Goal: Task Accomplishment & Management: Use online tool/utility

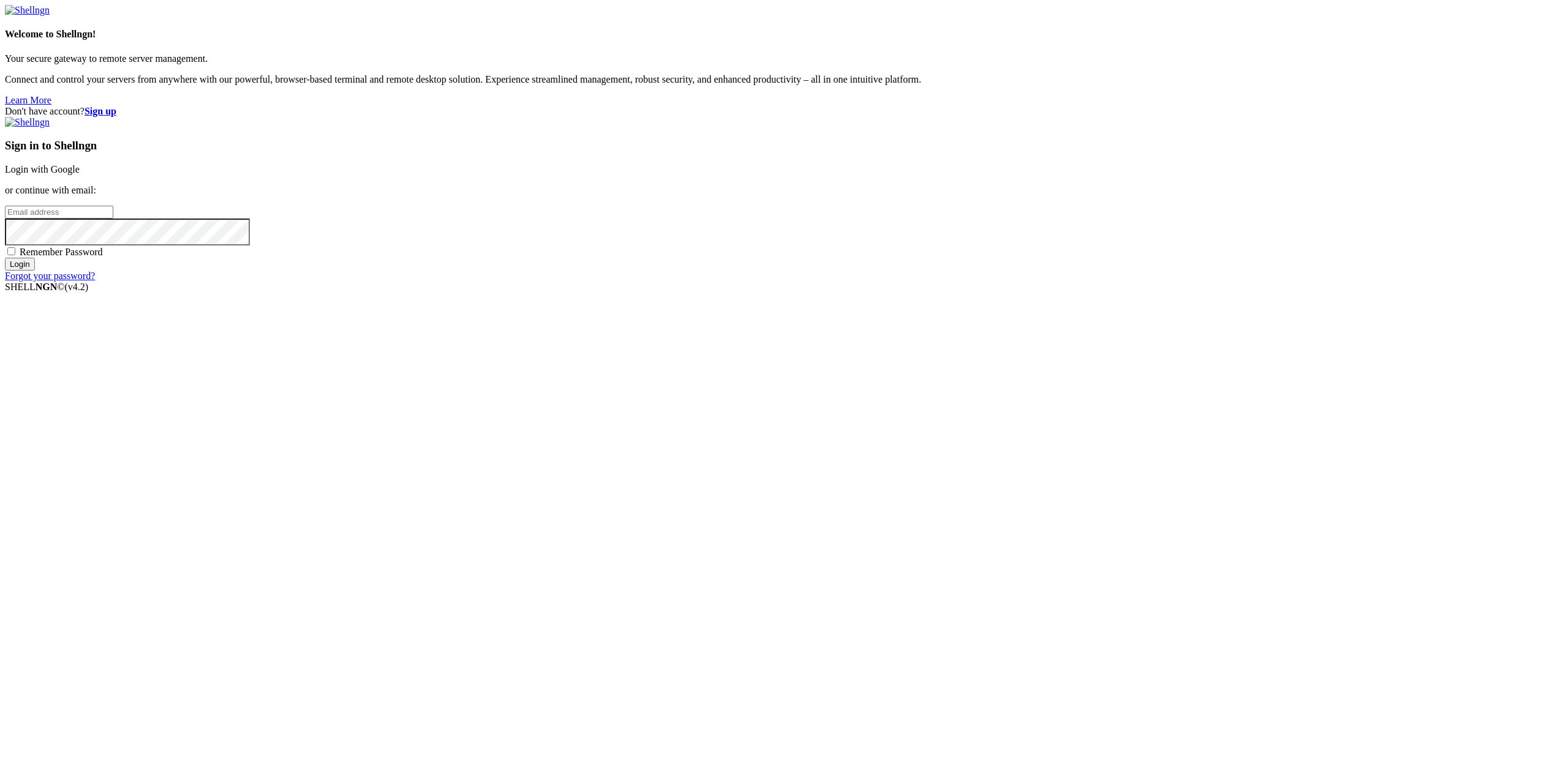
click at [79, 175] on link "Login with Google" at bounding box center [42, 170] width 75 height 11
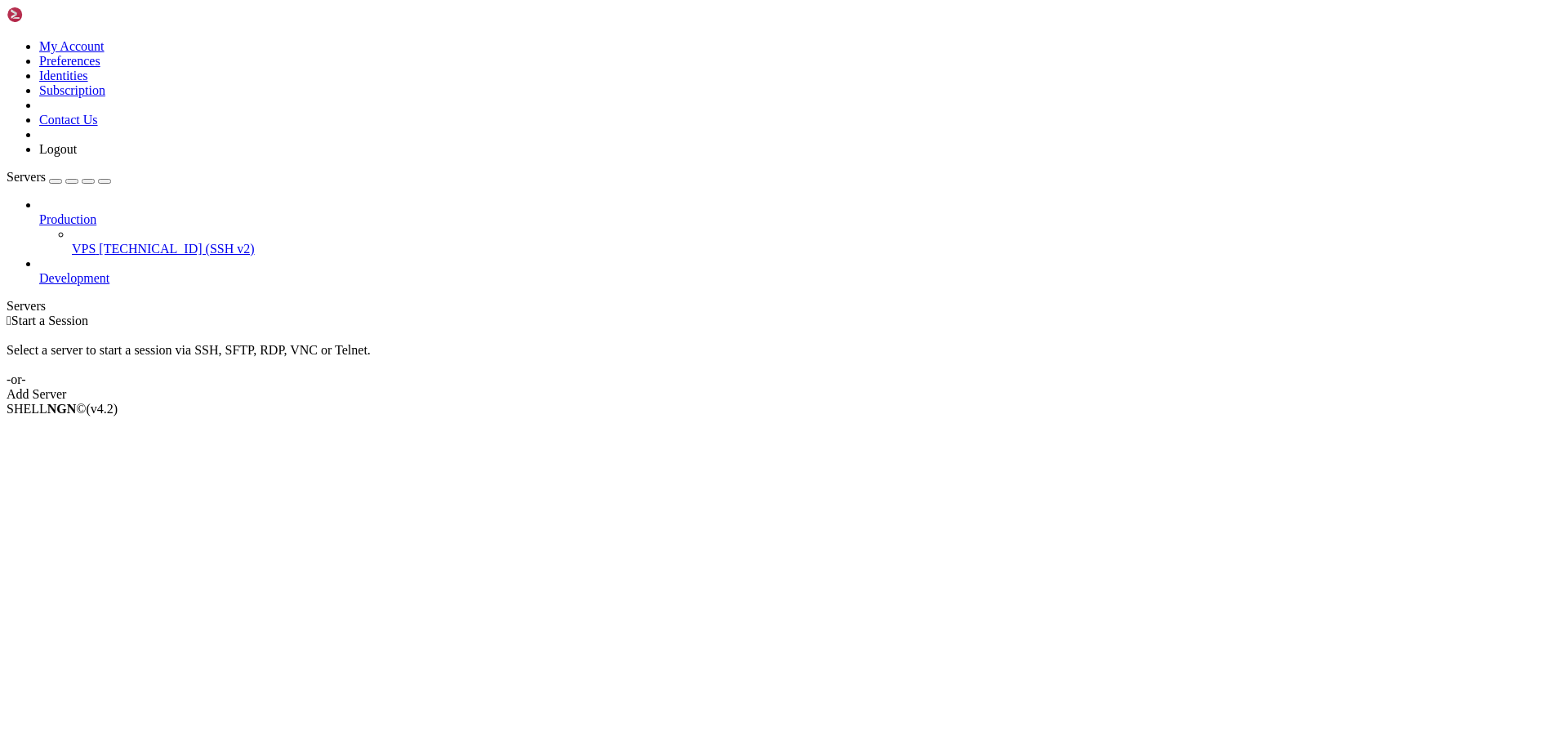
click at [95, 242] on span "VPS" at bounding box center [83, 249] width 24 height 14
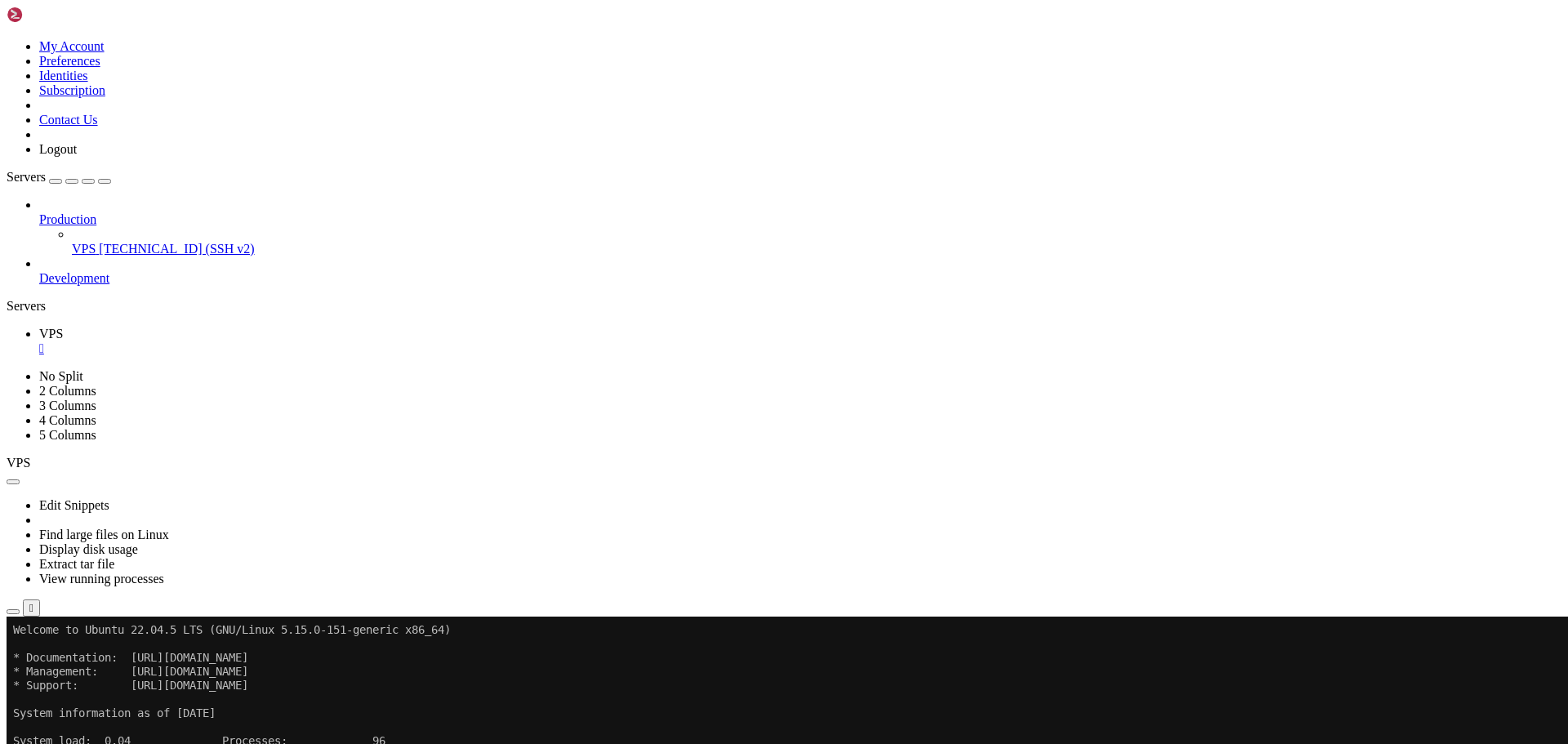
click at [13, 612] on icon "button" at bounding box center [13, 612] width 0 height 0
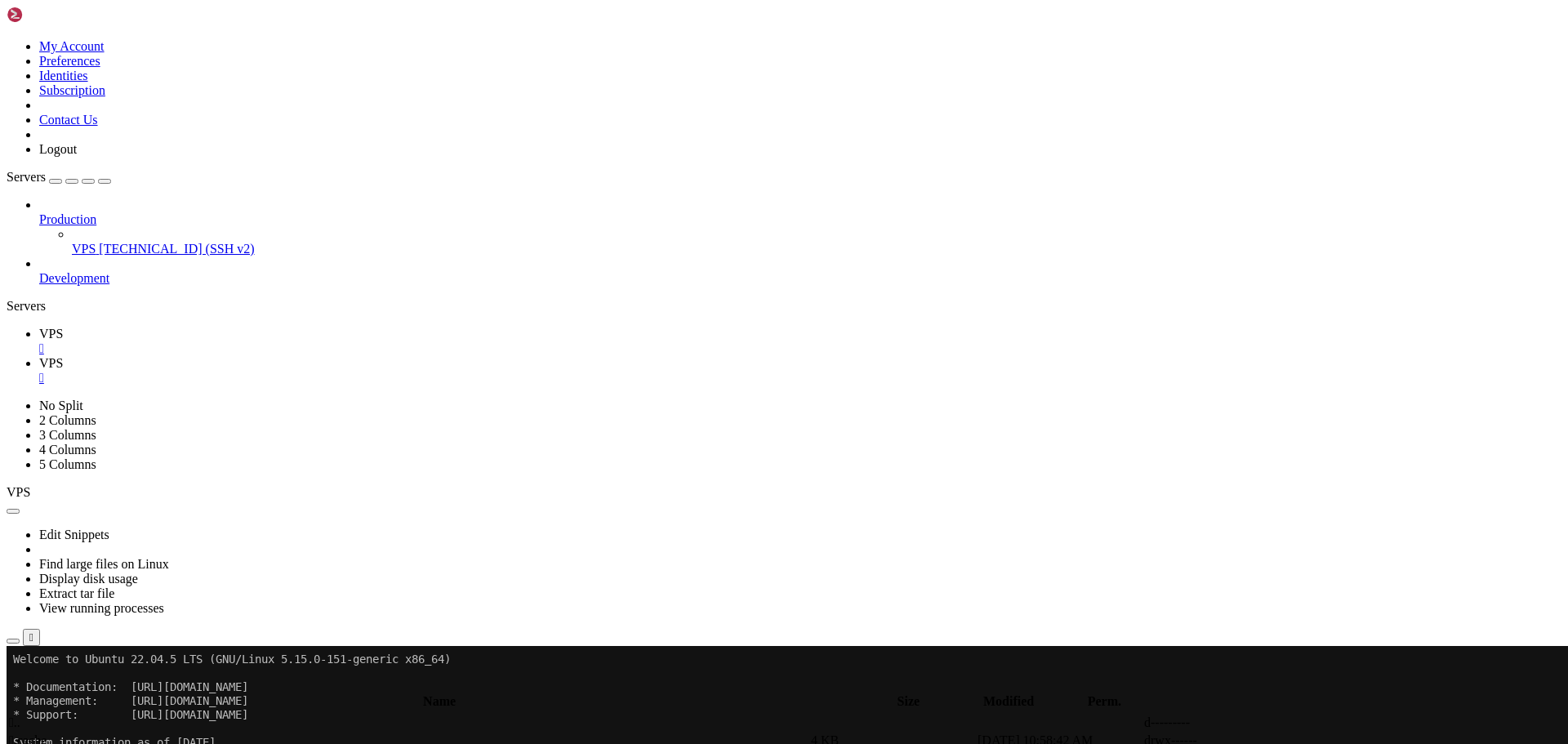
click at [13, 687] on icon "button" at bounding box center [13, 687] width 0 height 0
click at [78, 733] on span " savenotsend" at bounding box center [43, 740] width 69 height 14
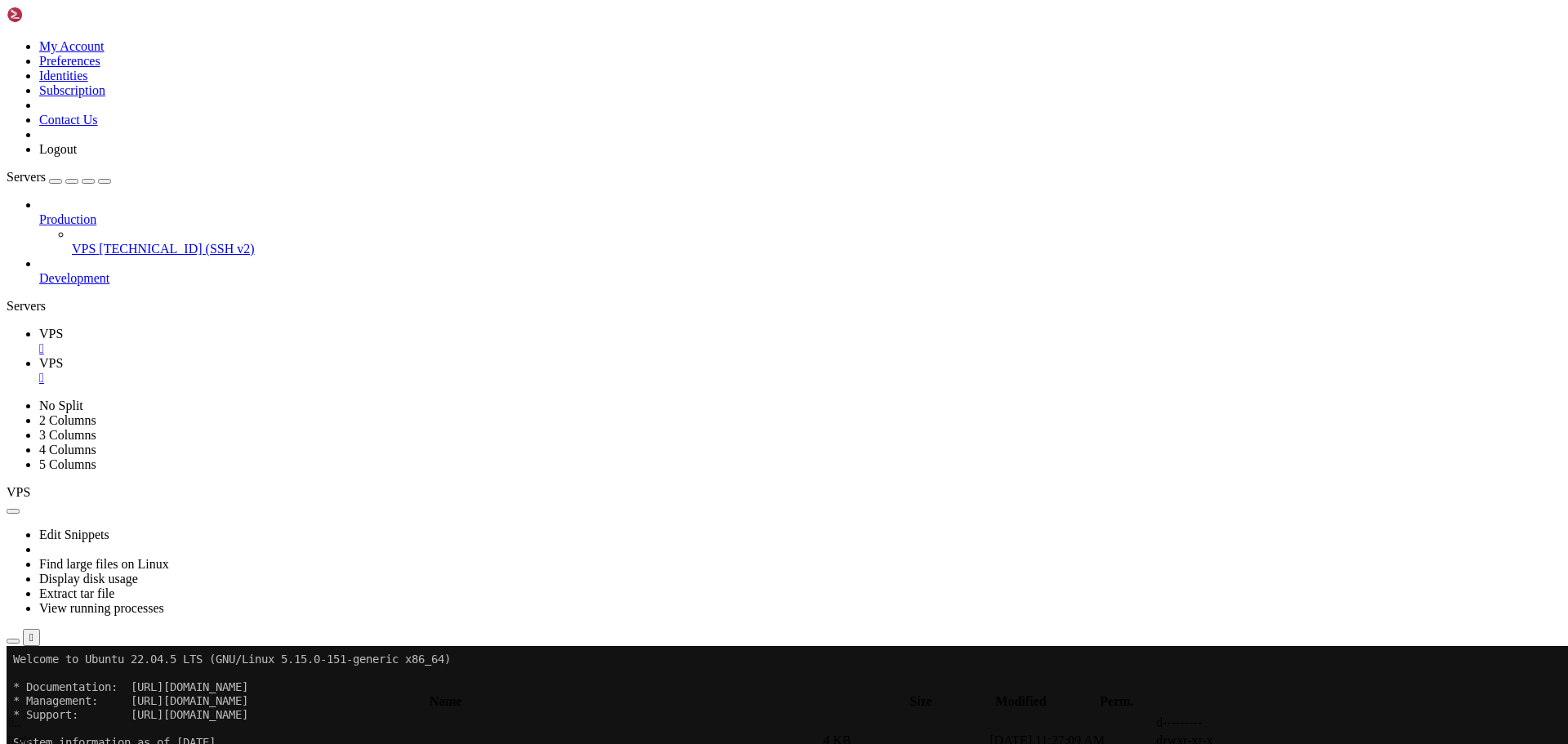
click at [259, 733] on td " main" at bounding box center [414, 740] width 813 height 16
click at [36, 733] on span " java" at bounding box center [22, 740] width 27 height 14
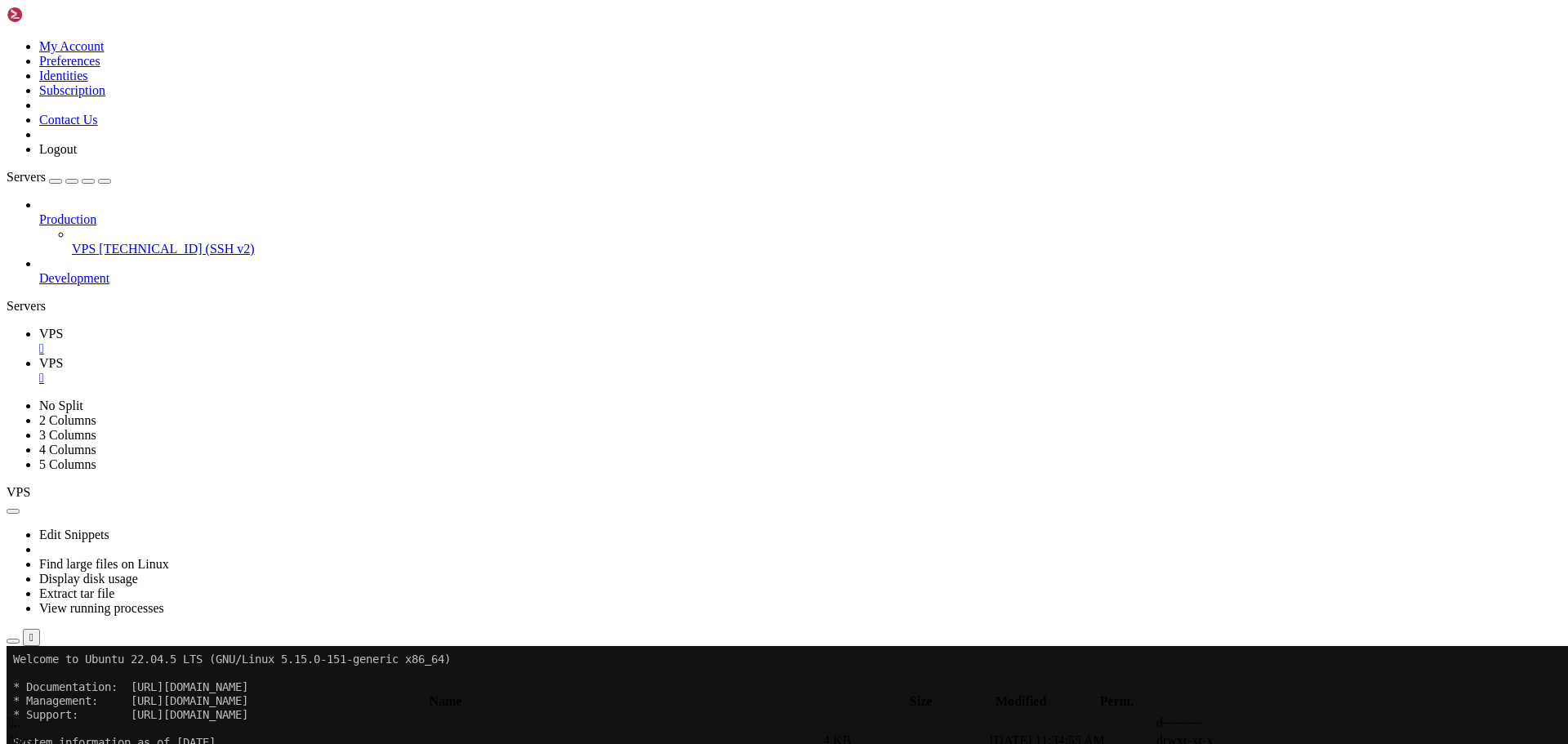
click at [36, 733] on span " java" at bounding box center [22, 740] width 27 height 14
click at [36, 733] on span " com" at bounding box center [22, 740] width 27 height 14
click at [78, 733] on span " savenotsend" at bounding box center [43, 740] width 69 height 14
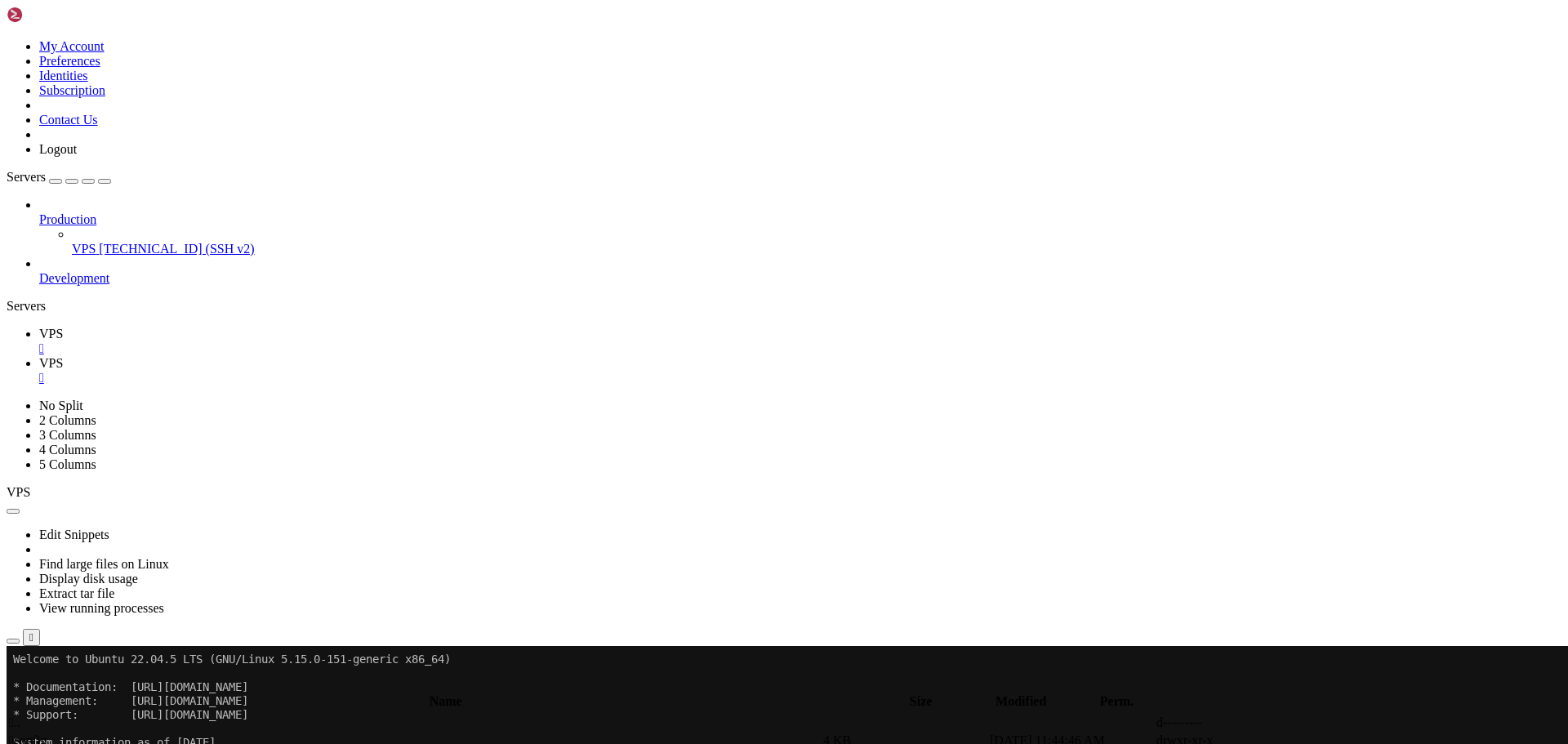
type input "/home/savenotsend/src/main/java/com/savenotsend/servlets"
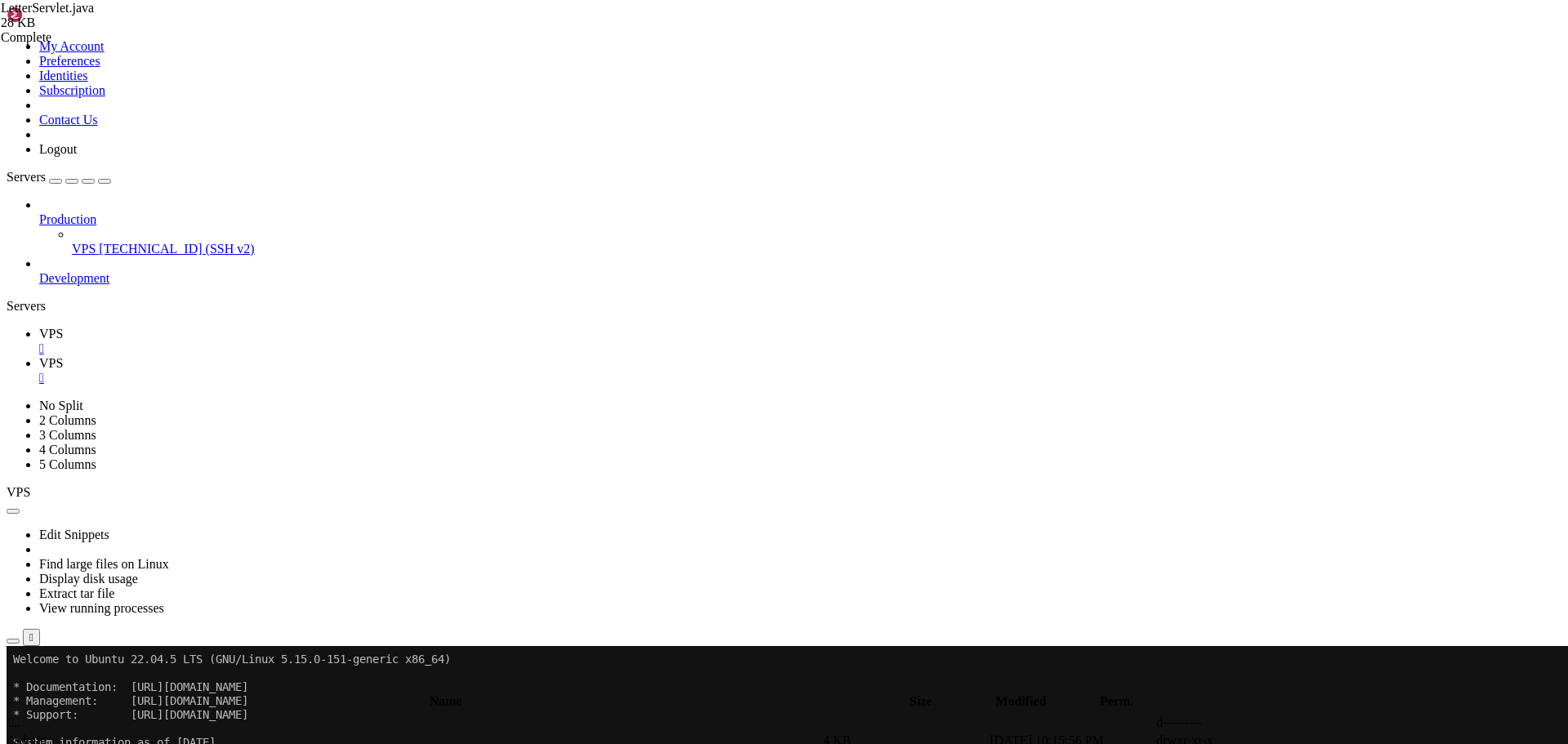
type textarea "private CategoryDAO categoryDAO;"
type input "handleLetterIndex"
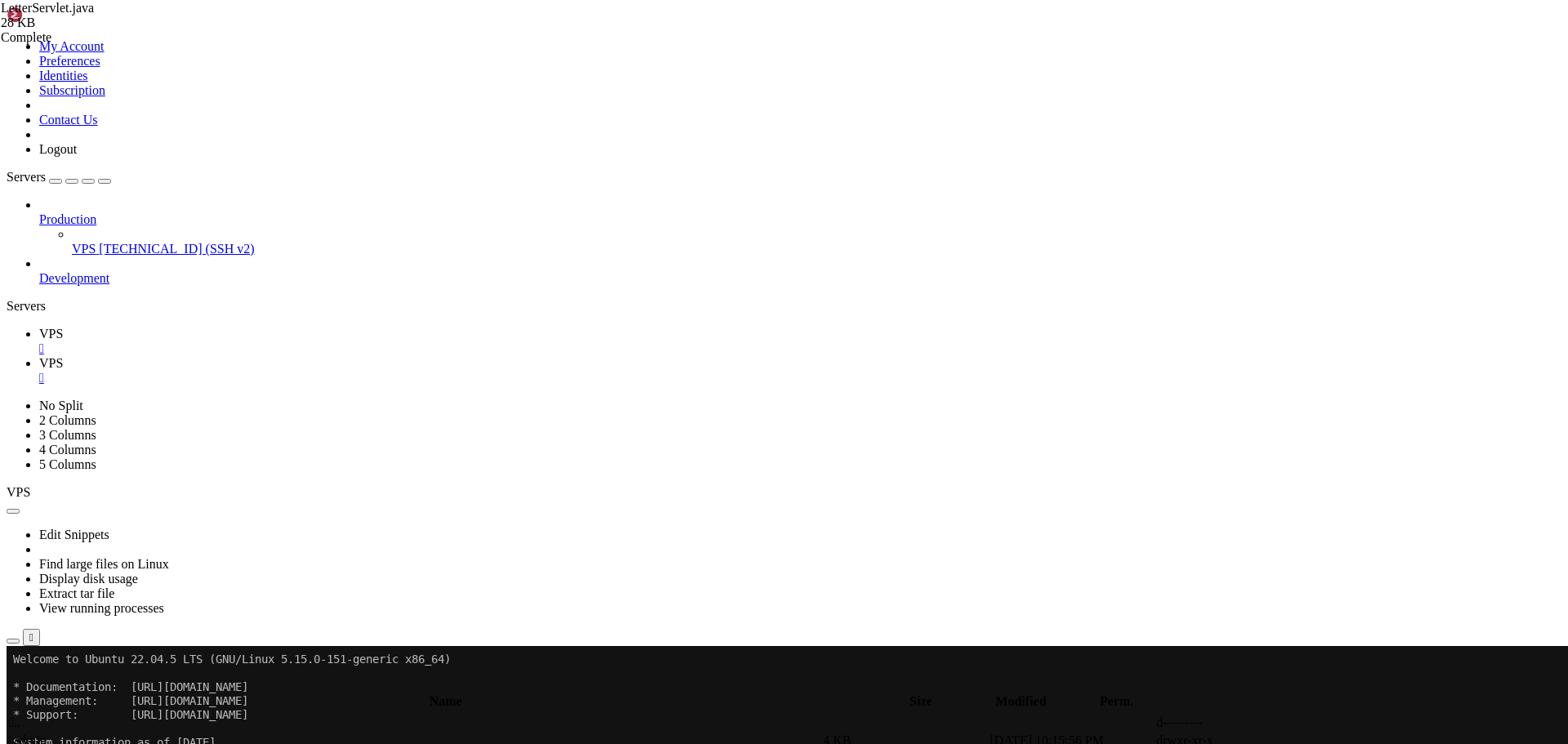
scroll to position [717, 0]
paste textarea "}"
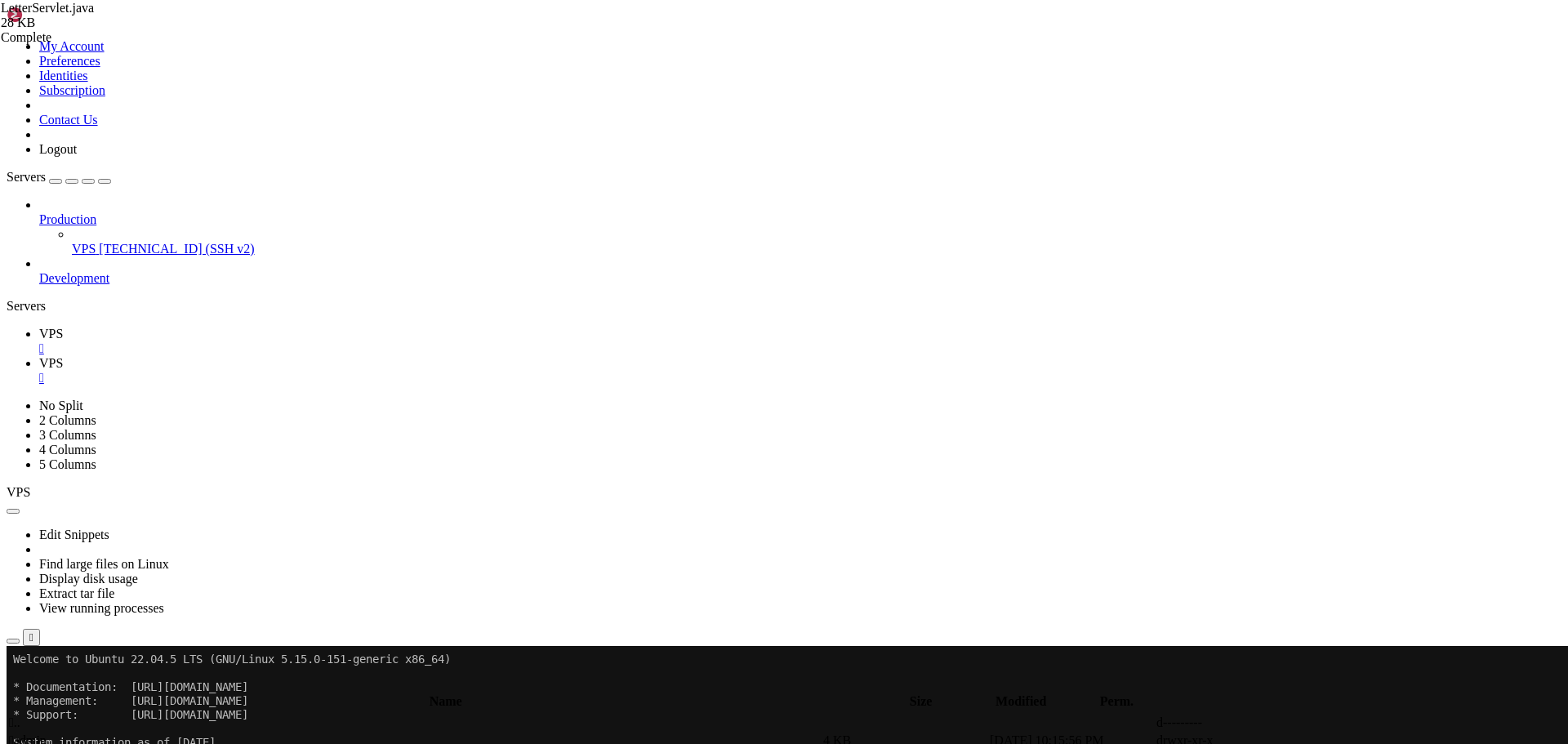
scroll to position [1854, 0]
drag, startPoint x: 561, startPoint y: 210, endPoint x: 309, endPoint y: 201, distance: 252.2
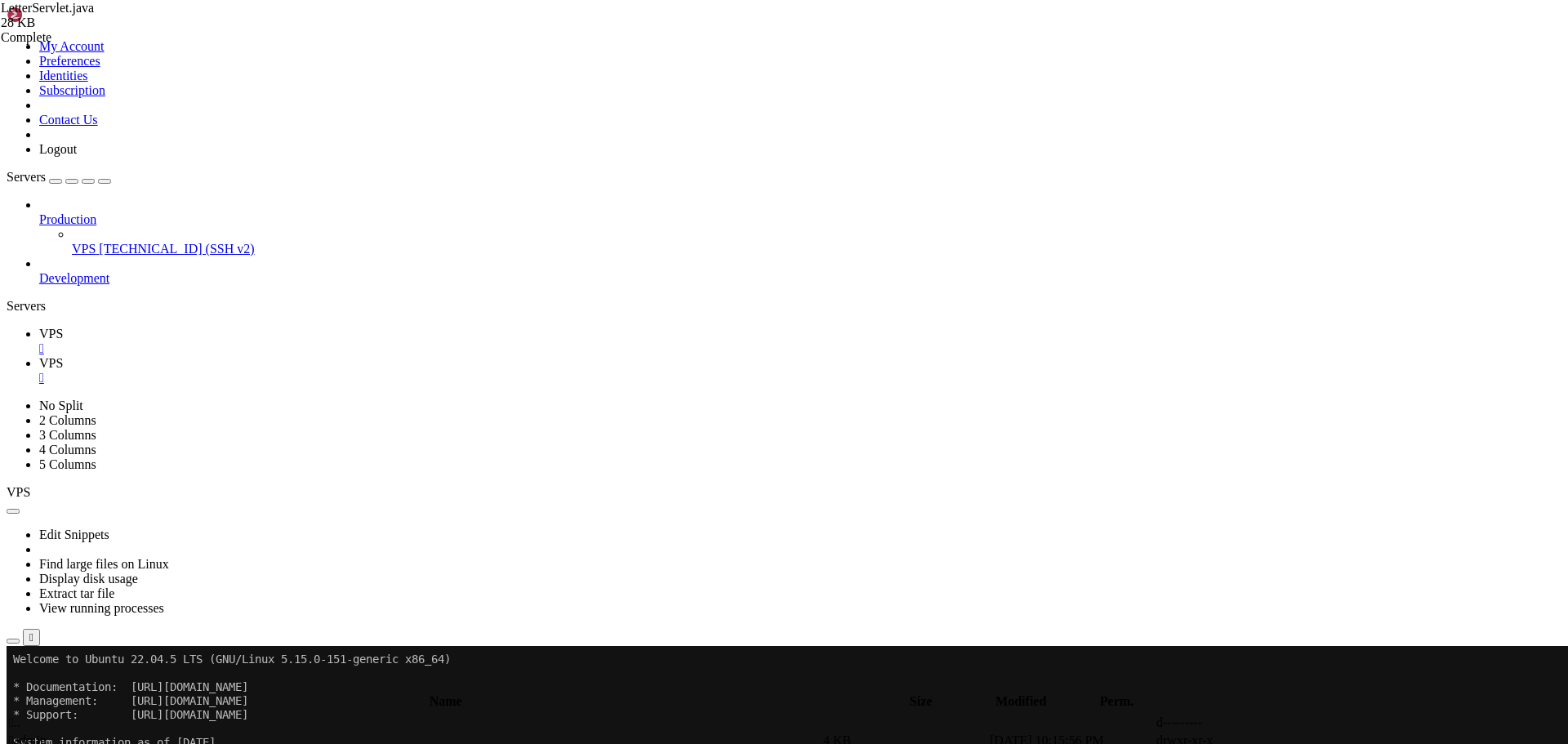
paste textarea
type textarea "SetupErrorRequestAttribute(request, response, e);"
type textarea "request.getRequestDispatcher("/WEB-INF/jsp/letters/index.jsp").forward(request,…"
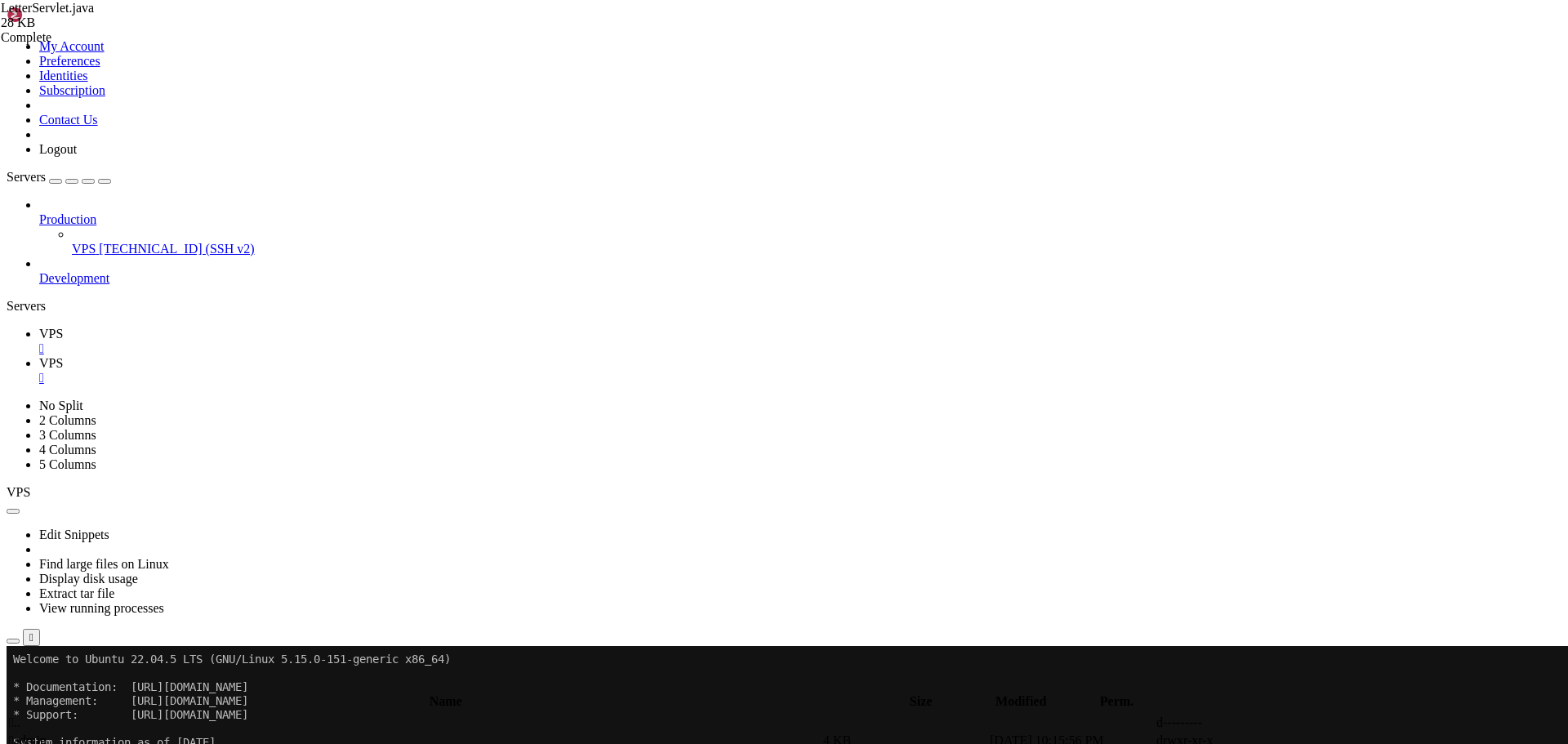
type textarea "// Set request attributes"
type textarea "// Get current category"
type textarea "Category currentCategory = categoryDAO.getCategoryById(categoryId);"
type textarea "// Set request attributes"
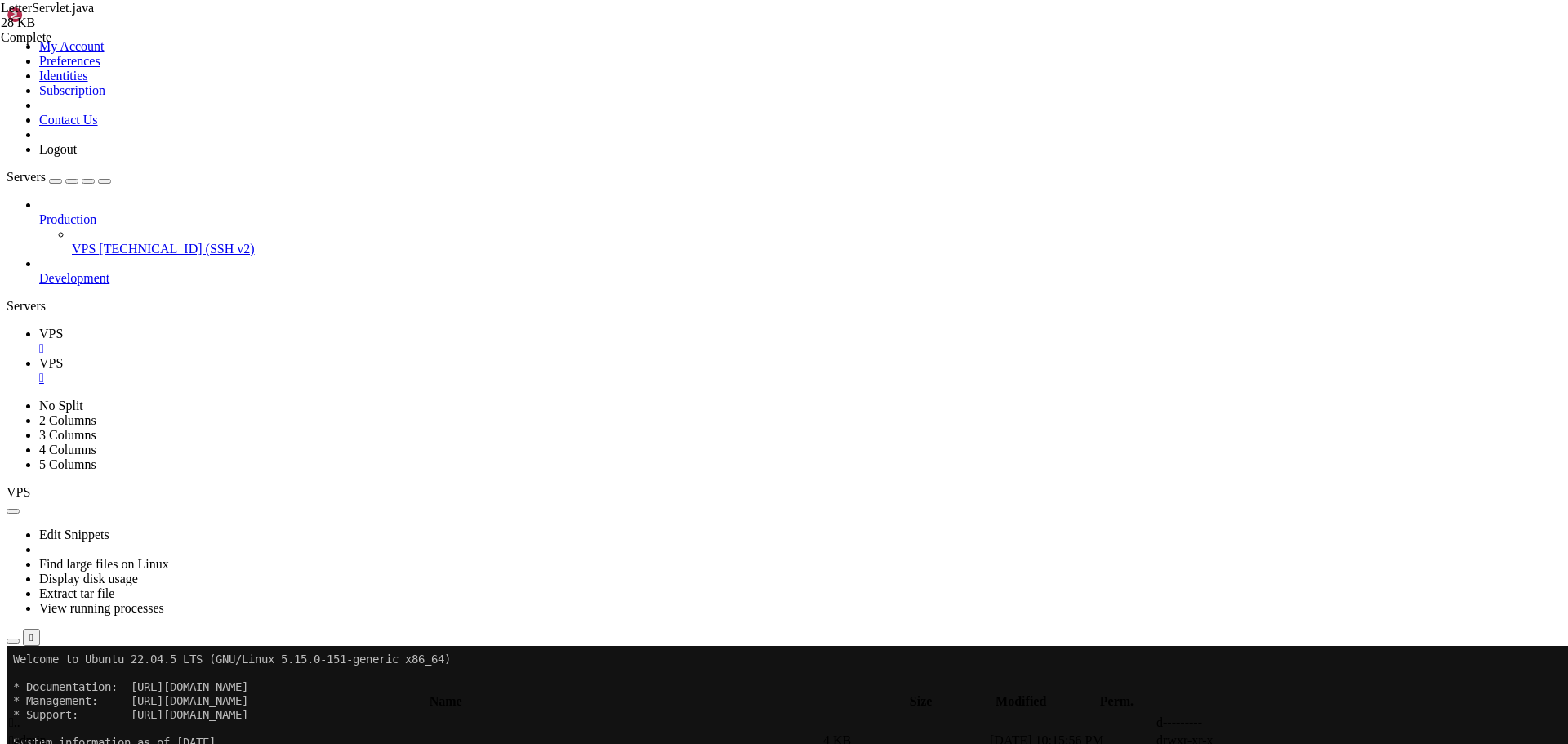
type textarea "Category currentCategory = categoryDAO.getCategoryById(categoryId);"
type textarea "// Get current category"
type textarea "// Get all categories for navigation"
type textarea "int totalLetters = letterDAO.getLetterCountByCategory(categoryId);"
type textarea "} catch (Exception e) {"
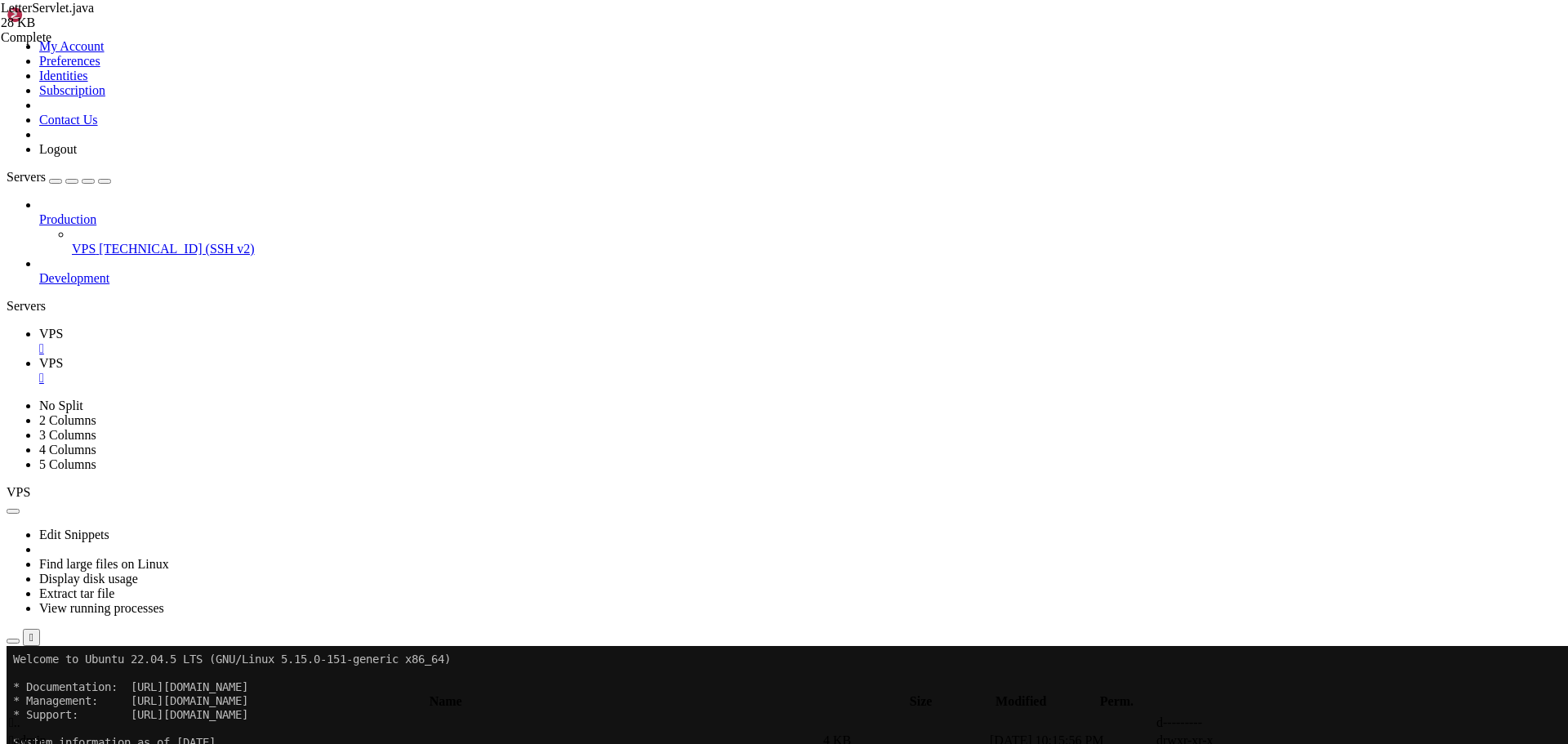
type textarea "// Also set as comments list for JSP compatibility"
type textarea "// ADD COMMENT COUNTS FOR EACH LETTER"
type textarea "// Get letters for the category with pagination"
type textarea "int pageSize = 10; // From requirements"
type textarea "// Get page parameter"
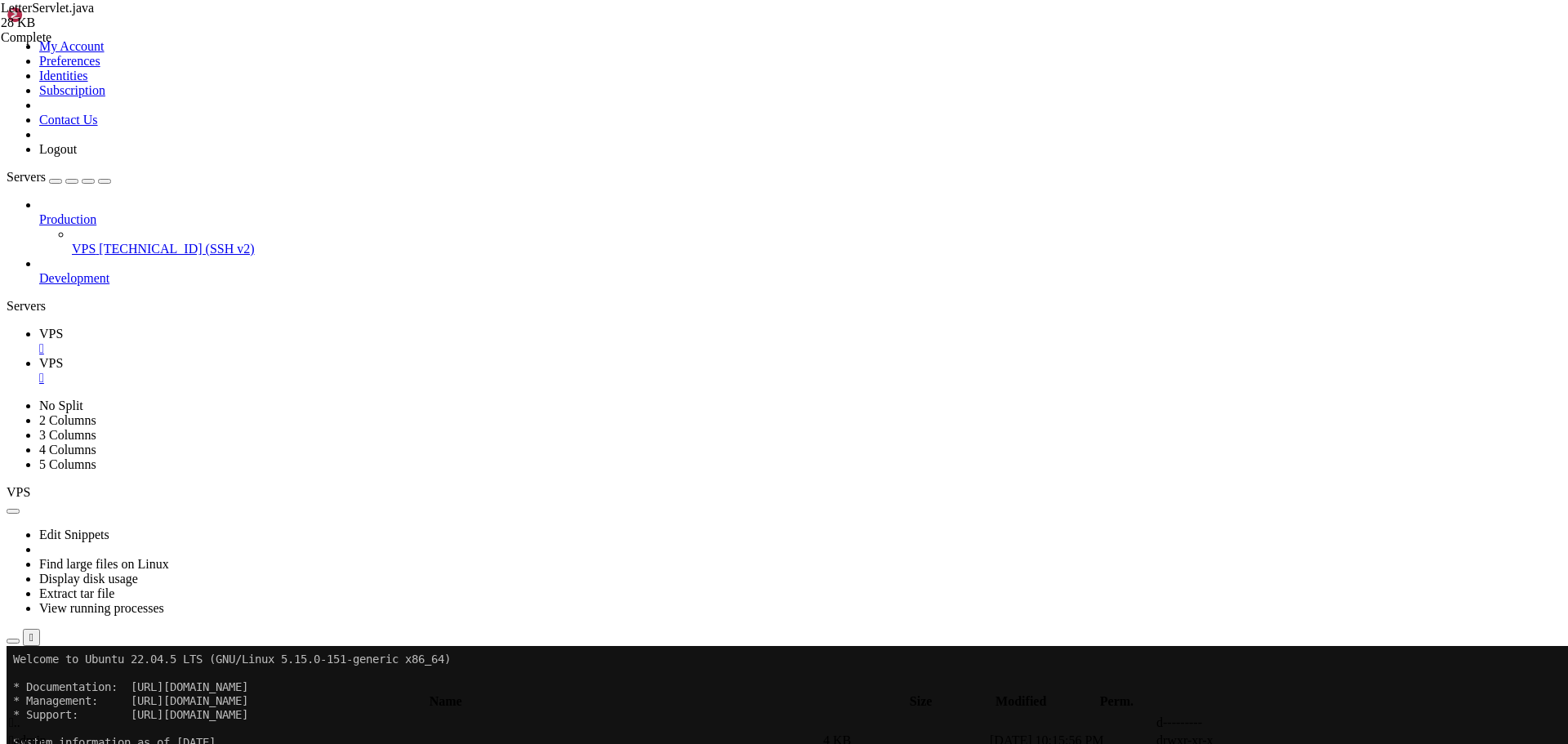
type textarea "if (categoryParam != null && !categoryParam.trim().isEmpty()) {"
type textarea "try {"
type textarea "private void handleLetterIndex(HttpServletRequest request, HttpServletResponse …"
type textarea "}"
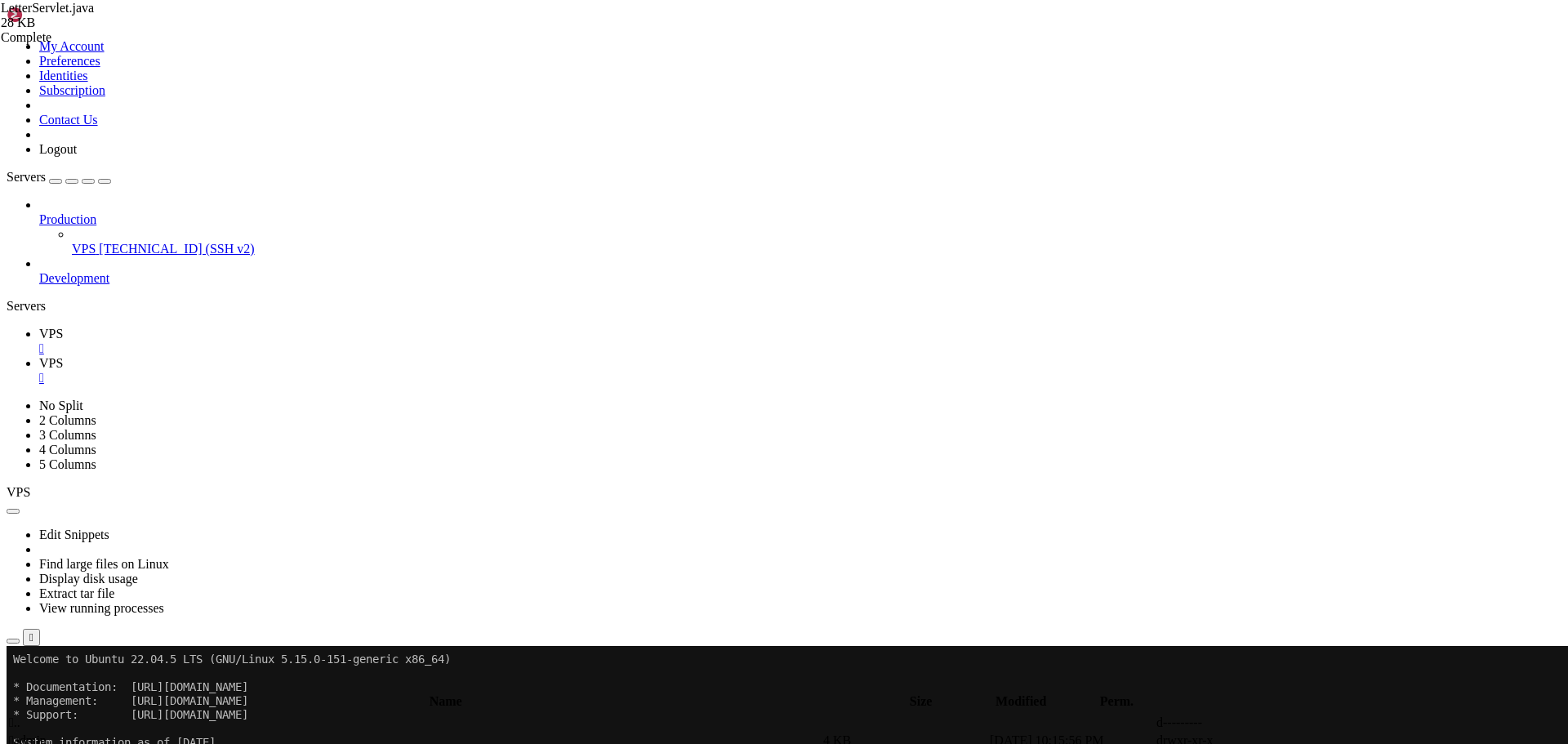
type textarea "throws ServletException, IOException {"
type textarea "// Get category parameter"
type textarea "int categoryId = 0; // 0 means "All Letters""
type textarea "}"
type textarea "// Get page parameter"
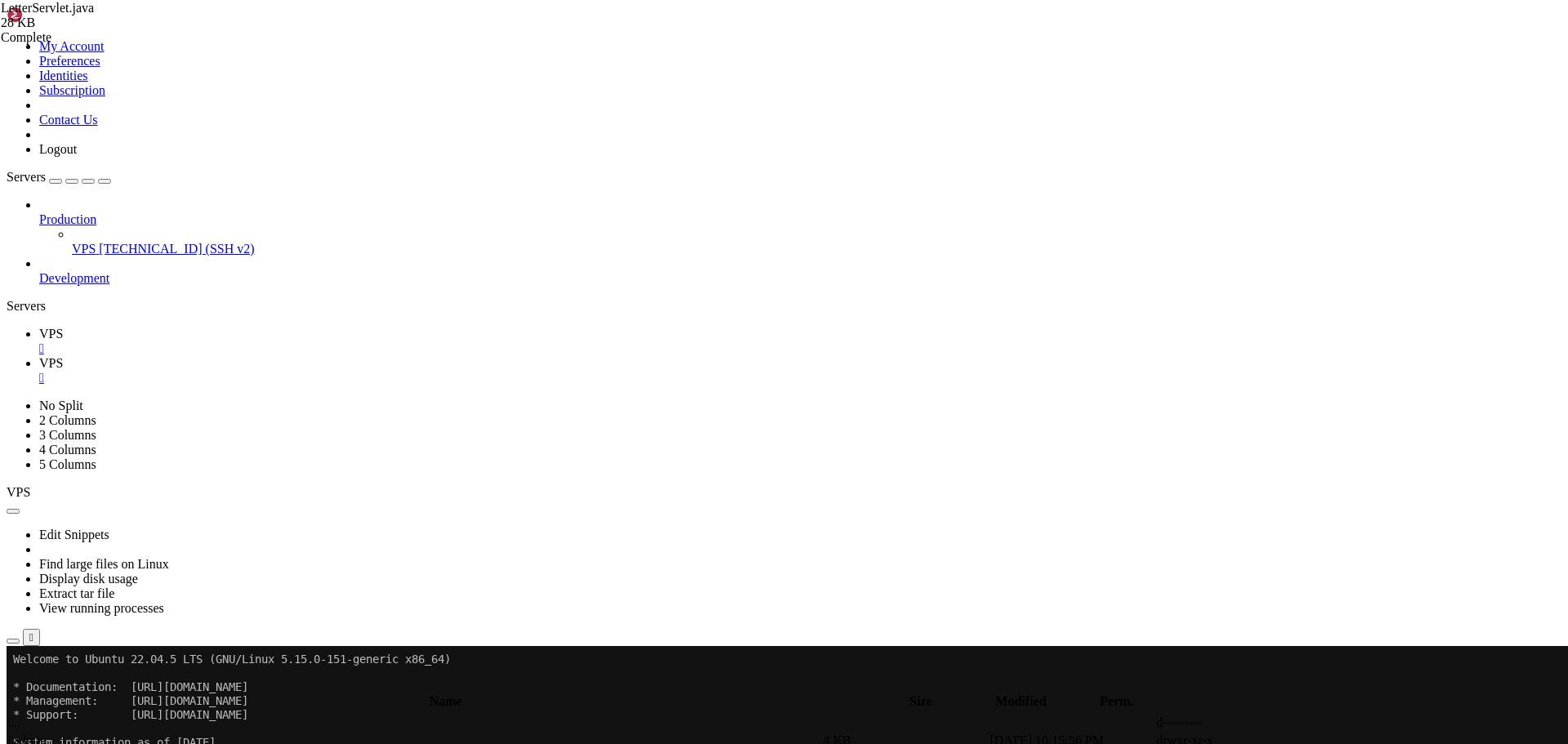
type textarea "}"
type textarea "int pageSize = 10; // From requirements"
type textarea "// Get letters for the category with pagination"
type textarea "List<Letter> letters = letterDAO.getLettersByCategory(categoryId, page, pageSiz…"
type textarea "// ADD COMMENT COUNTS FOR EACH LETTER"
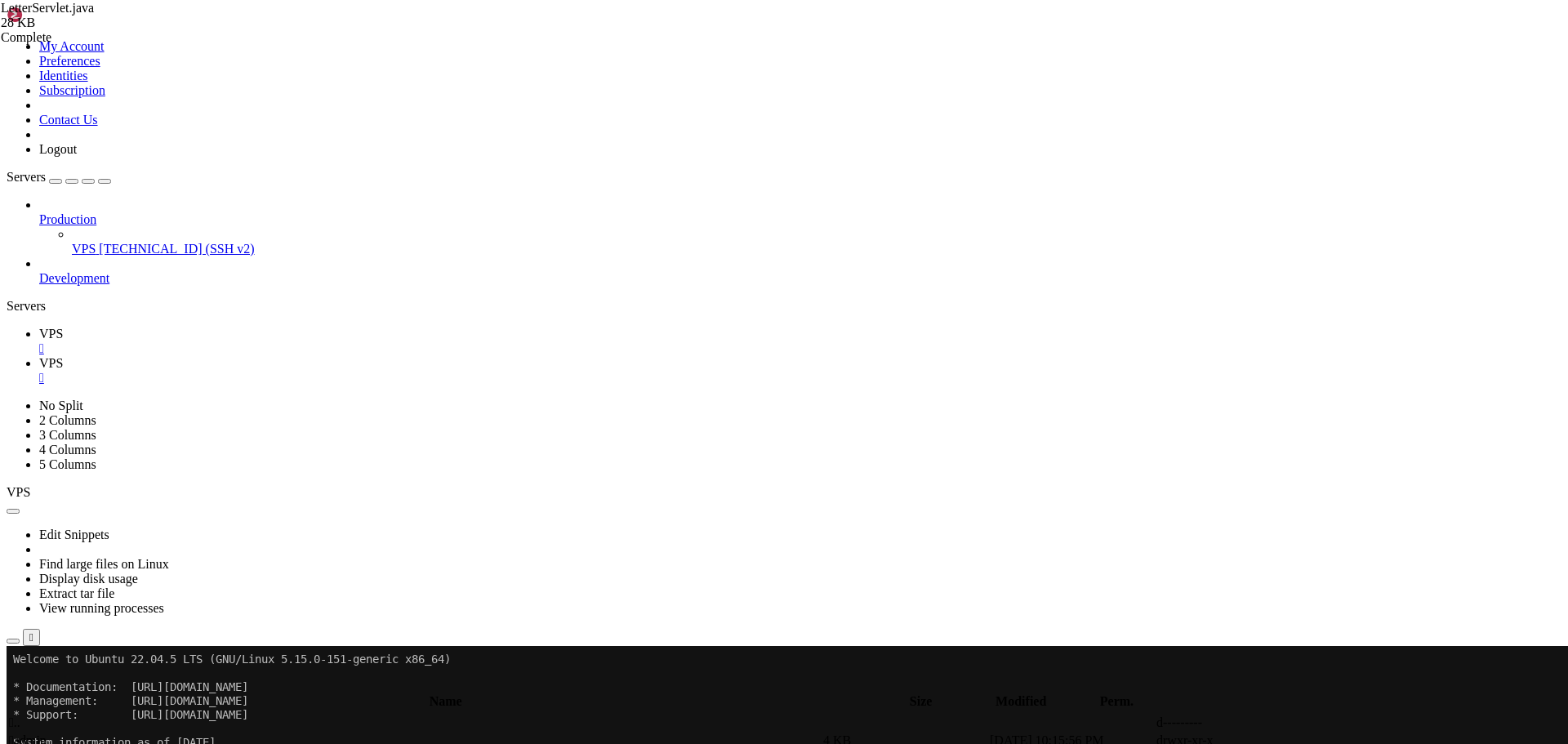
type textarea "// Get comment count for this letter"
type textarea "letter.setCommentCount(commentCount);"
type textarea "// Also set as comments list for JSP compatibility"
type textarea "letter.setComments(comments);"
type textarea "}"
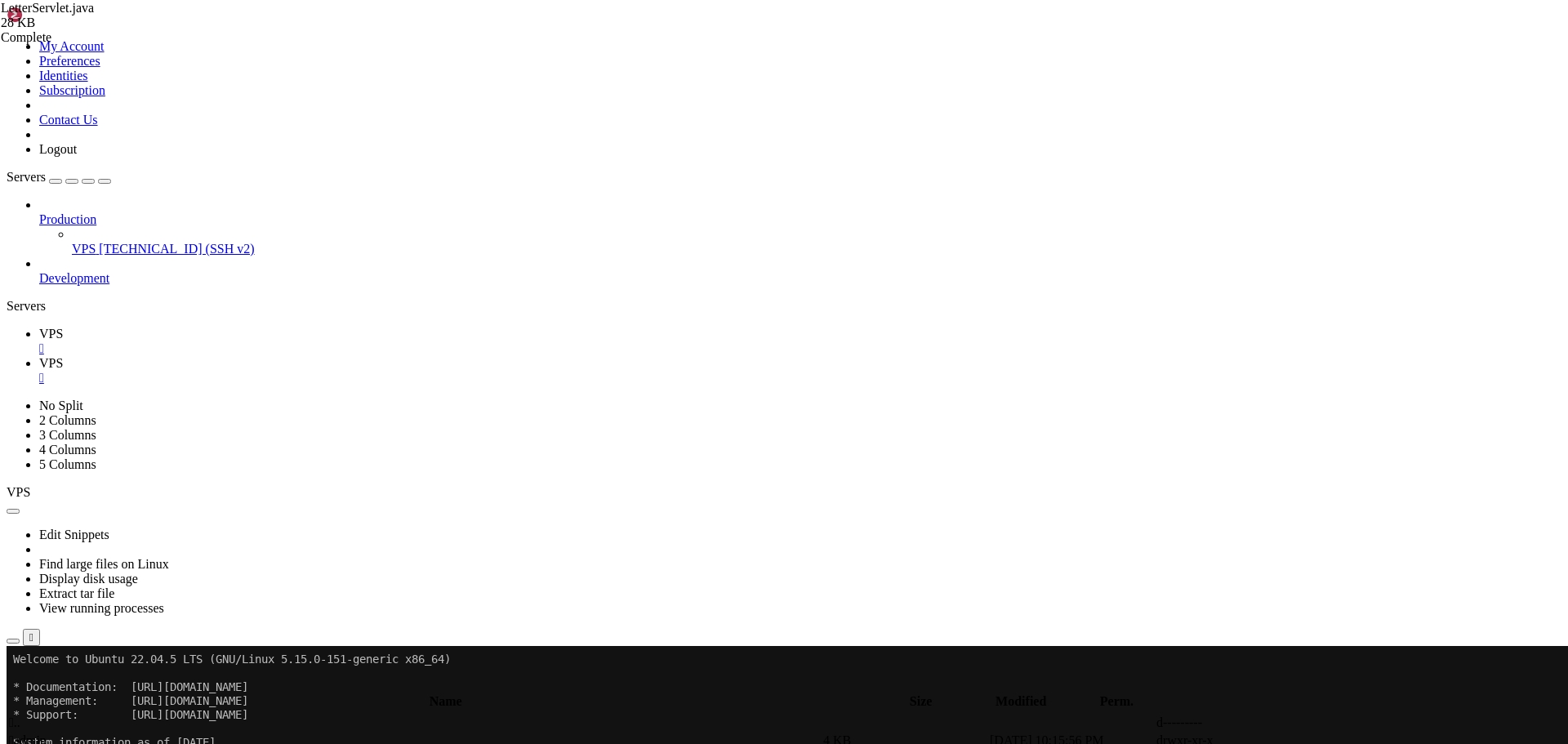
type textarea "int totalPages = (int) Math.ceil((double) totalLetters / pageSize);"
type textarea "// Get all categories for navigation"
type textarea "List<Category> categories = categoryDAO.getAllActiveCategories();"
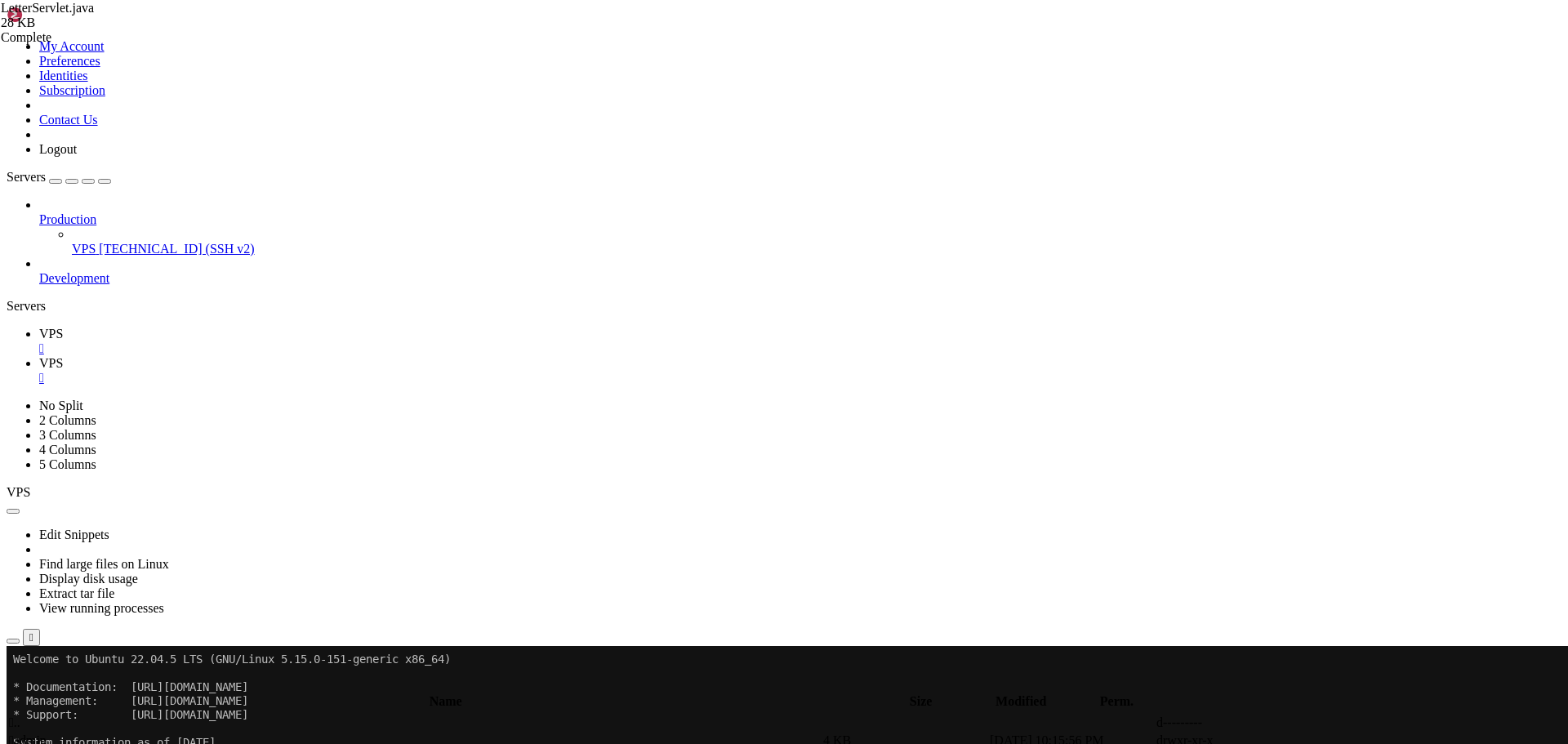
type textarea "// Increment view count"
type textarea "letterDAO.incrementViewCount(letterId);"
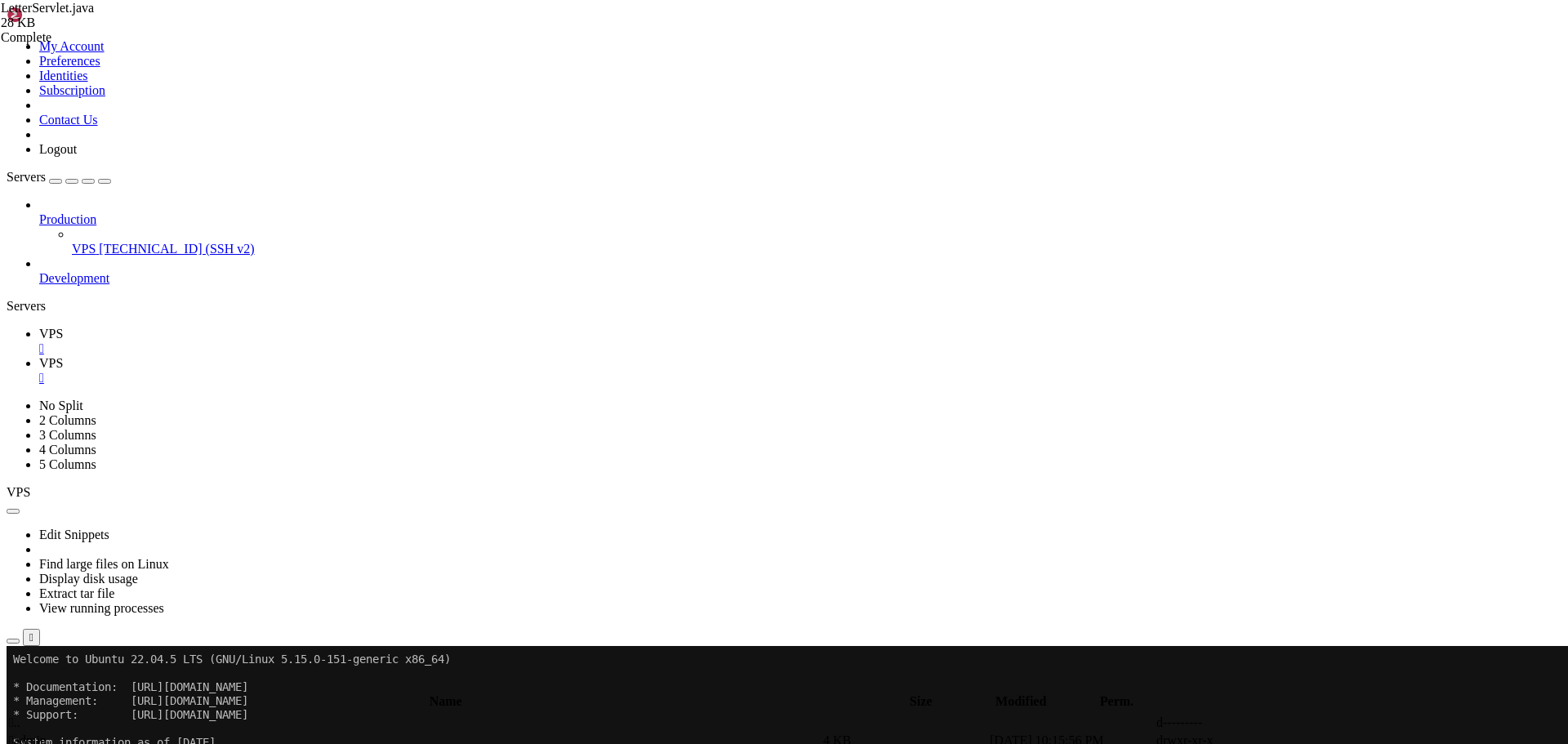
type textarea "// FIXED: Use the correct method for threaded comments with replies"
type textarea "letterDAO.incrementViewCount(letterId);"
type textarea "List<Comment> comments = commentDAO.getCommentsWithRepliesForLetter(letterId);"
type textarea "// Get total response count (including all replies)"
type textarea "int totalResponseCount = commentDAO.getApprovedCommentsCountForLetter(letterId);"
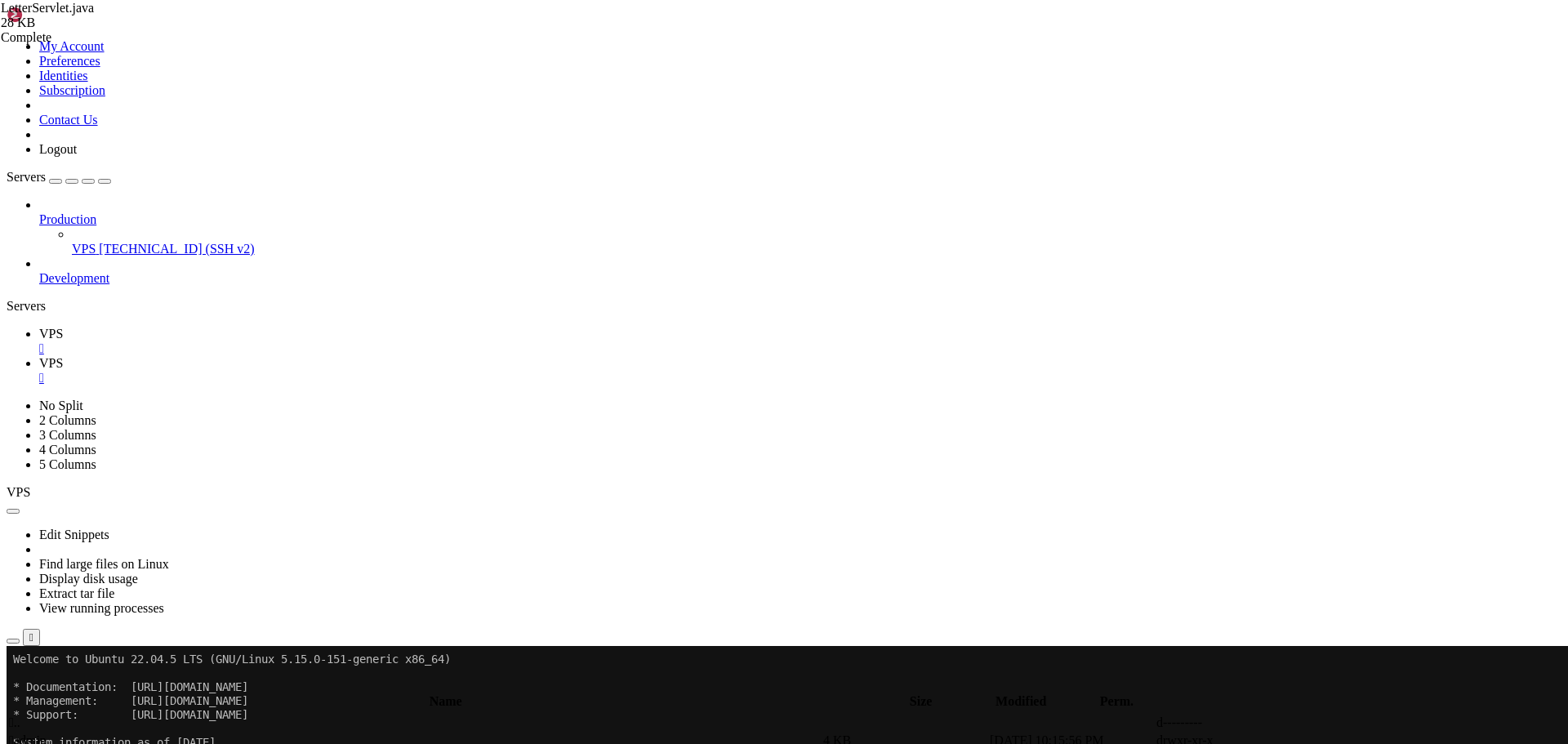
type textarea "// Get vote counts"
type textarea "letter.setVoteCounts(voteCounts);"
type textarea "// Get vote types"
type textarea "List<VoteType> voteTypes = voteDAO.getAllVoteTypes();"
type textarea "// Get user's current vote if logged in"
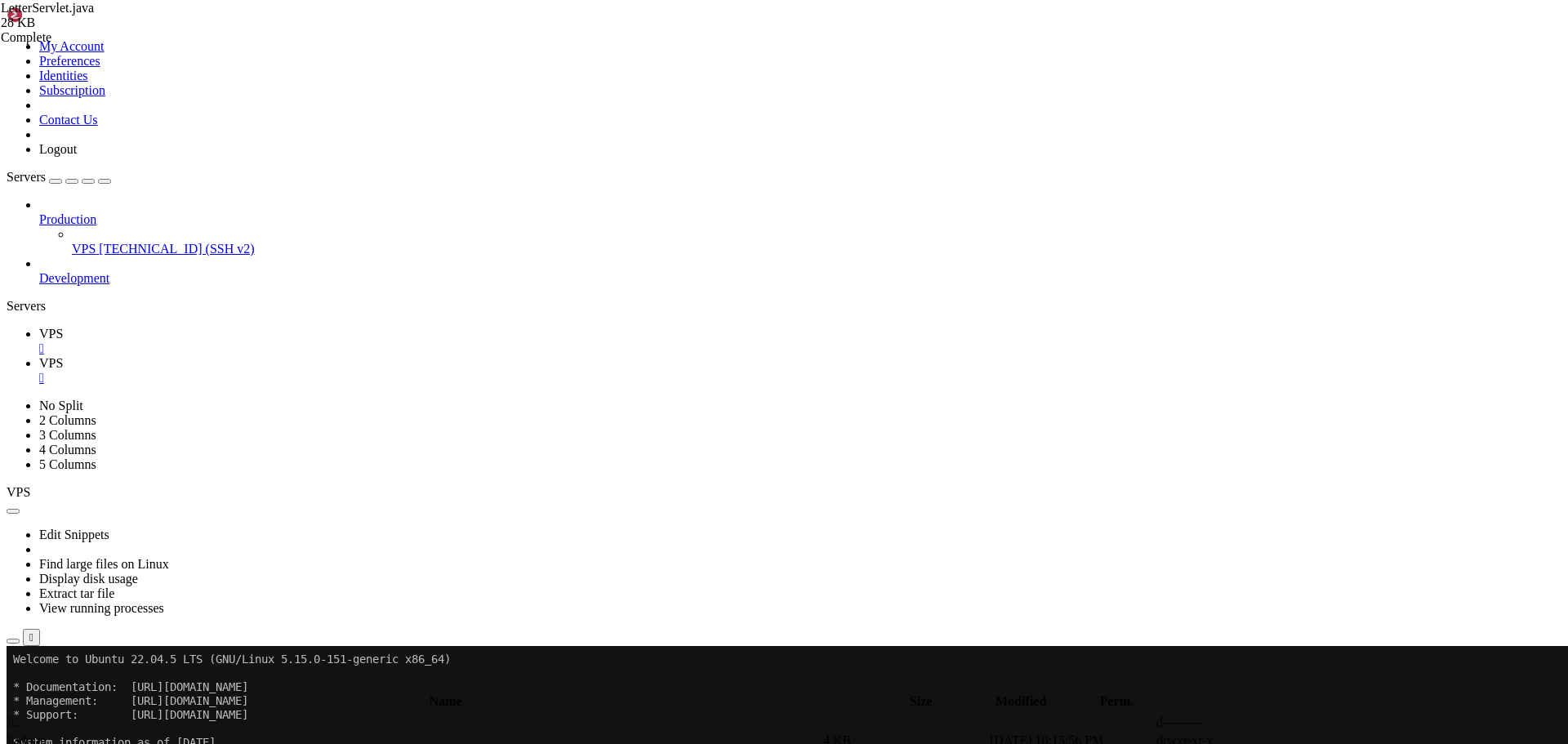
type textarea "}"
type textarea "// Set all attributes for the JSP"
type textarea "request.setAttribute("userVote", userVote);"
type textarea "// DEBUG: Add debug attributes (only for localhost)"
type textarea "}"
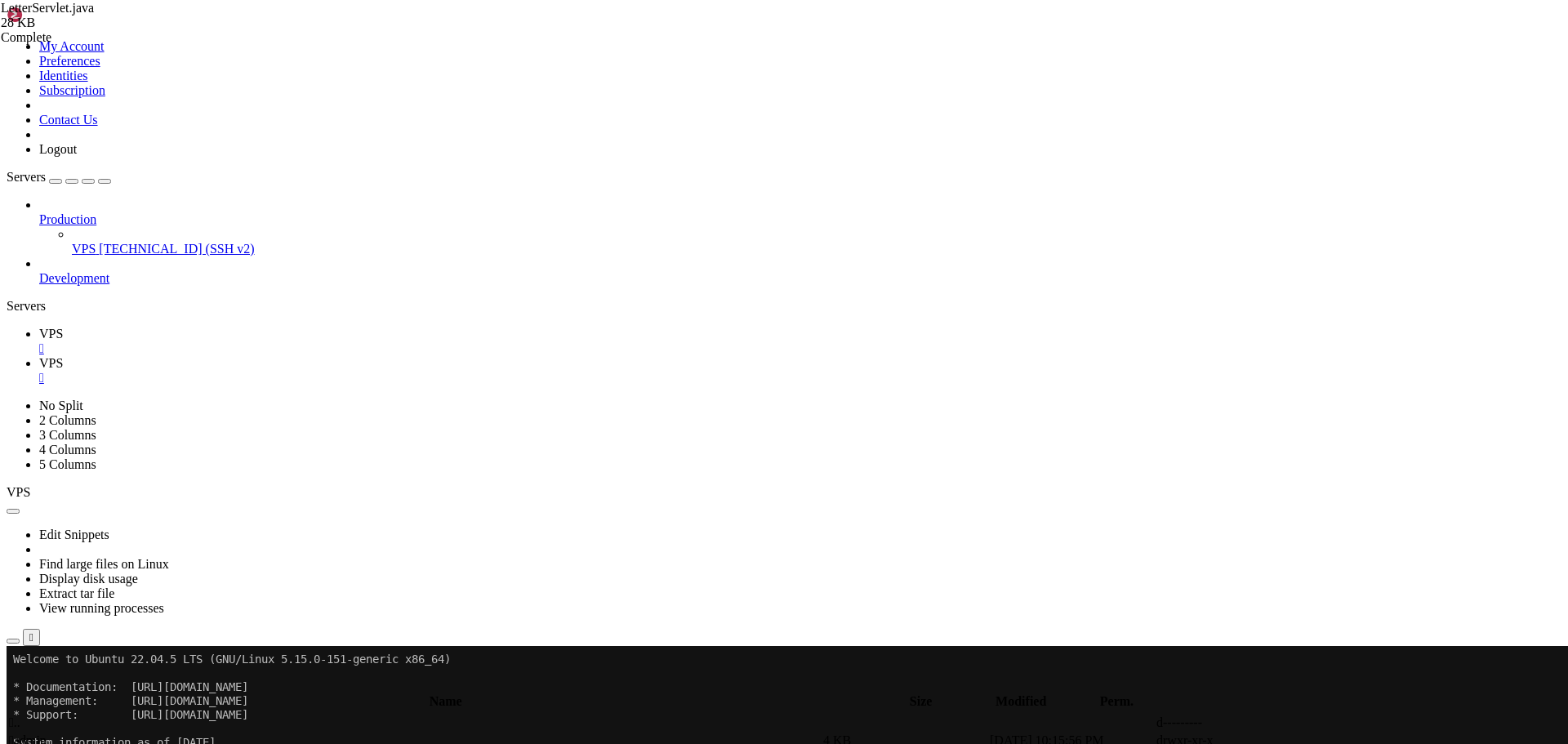
type textarea "}"
type textarea "throws ServletException, IOException {"
type textarea "// Check if user is logged in"
type textarea "private void handleNewLetterForm(HttpServletRequest request, HttpServletRespons…"
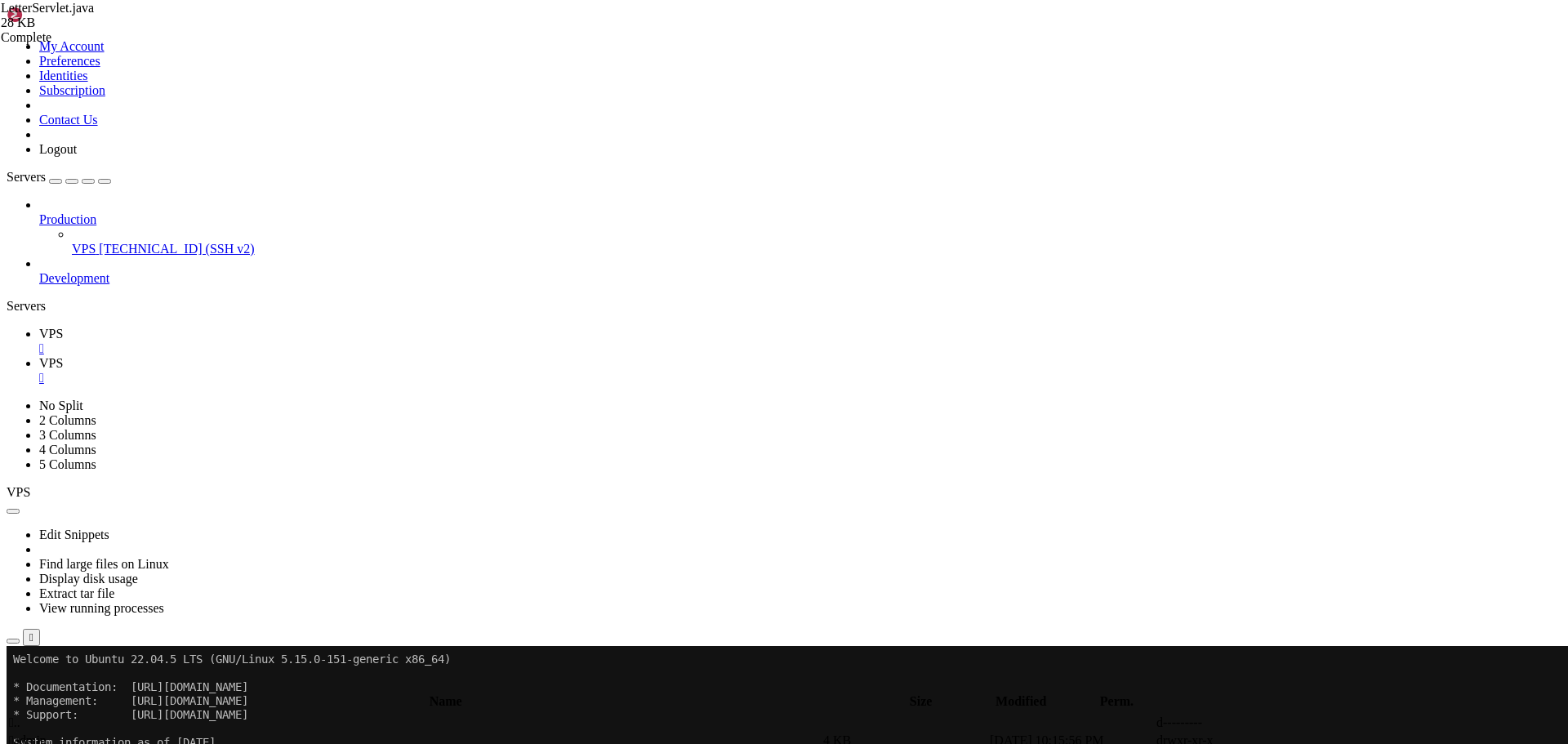
type textarea "request.getRequestDispatcher("/WEB-INF/jsp/letters/view.jsp").forward(request, …"
click at [63, 327] on span "VPS" at bounding box center [50, 334] width 24 height 14
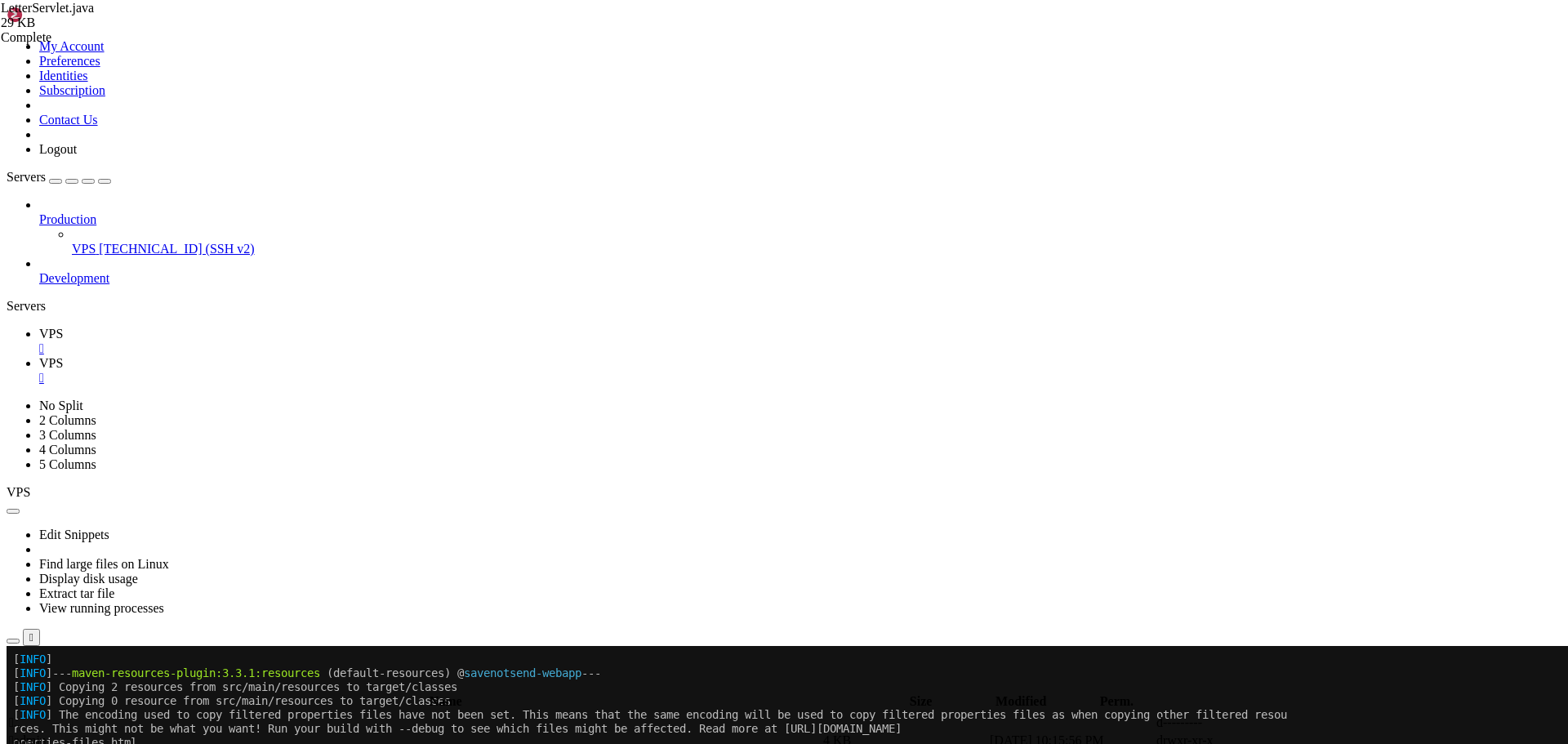
scroll to position [1125, 0]
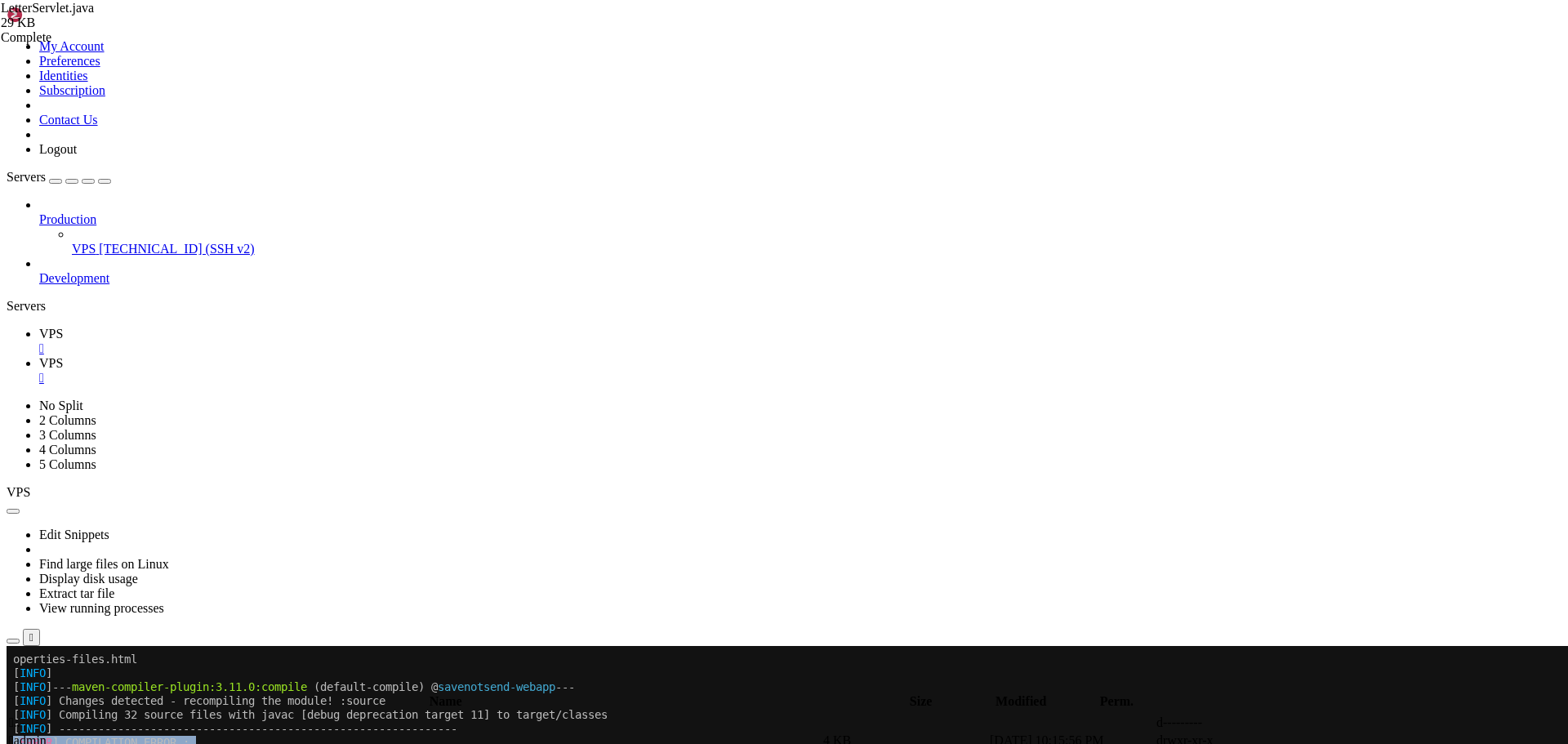
drag, startPoint x: 15, startPoint y: 746, endPoint x: 545, endPoint y: 1211, distance: 705.1
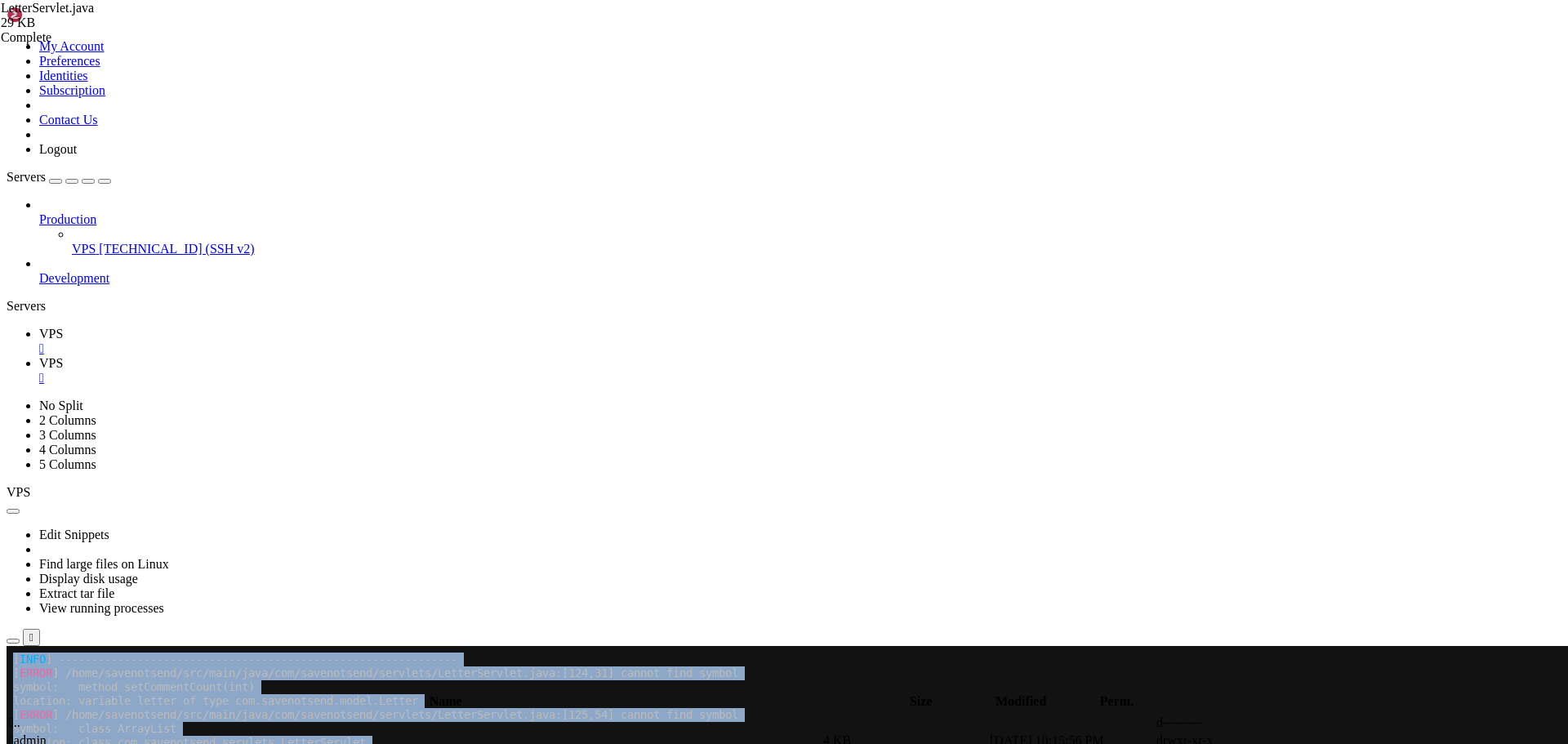
click at [39, 356] on icon at bounding box center [39, 363] width 0 height 14
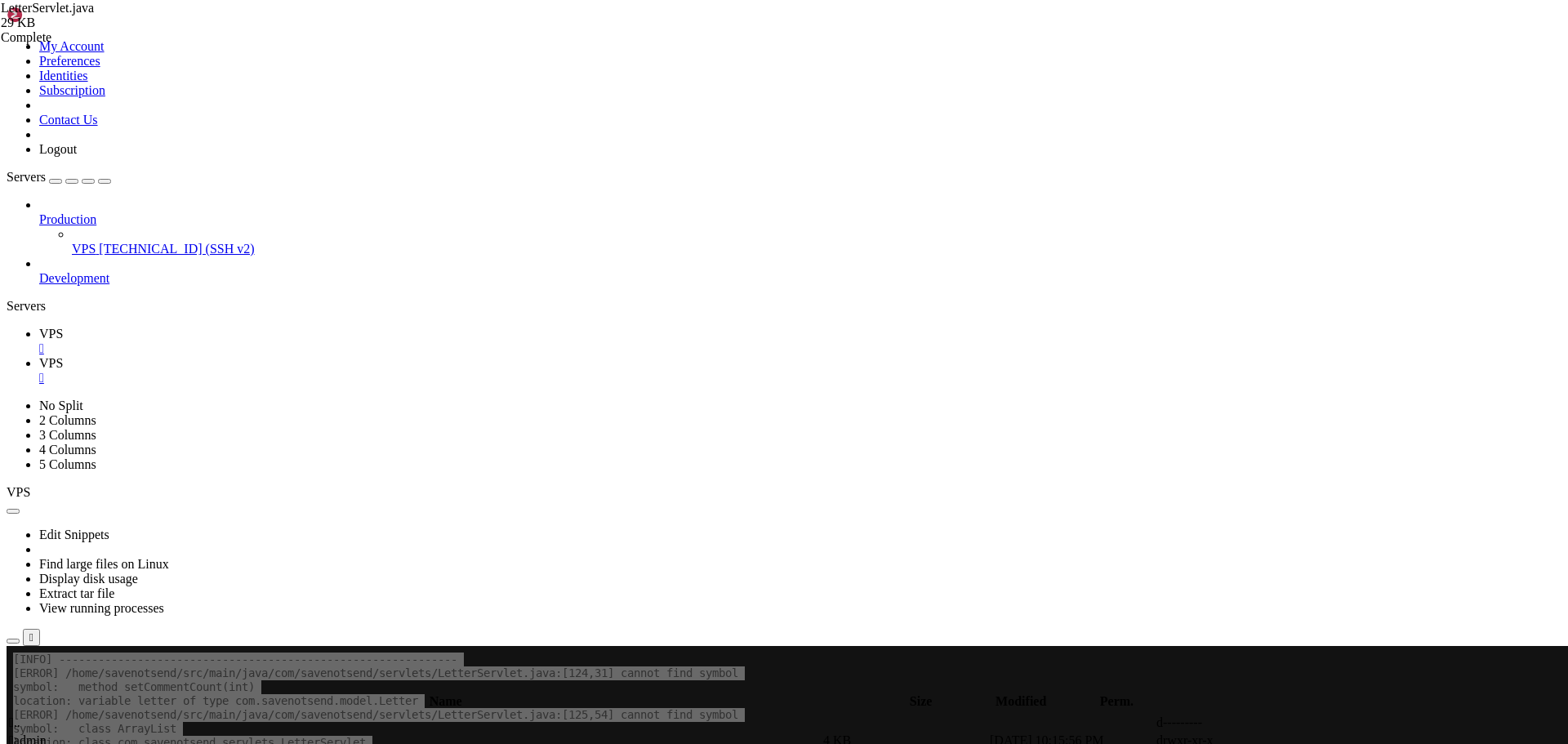
click at [20, 716] on span " .." at bounding box center [14, 723] width 11 height 14
click at [234, 715] on td " .." at bounding box center [414, 723] width 813 height 16
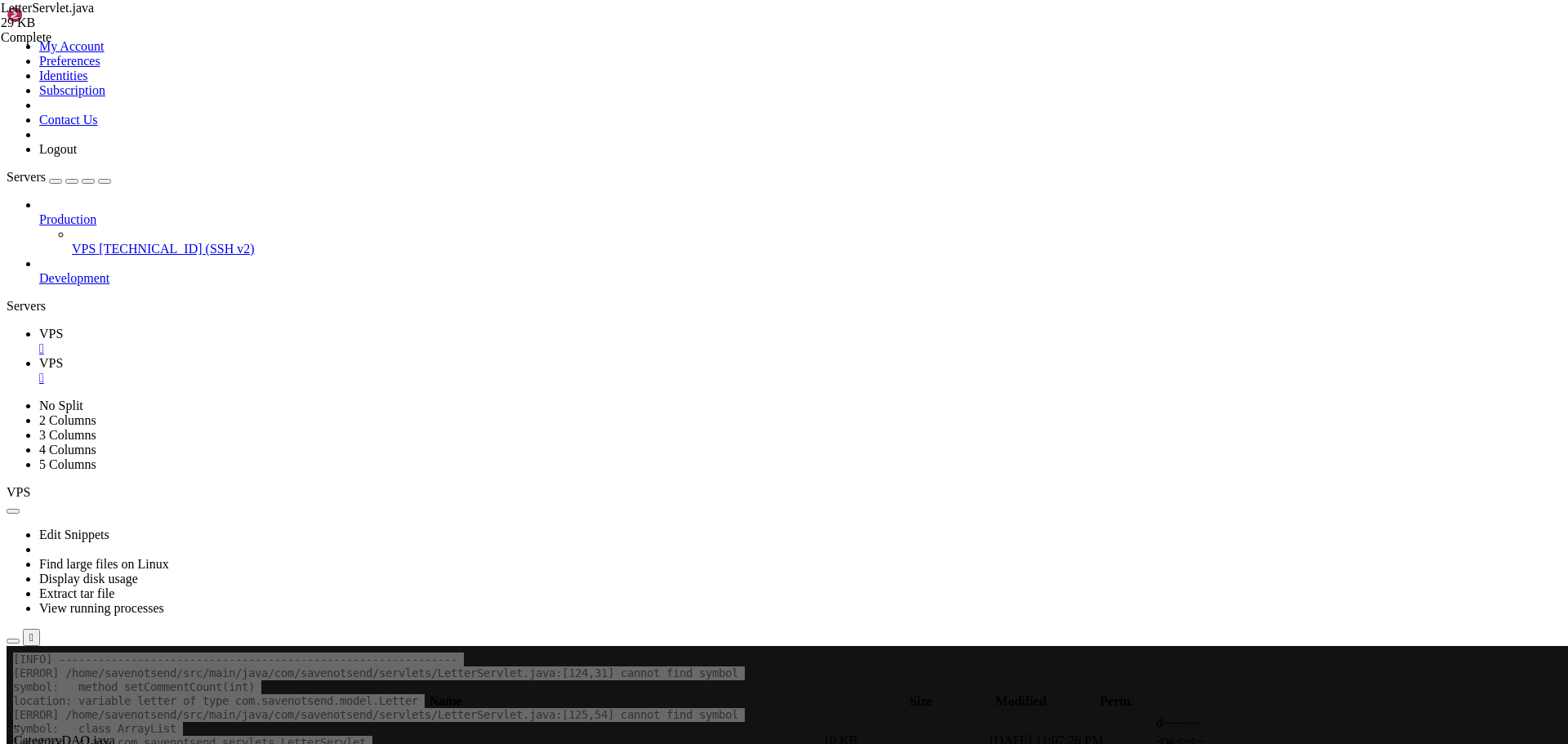
click at [234, 715] on td " .." at bounding box center [414, 723] width 813 height 16
type input "/home/savenotsend/src/main/java/com/savenotsend/servlets"
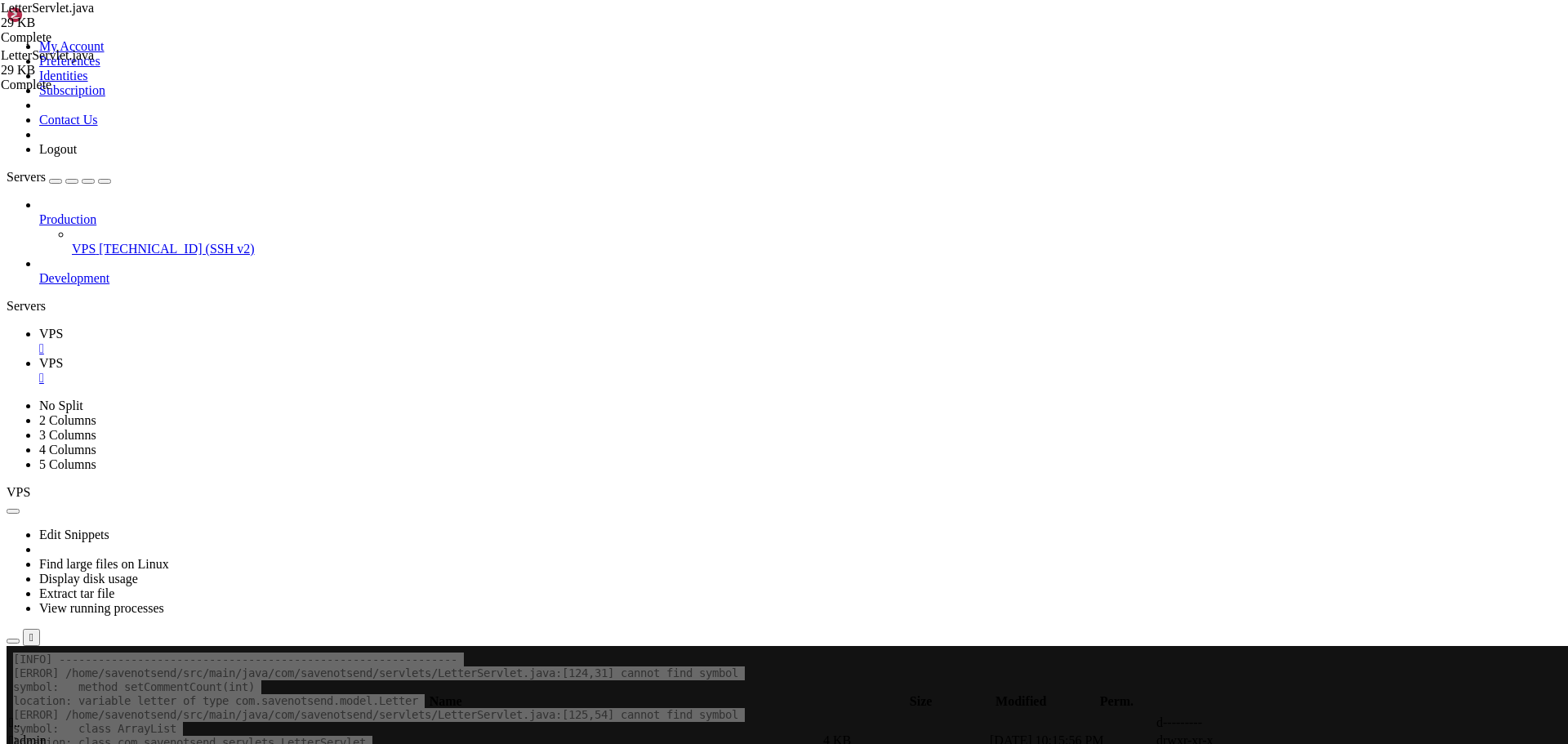
type textarea "import [DOMAIN_NAME];"
paste textarea "import java.util.ArrayList;"
type textarea "import java.util.ArrayList;"
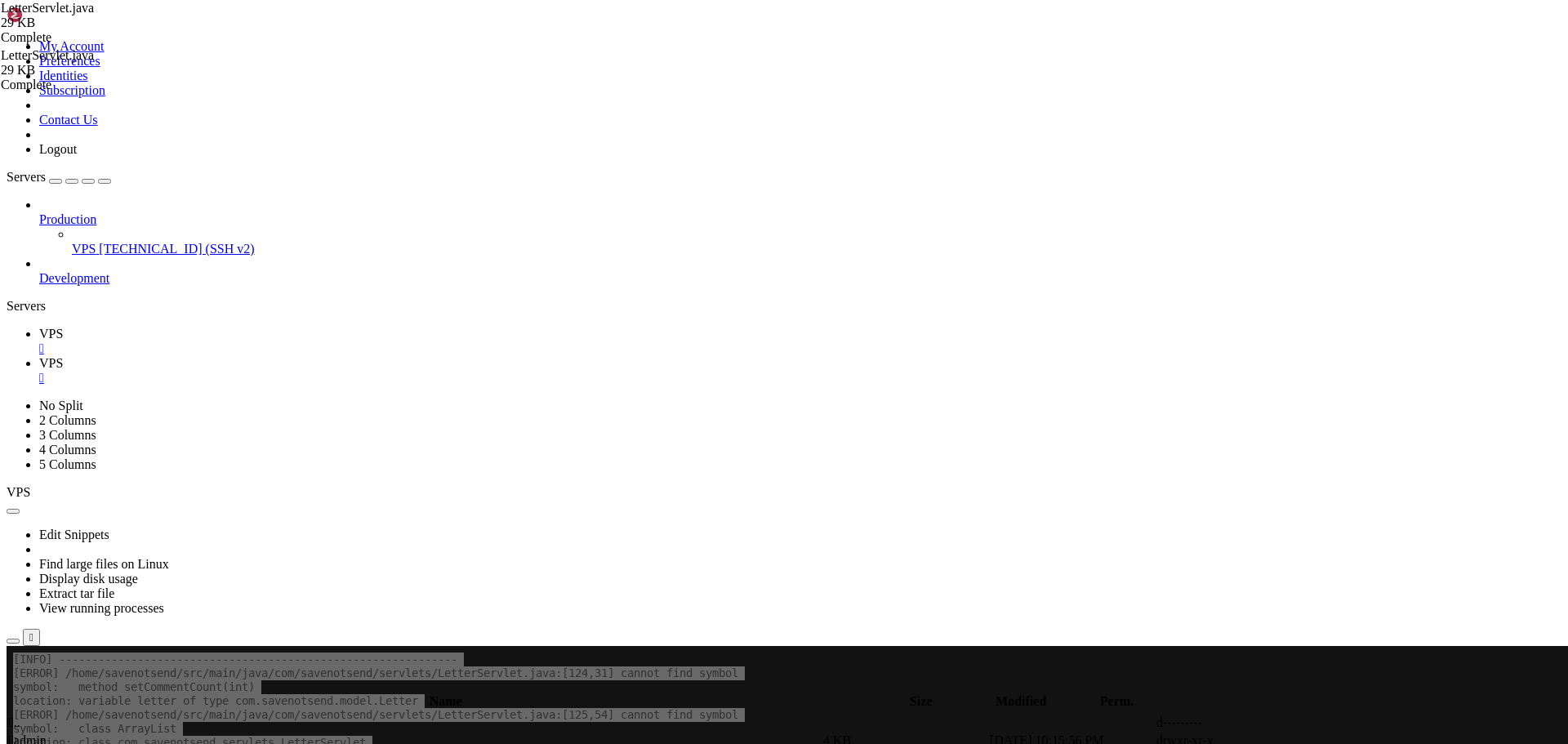
click at [242, 715] on td " .." at bounding box center [414, 723] width 813 height 16
type input "/home/savenotsend/src/main/java/com/savenotsend/model"
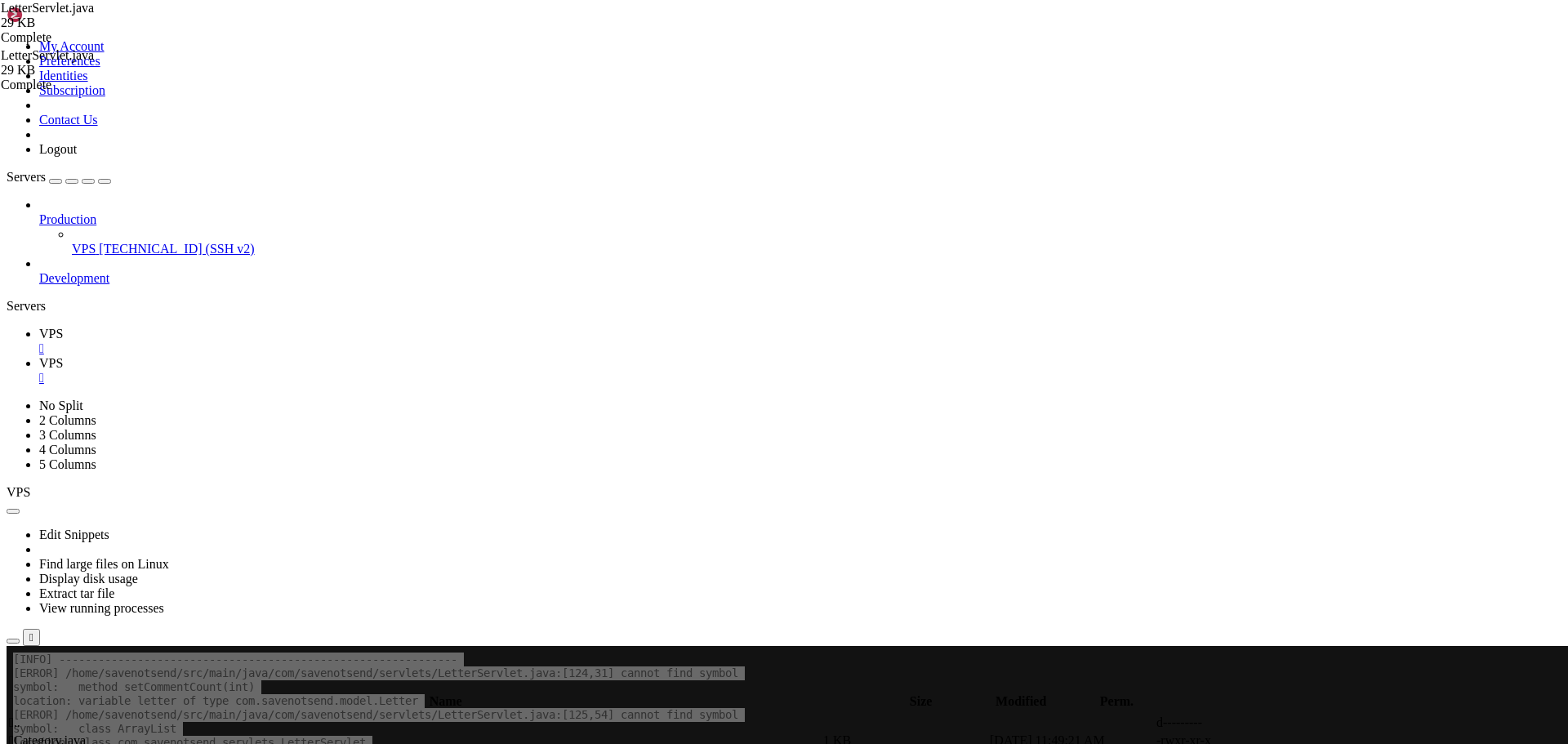
drag, startPoint x: 406, startPoint y: 367, endPoint x: 511, endPoint y: 403, distance: 111.0
type textarea "private String previewText;"
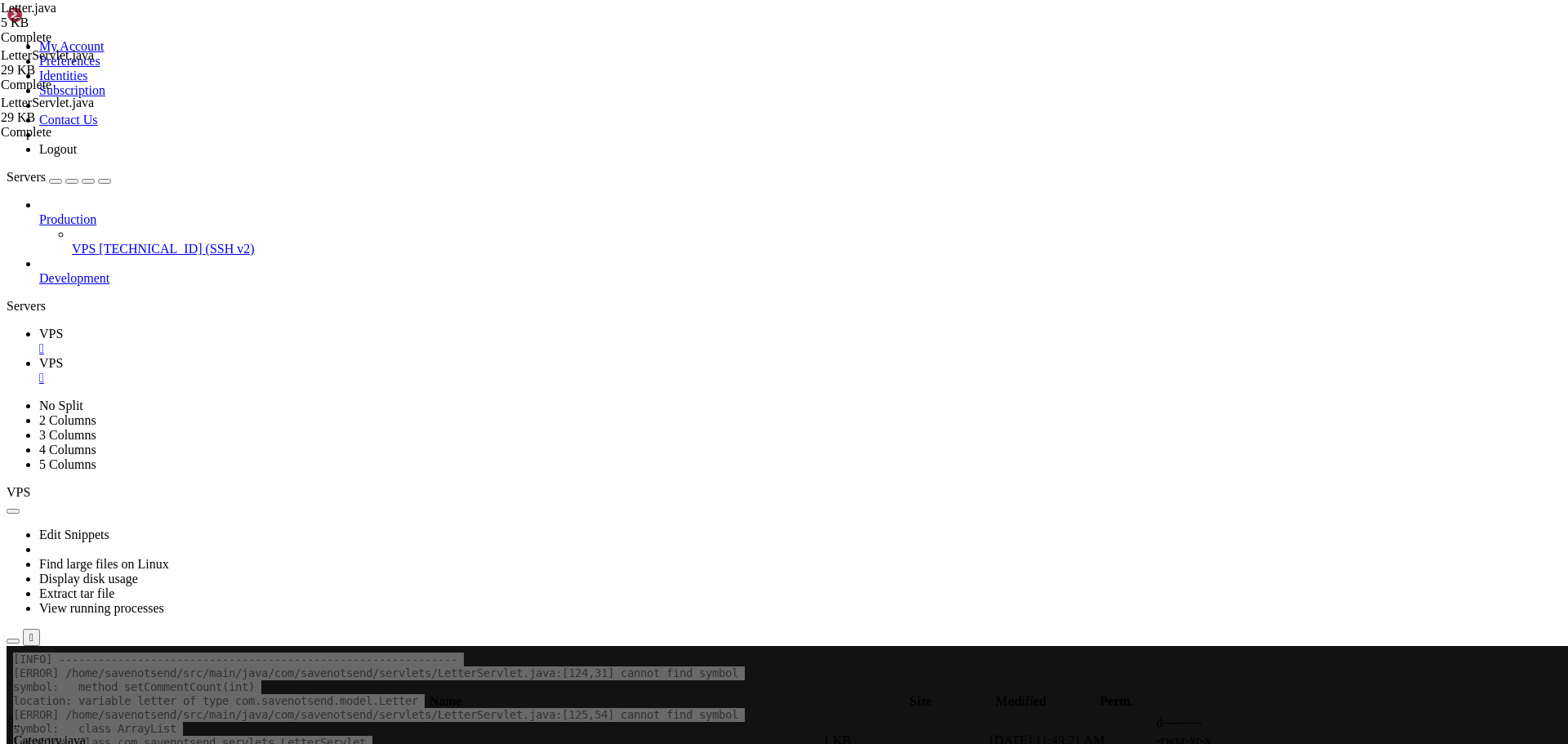
paste textarea "private int commentCount = 0;"
type textarea "private int commentCount = 0;"
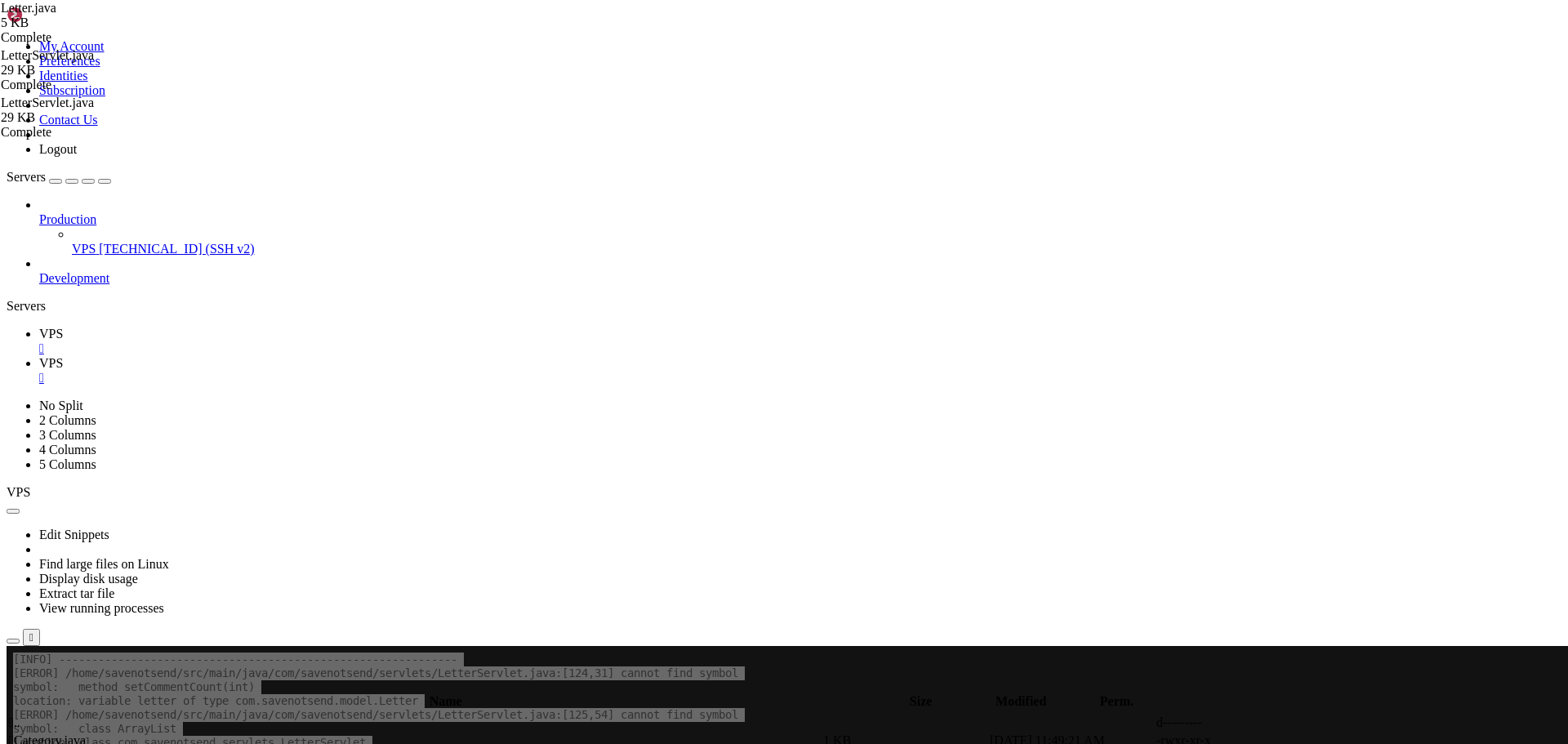
type textarea "public void setAuthorEmail(String authorEmail) { this.authorEmail = authorEmail…"
paste textarea "}"
type textarea "public void setCommentCount(int commentCount) {"
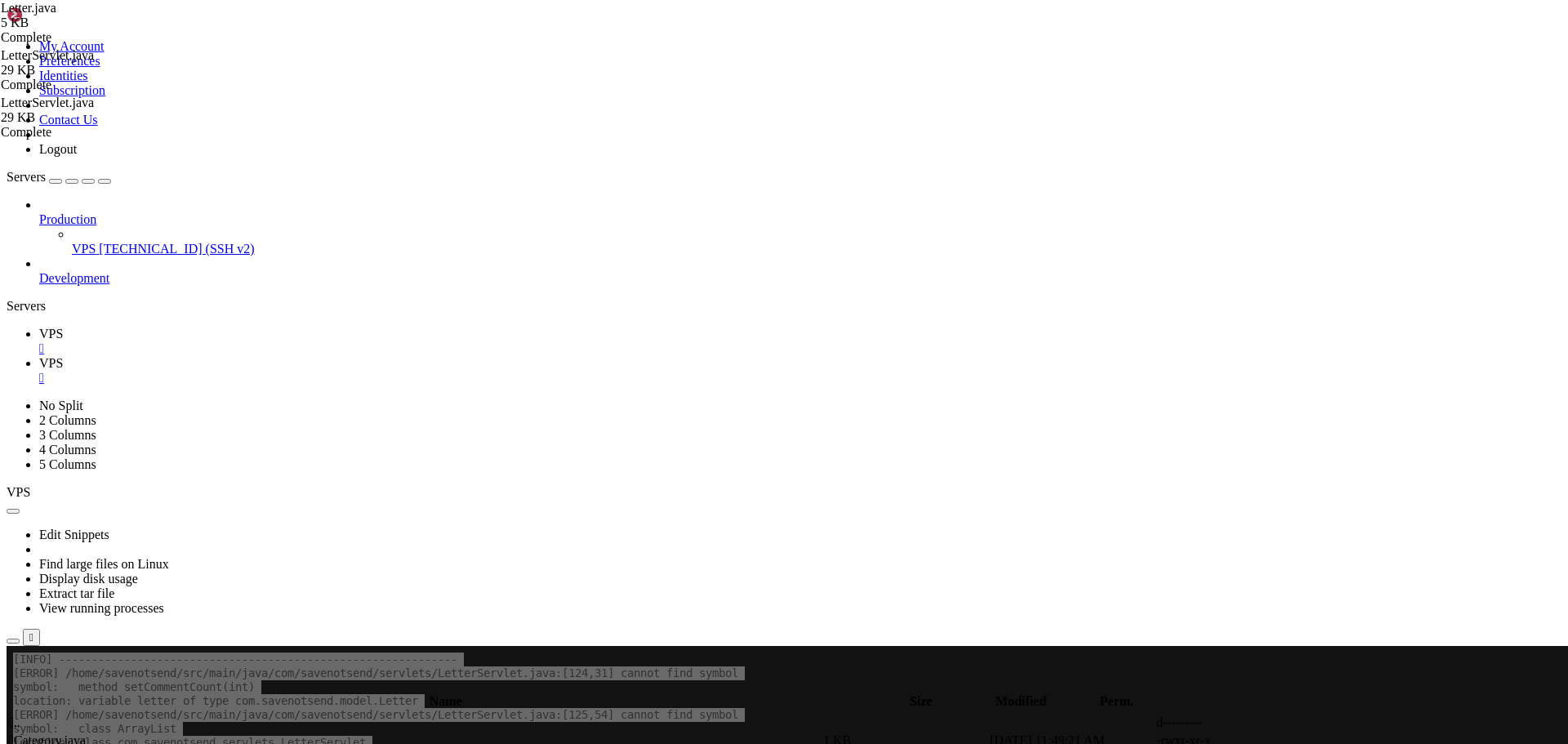
type textarea "public int getCommentCount() { return commentCount; }"
type textarea "public void setCommentCount(int commentCount) { this.commentCount = commentCoun…"
click at [233, 327] on link "VPS " at bounding box center [799, 341] width 1522 height 29
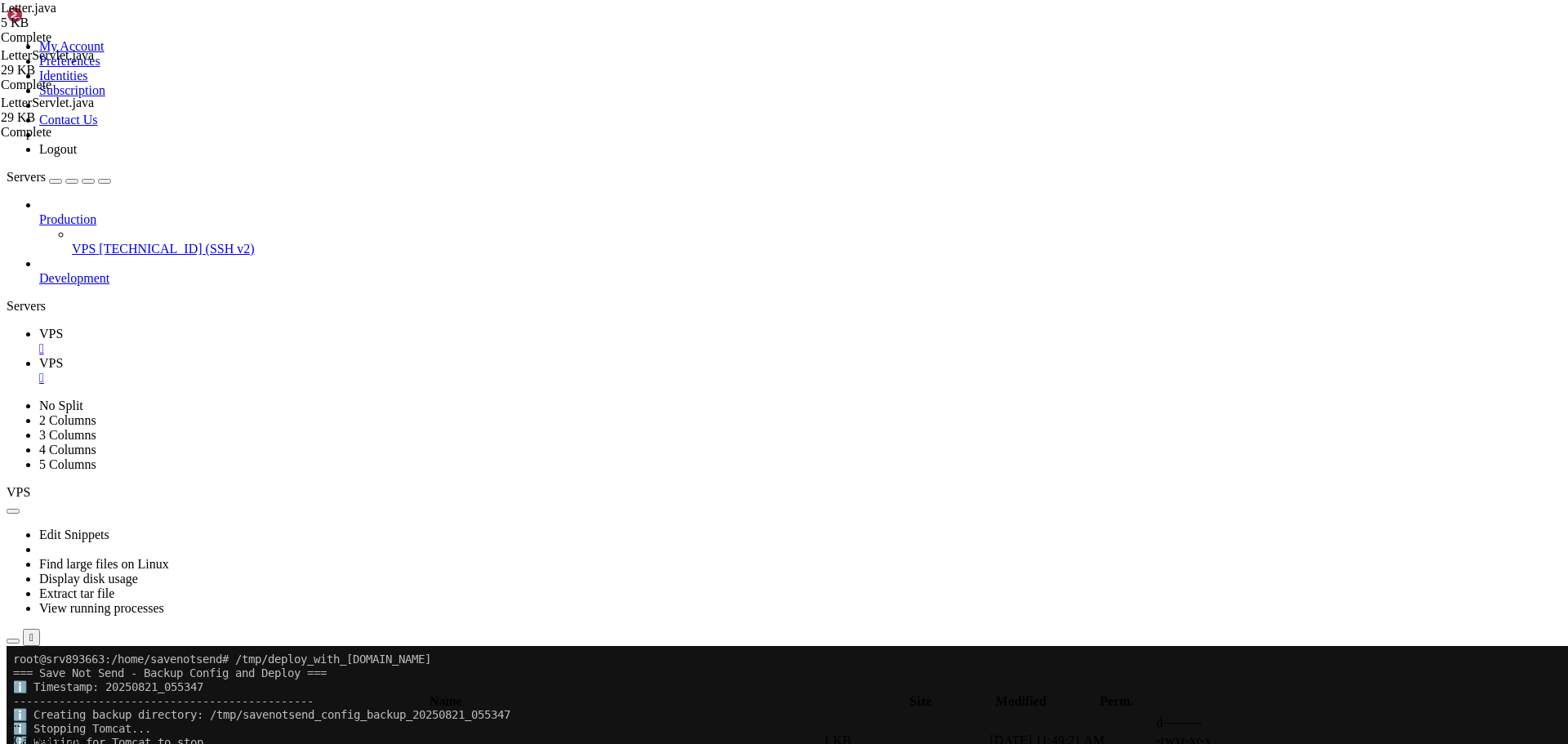
scroll to position [1750, 0]
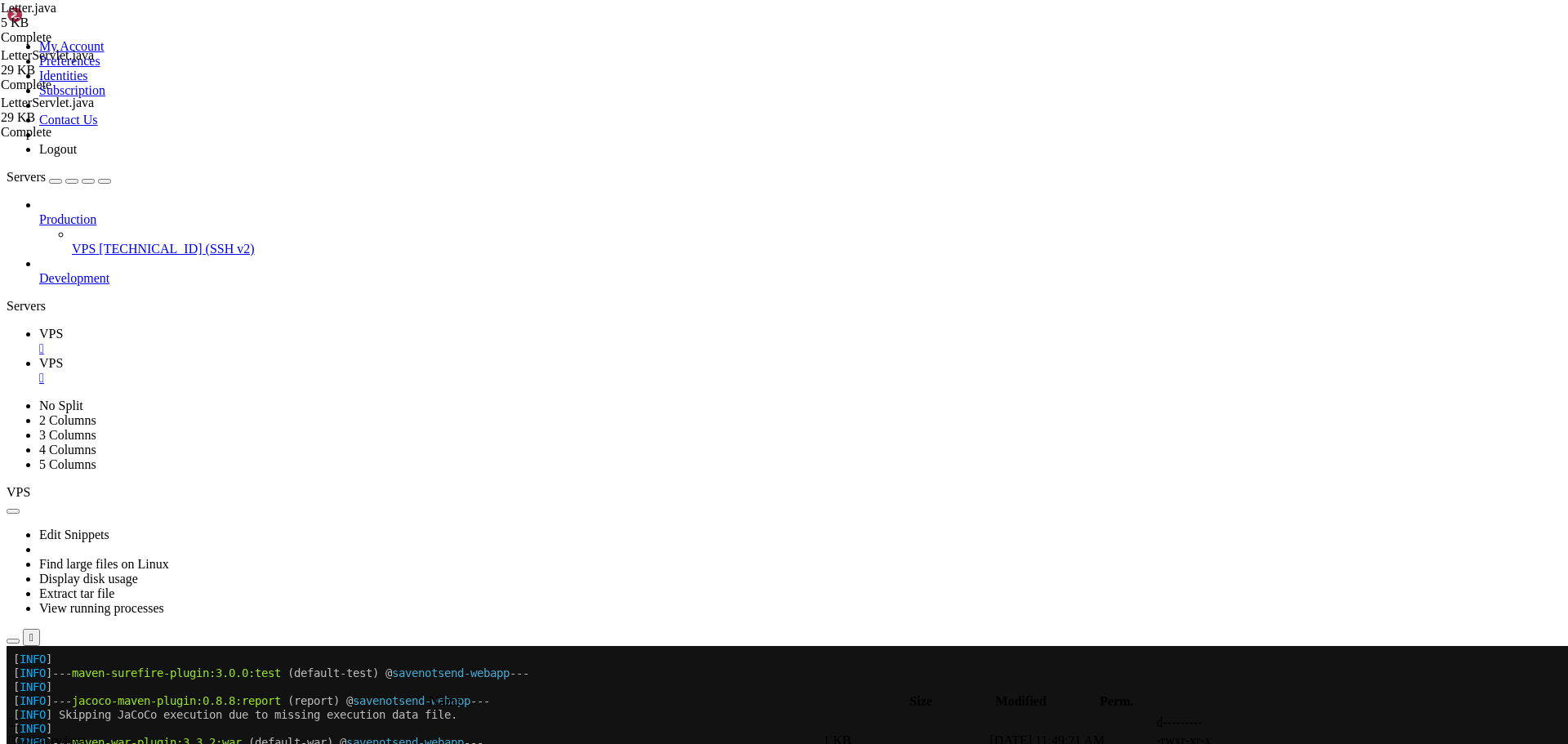
click at [102, 242] on span "[TECHNICAL_ID] (SSH v2)" at bounding box center [177, 249] width 155 height 14
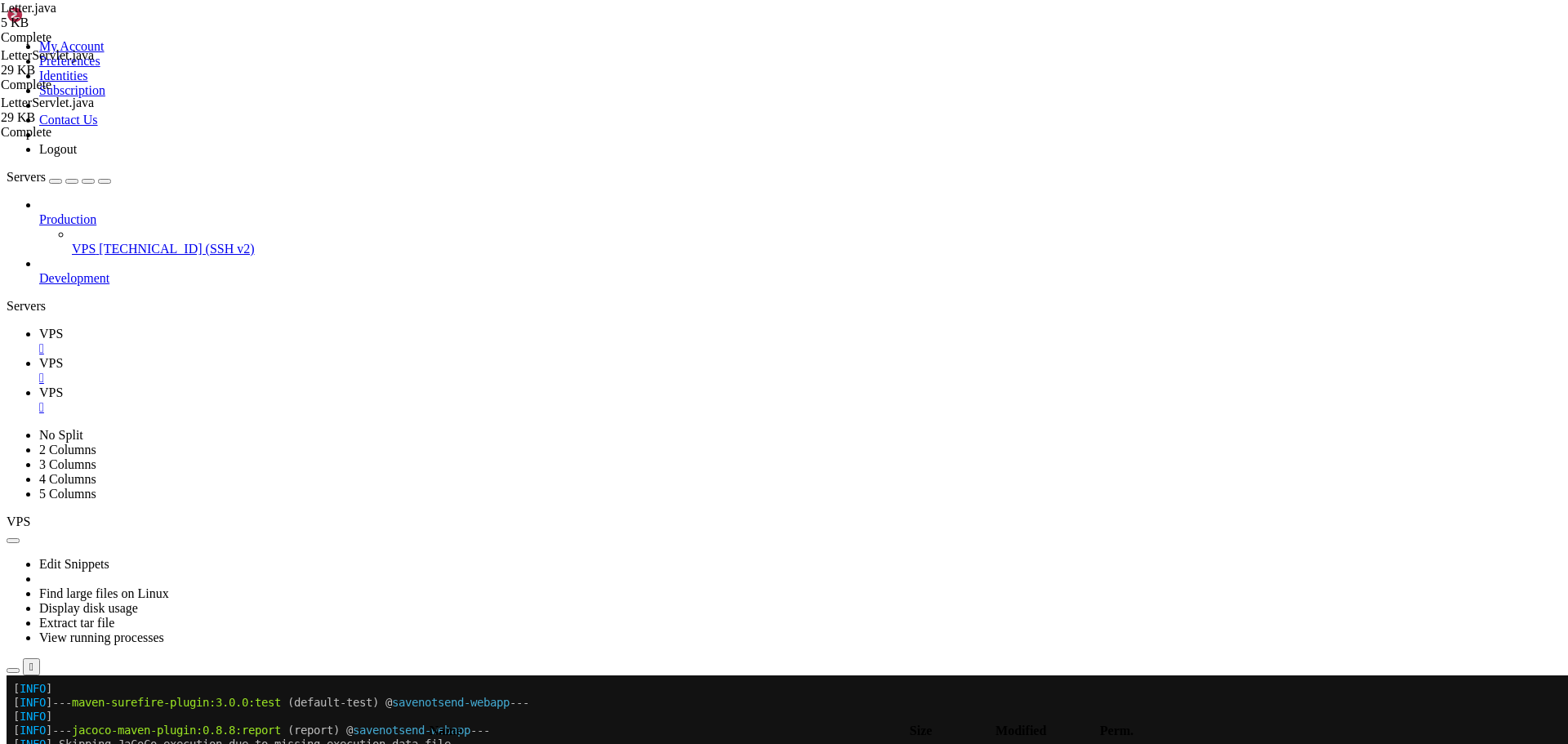
scroll to position [0, 0]
click at [309, 356] on link "VPS " at bounding box center [799, 370] width 1522 height 29
click at [20, 745] on span " .." at bounding box center [14, 752] width 11 height 14
click at [13, 717] on icon "button" at bounding box center [13, 717] width 0 height 0
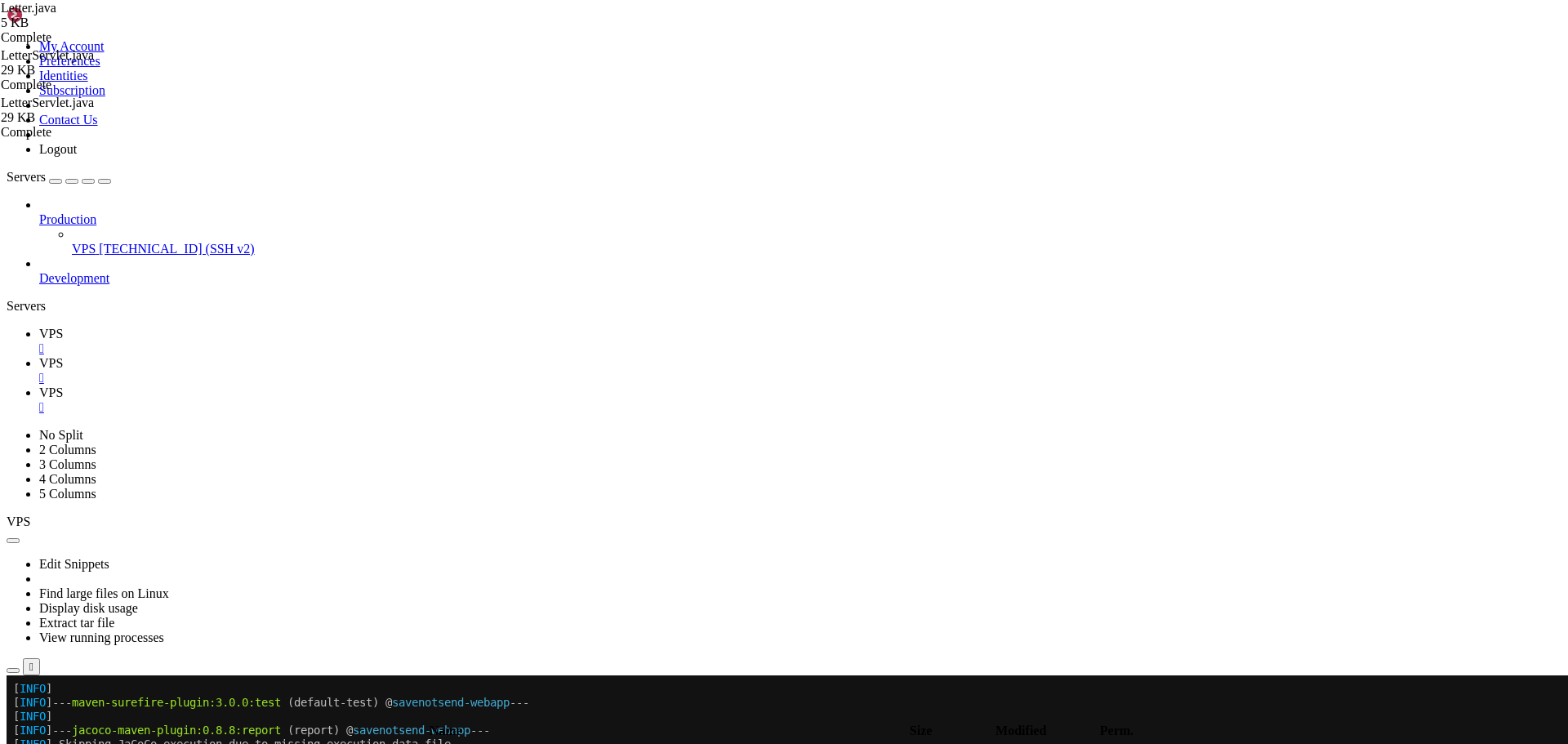
click at [13, 717] on icon "button" at bounding box center [13, 717] width 0 height 0
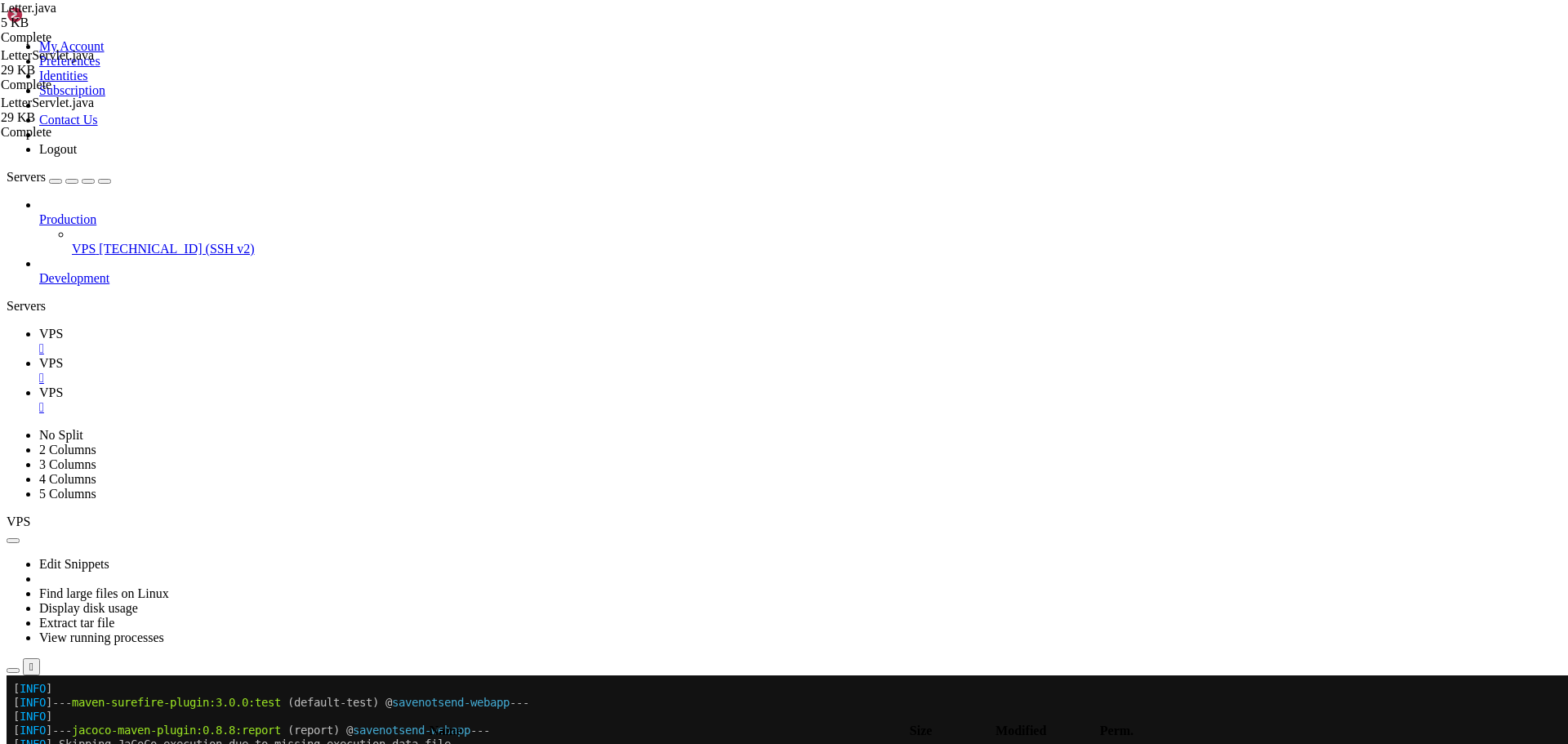
type input "/home/savenotsend/src/main/webapp/WEB-INF/jsp/letters"
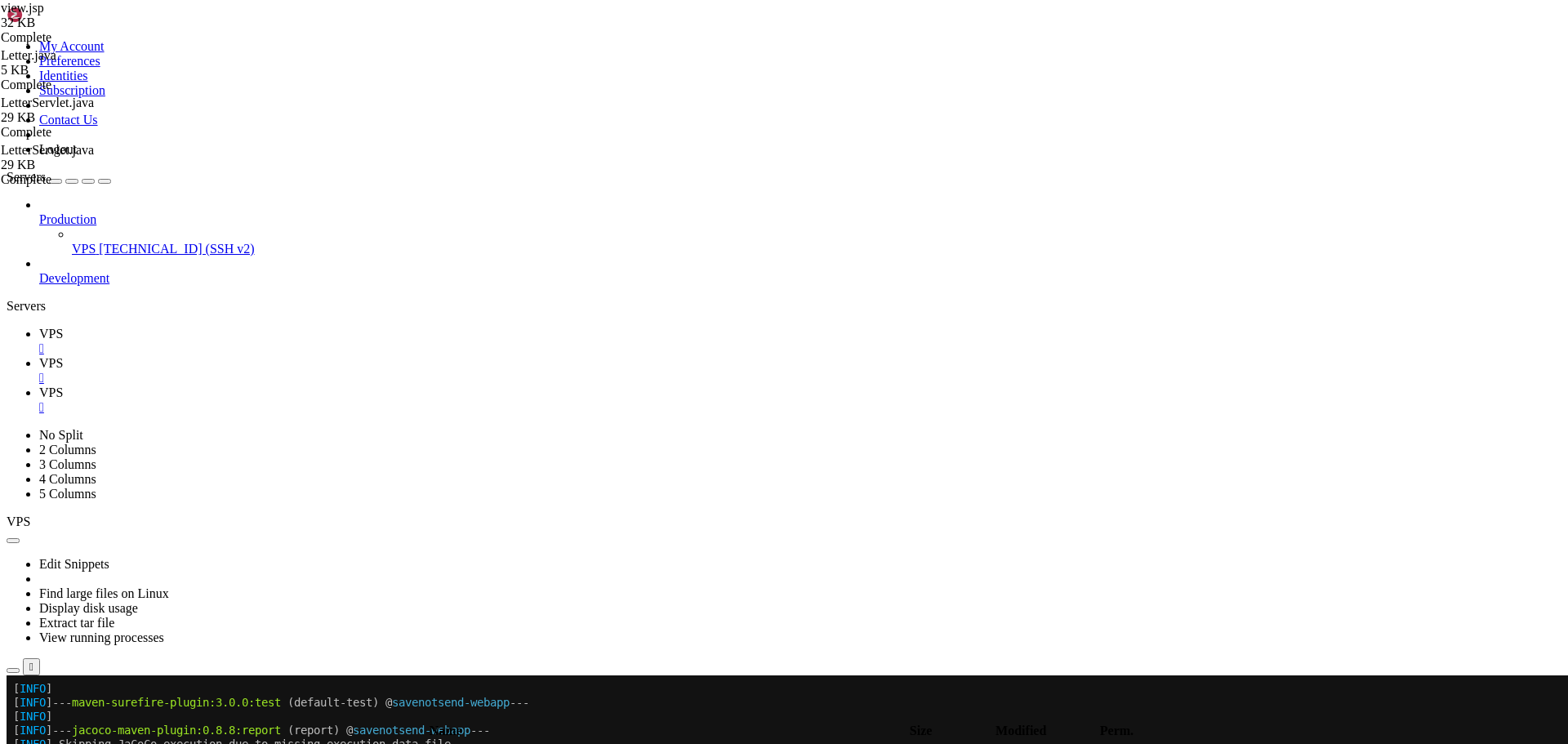
type textarea "</div>"
paste textarea "</script>"
type textarea "</script>"
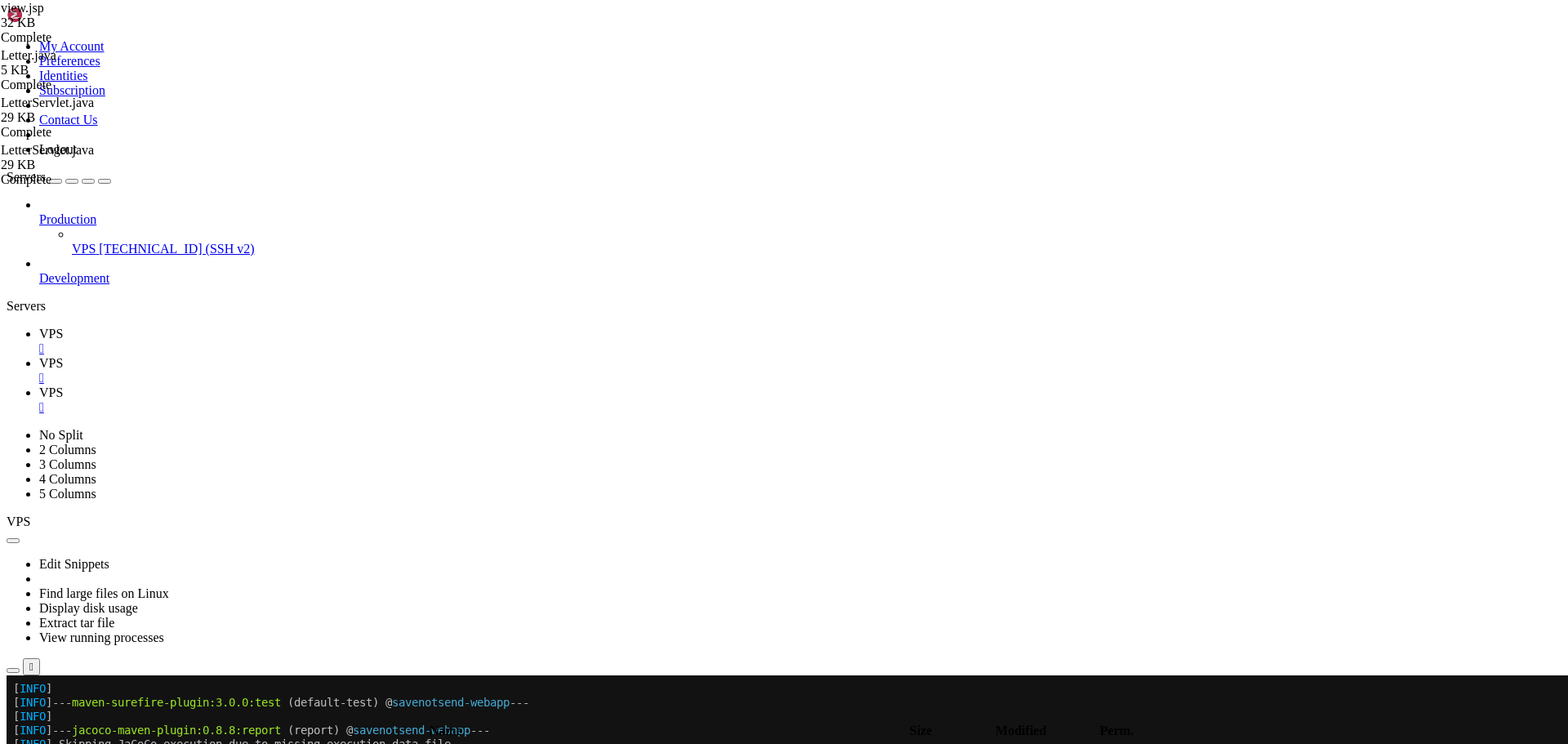
click at [230, 327] on link "VPS " at bounding box center [799, 341] width 1522 height 29
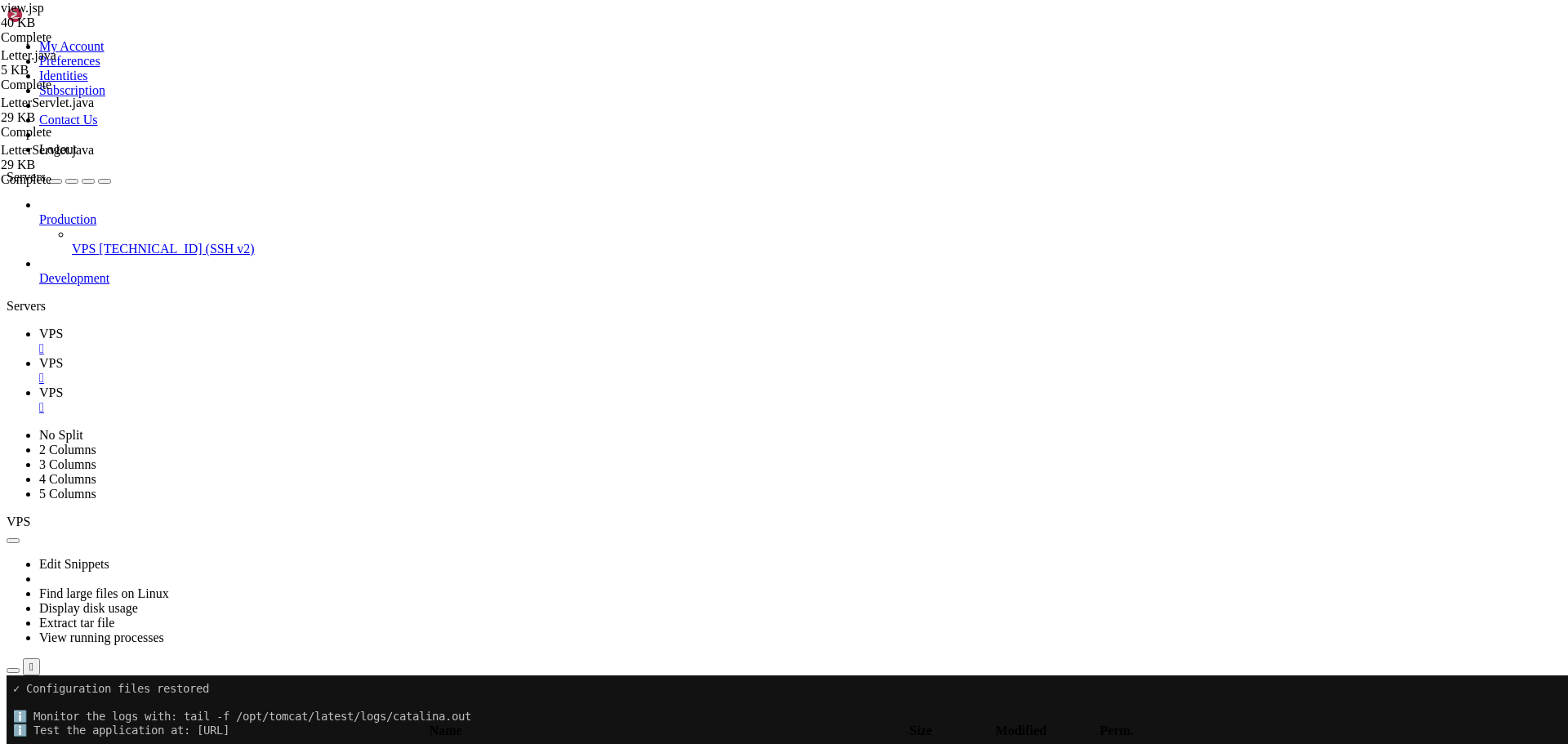
scroll to position [3083, 0]
click at [314, 356] on link "VPS " at bounding box center [799, 370] width 1522 height 29
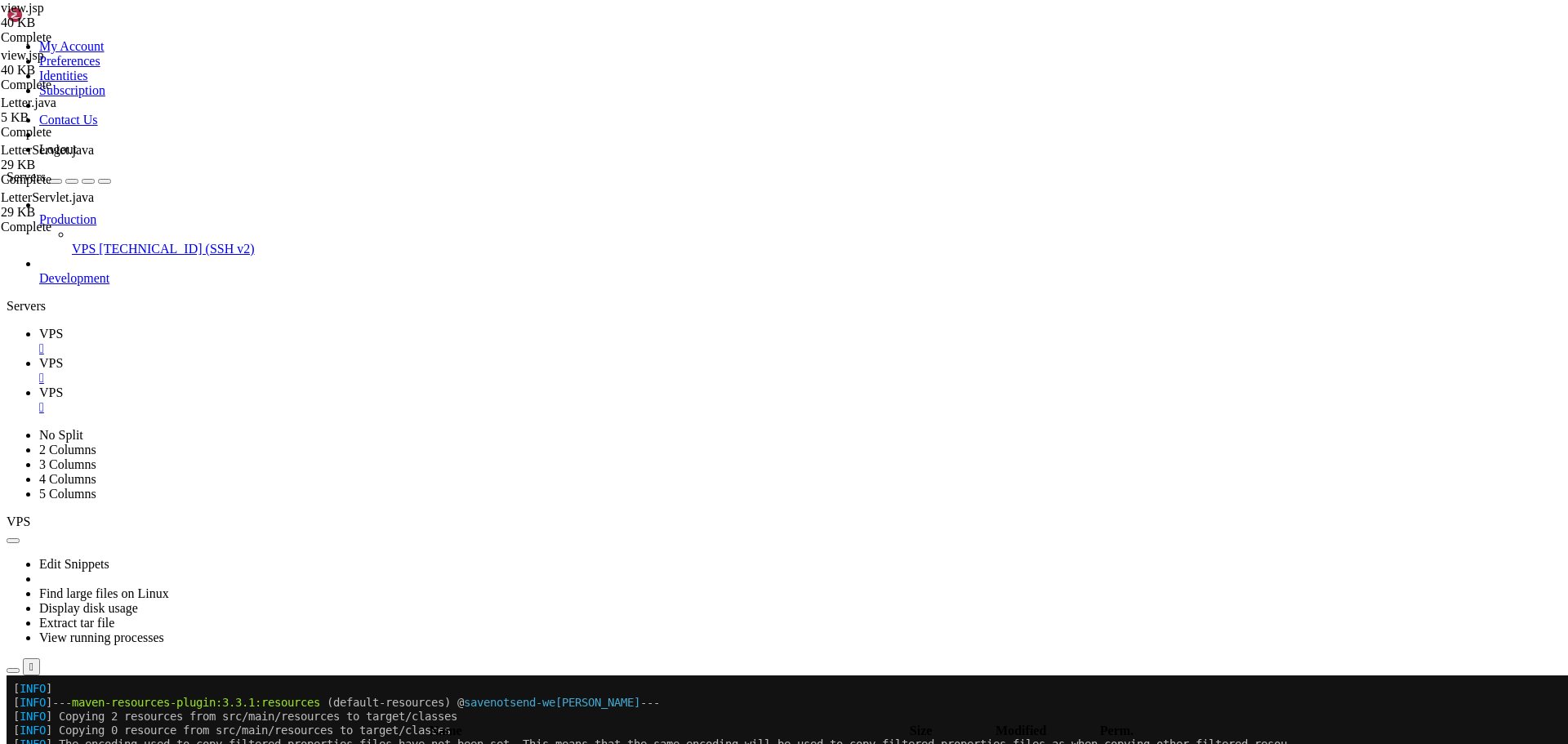
type input "script"
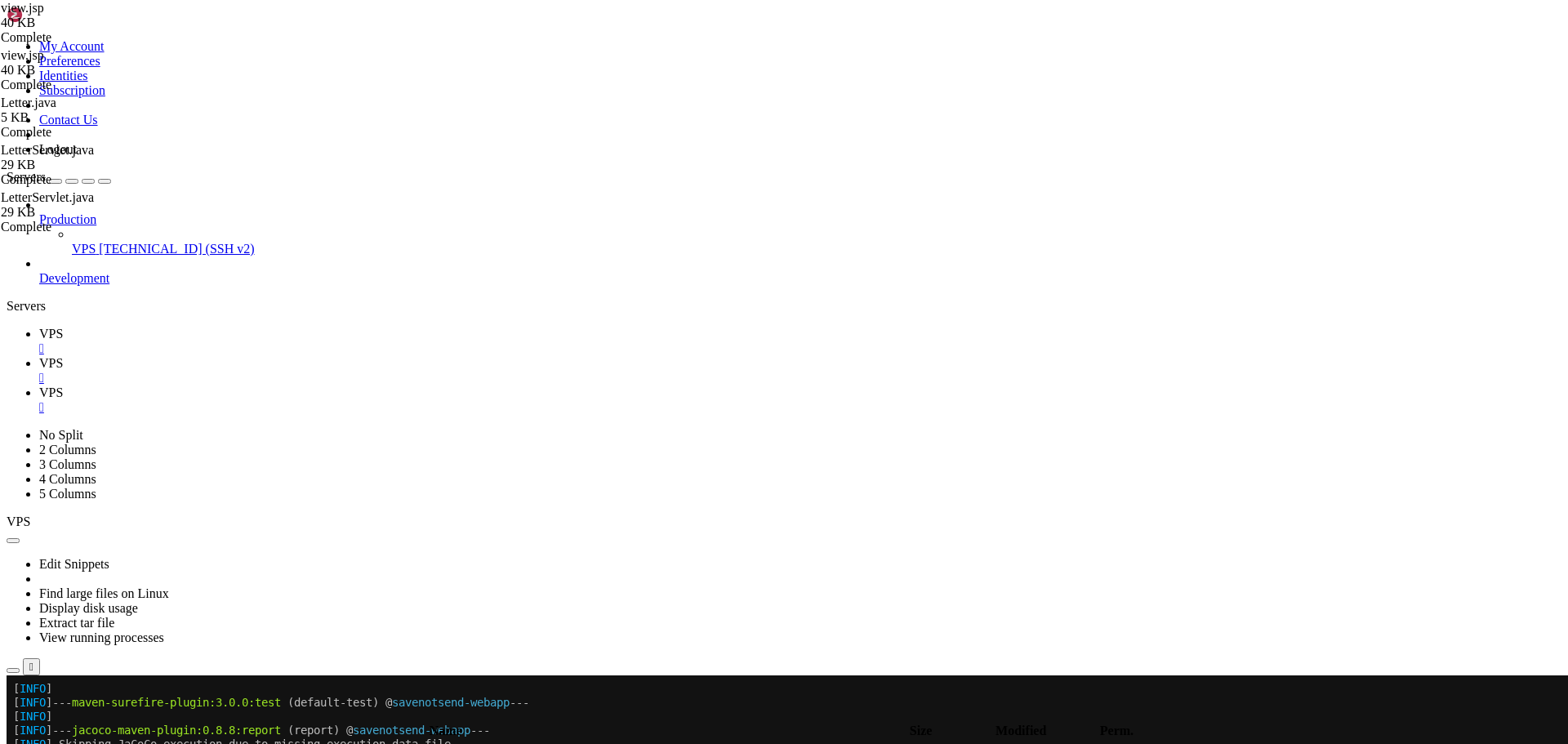
drag, startPoint x: 685, startPoint y: 406, endPoint x: 212, endPoint y: 377, distance: 473.9
type textarea "<!-- ==========================================================================…"
type textarea "</div>"
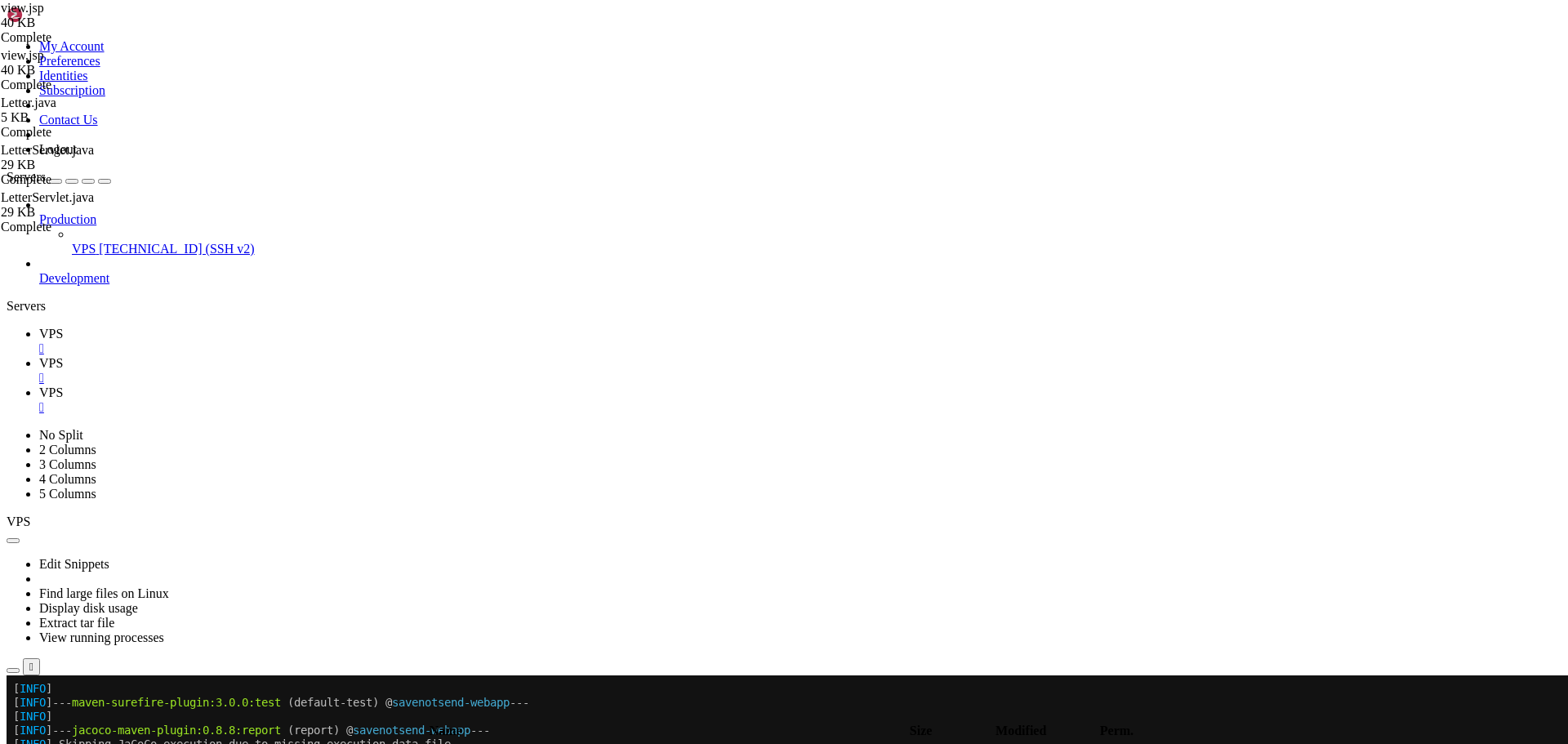
click at [243, 327] on link "VPS " at bounding box center [799, 341] width 1522 height 29
click at [63, 385] on span "VPS" at bounding box center [50, 392] width 24 height 14
click at [63, 356] on span "VPS" at bounding box center [50, 363] width 24 height 14
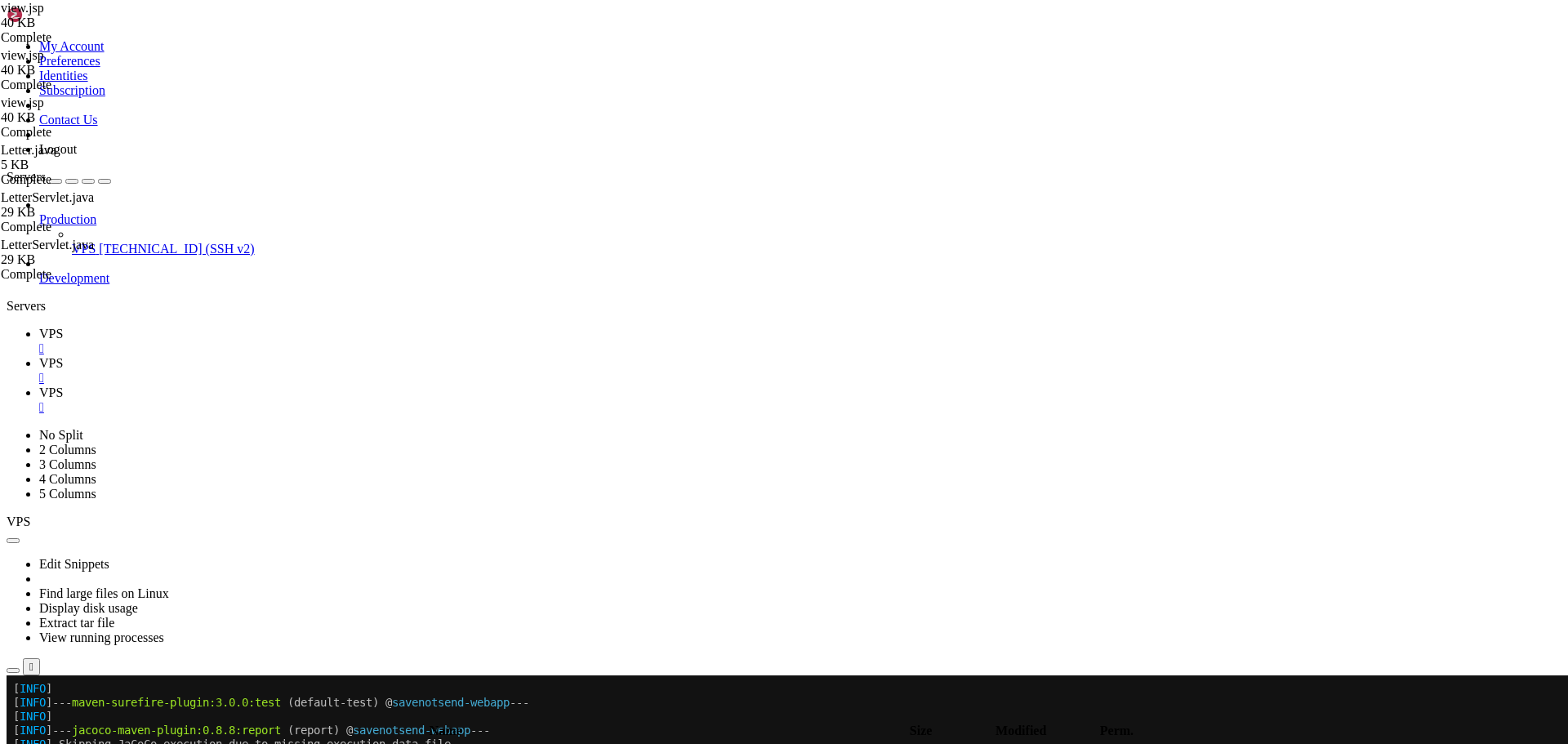
scroll to position [8307, 0]
drag, startPoint x: 315, startPoint y: 669, endPoint x: 274, endPoint y: 486, distance: 187.5
drag, startPoint x: 313, startPoint y: 672, endPoint x: 222, endPoint y: 238, distance: 443.4
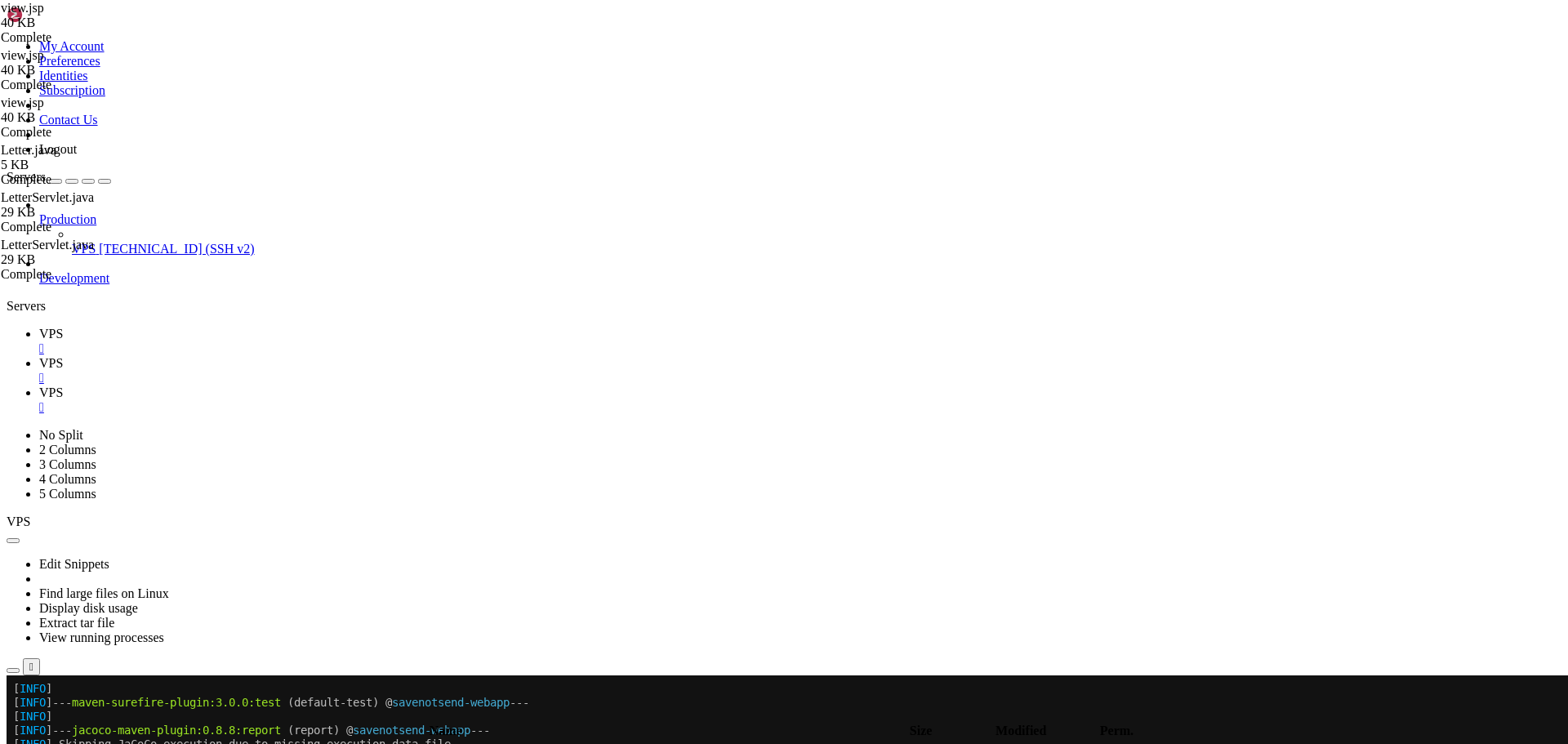
type textarea "<script> // Vote submission function"
type textarea "</div>"
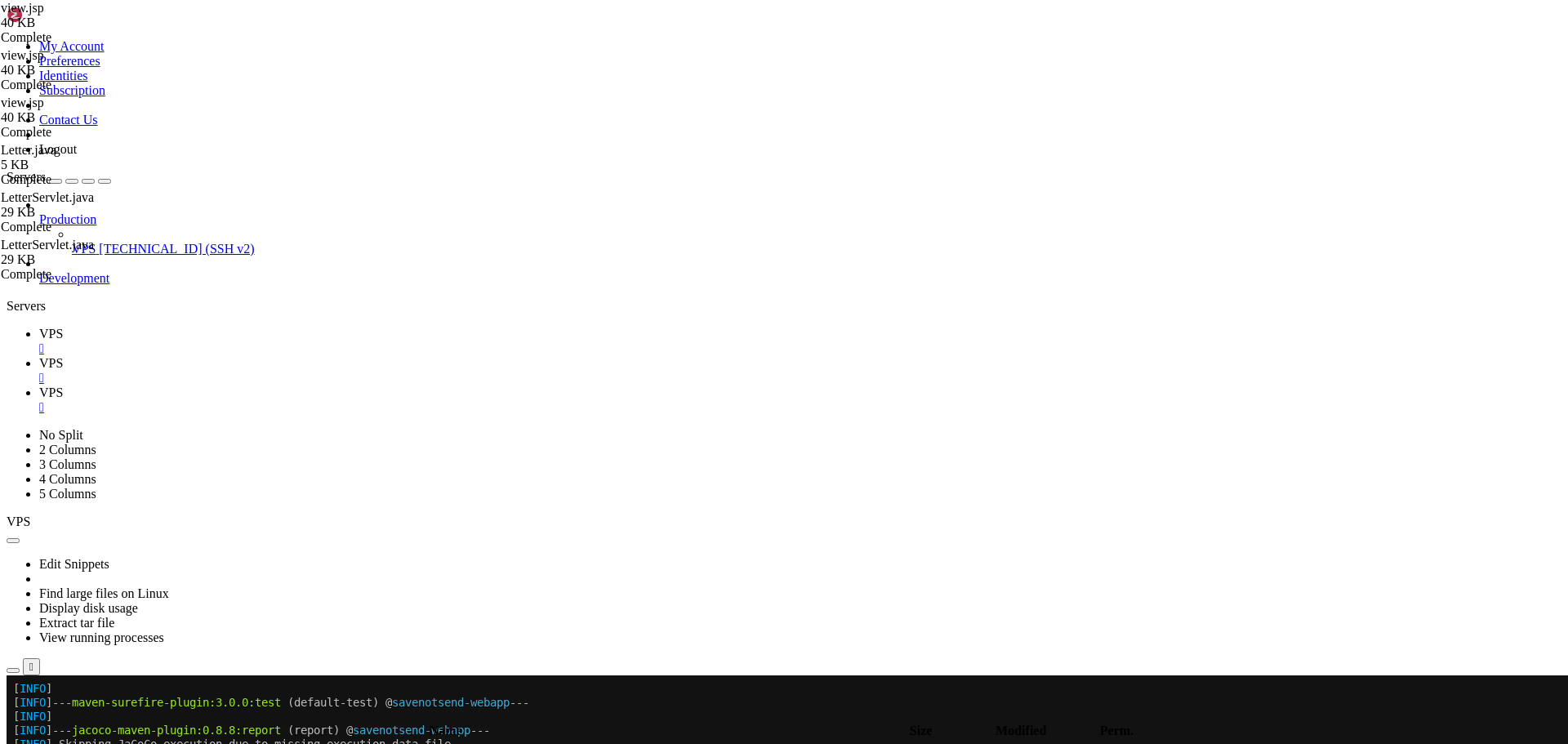
type textarea "<%@ include file="/WEB-INF/jsp/common/footer.jsp" %>"
paste textarea "</script>"
type textarea "</script>"
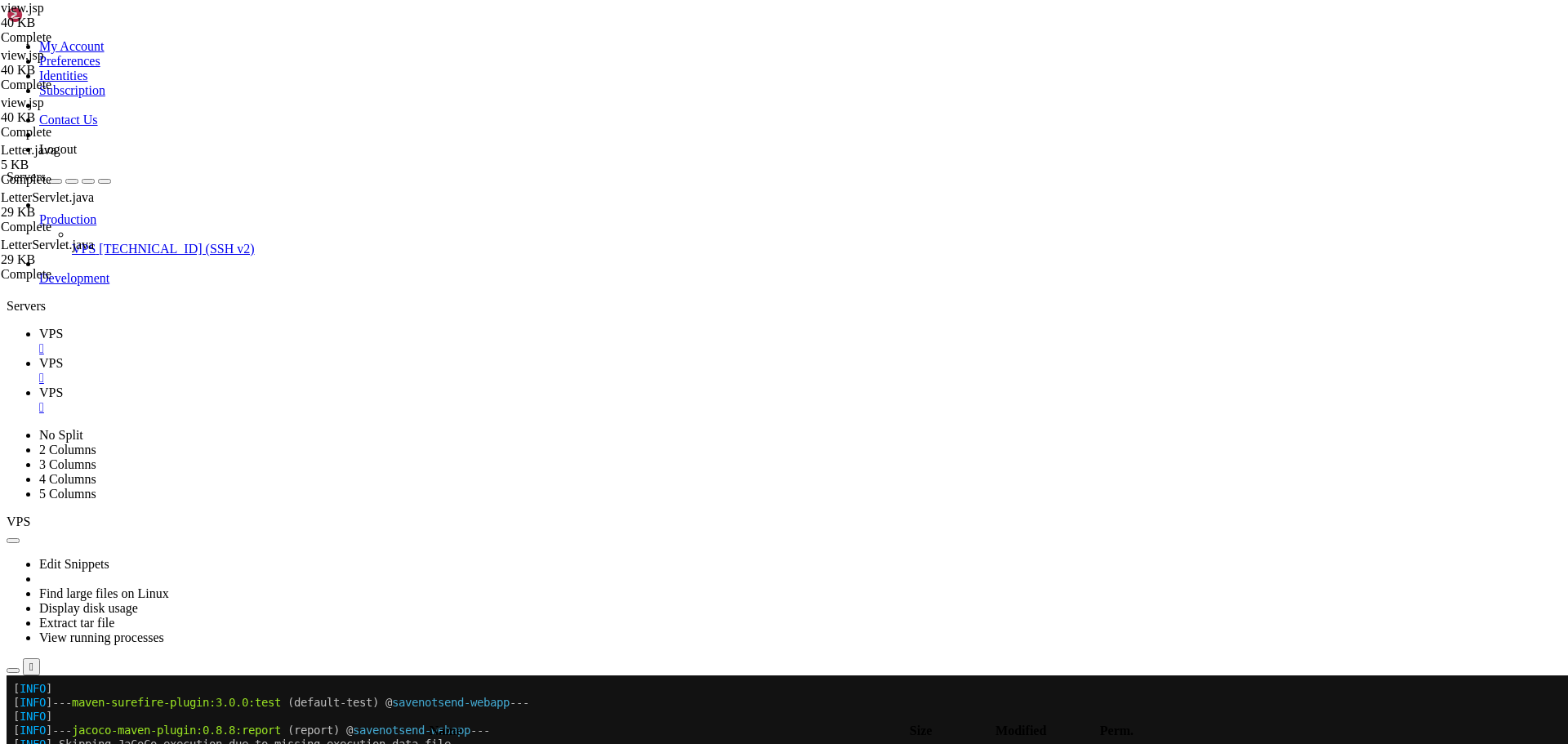
click at [63, 327] on span "VPS" at bounding box center [50, 334] width 24 height 14
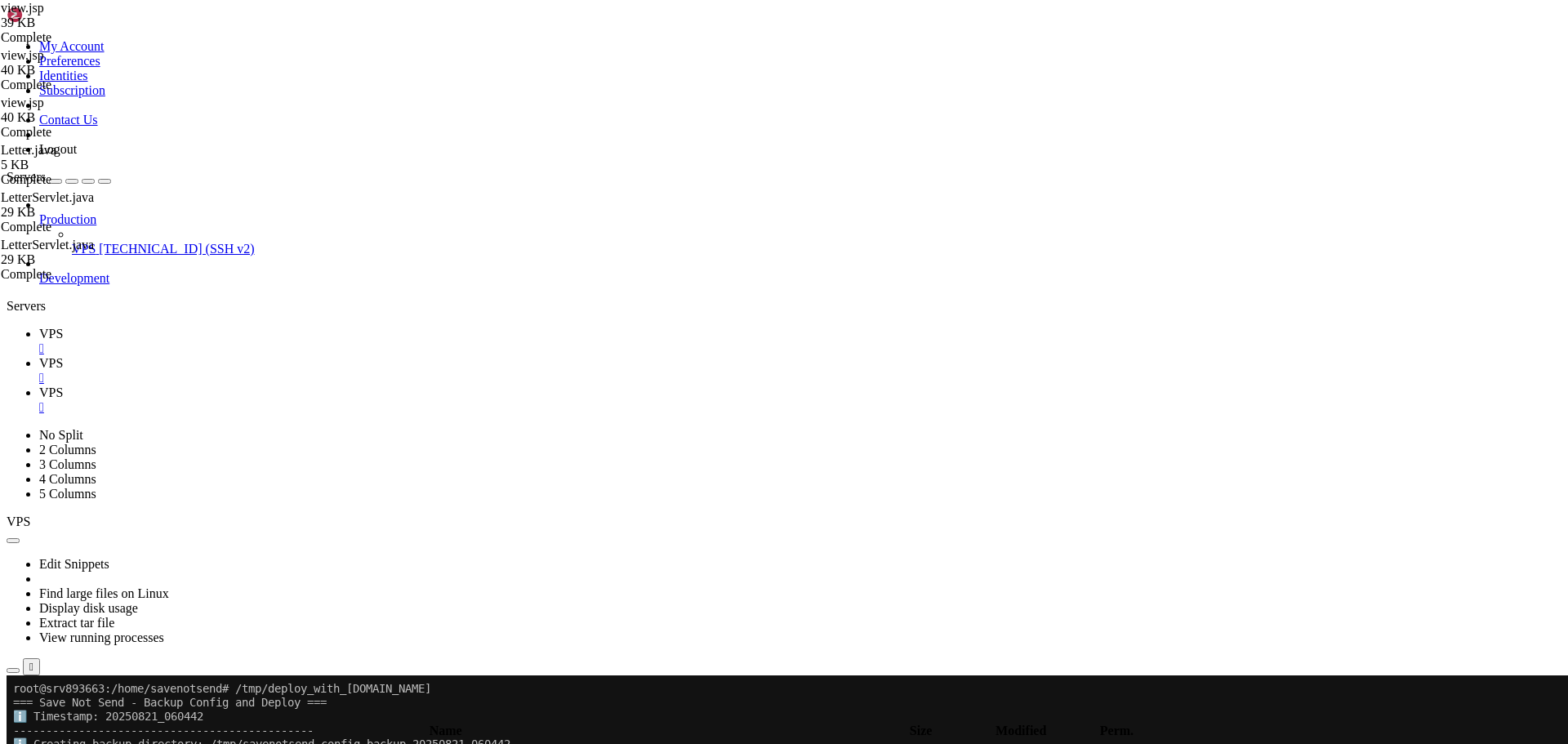
scroll to position [4445, 0]
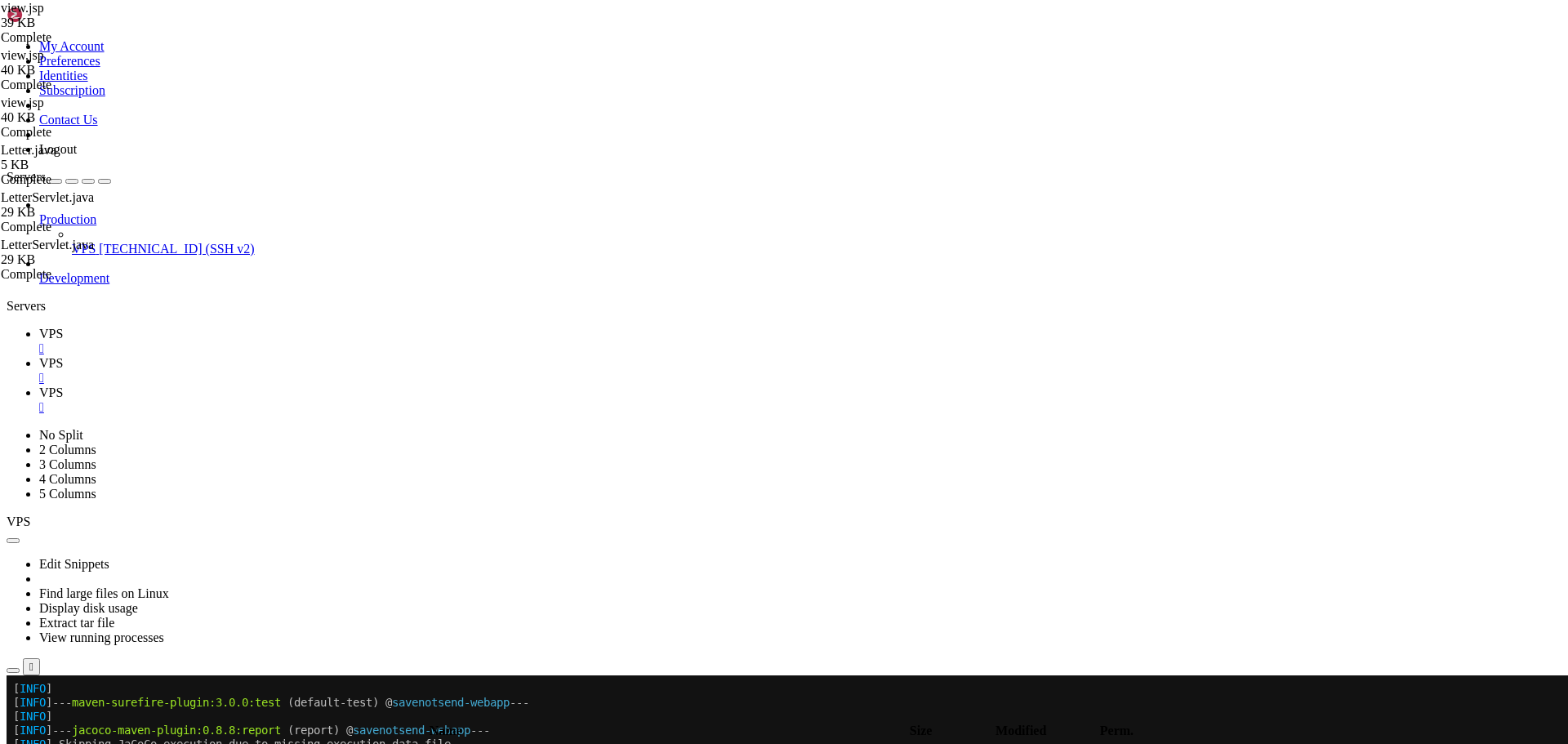
click at [63, 356] on span "VPS" at bounding box center [50, 363] width 24 height 14
drag, startPoint x: 323, startPoint y: 692, endPoint x: 222, endPoint y: 190, distance: 512.1
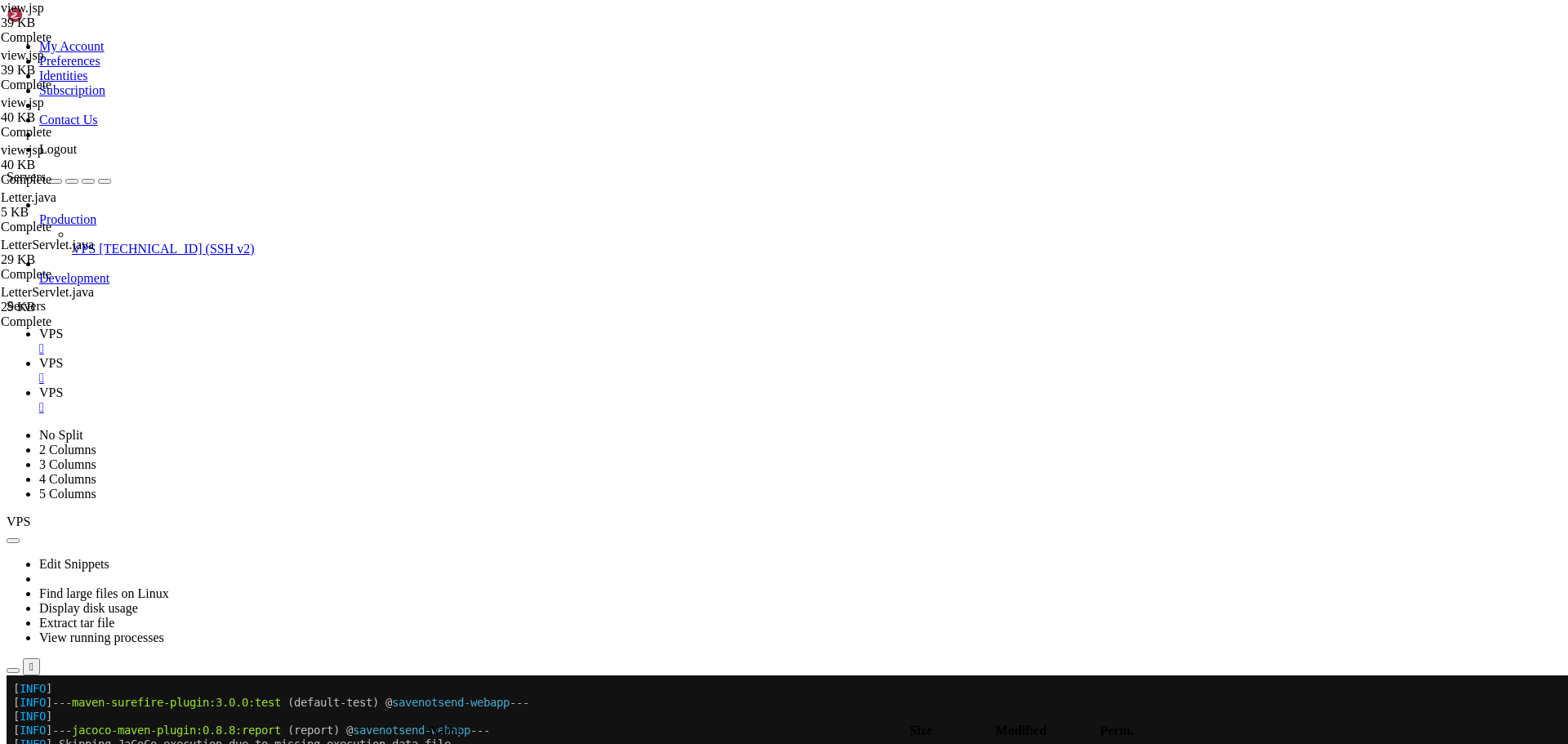
paste textarea "</"
type textarea "</script>"
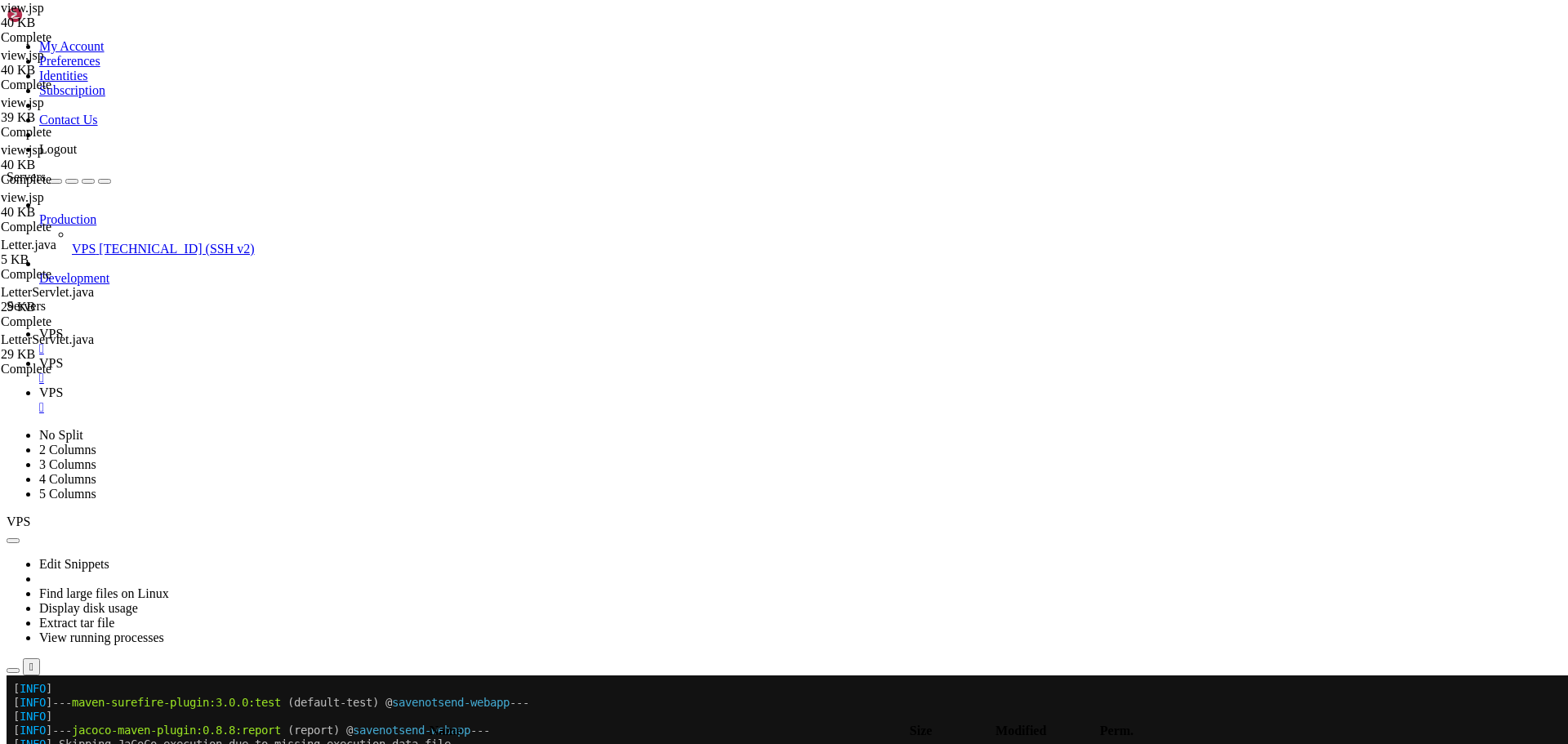
type textarea "<%-- Include HTML head --%>"
type input "submitvote"
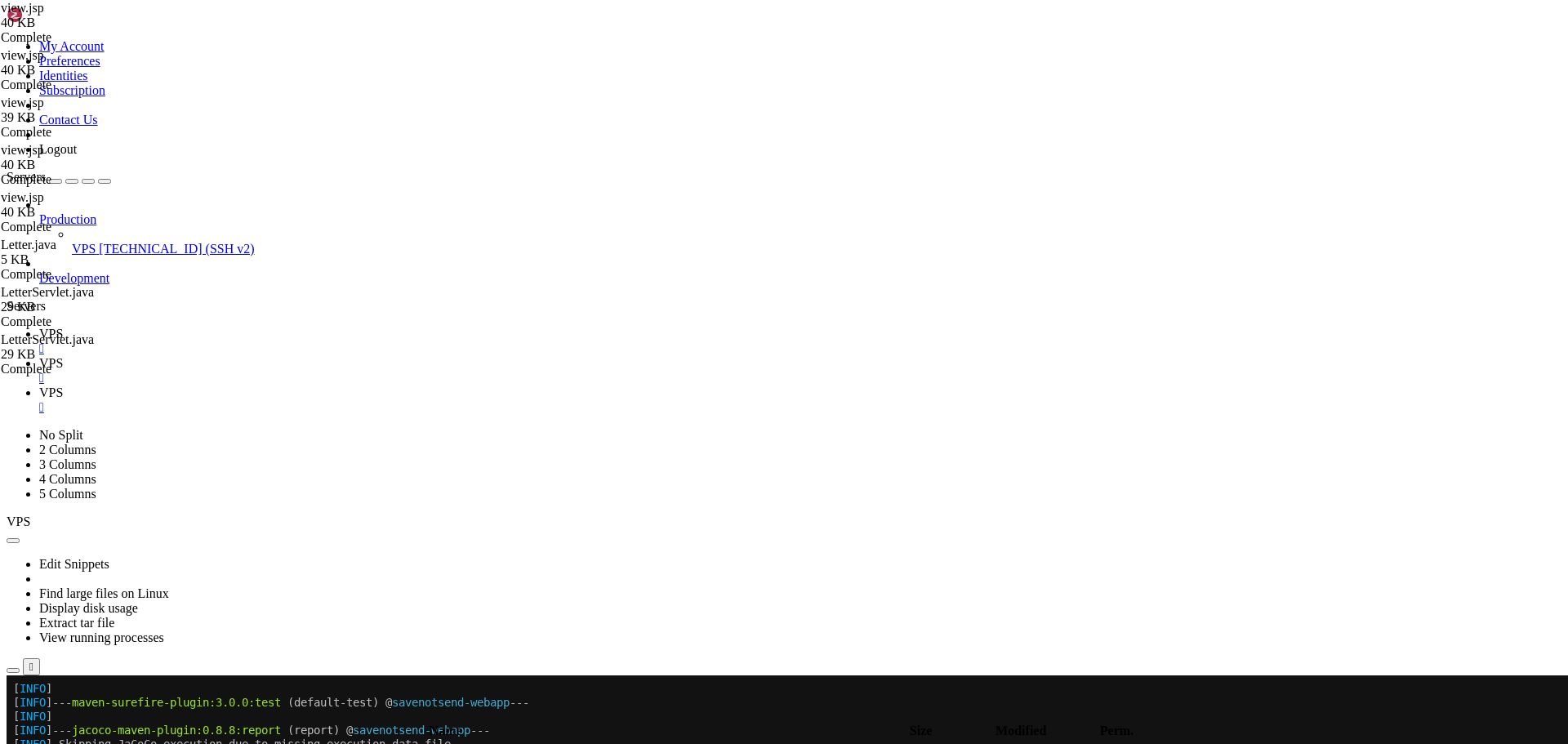
scroll to position [6615, 0]
paste textarea
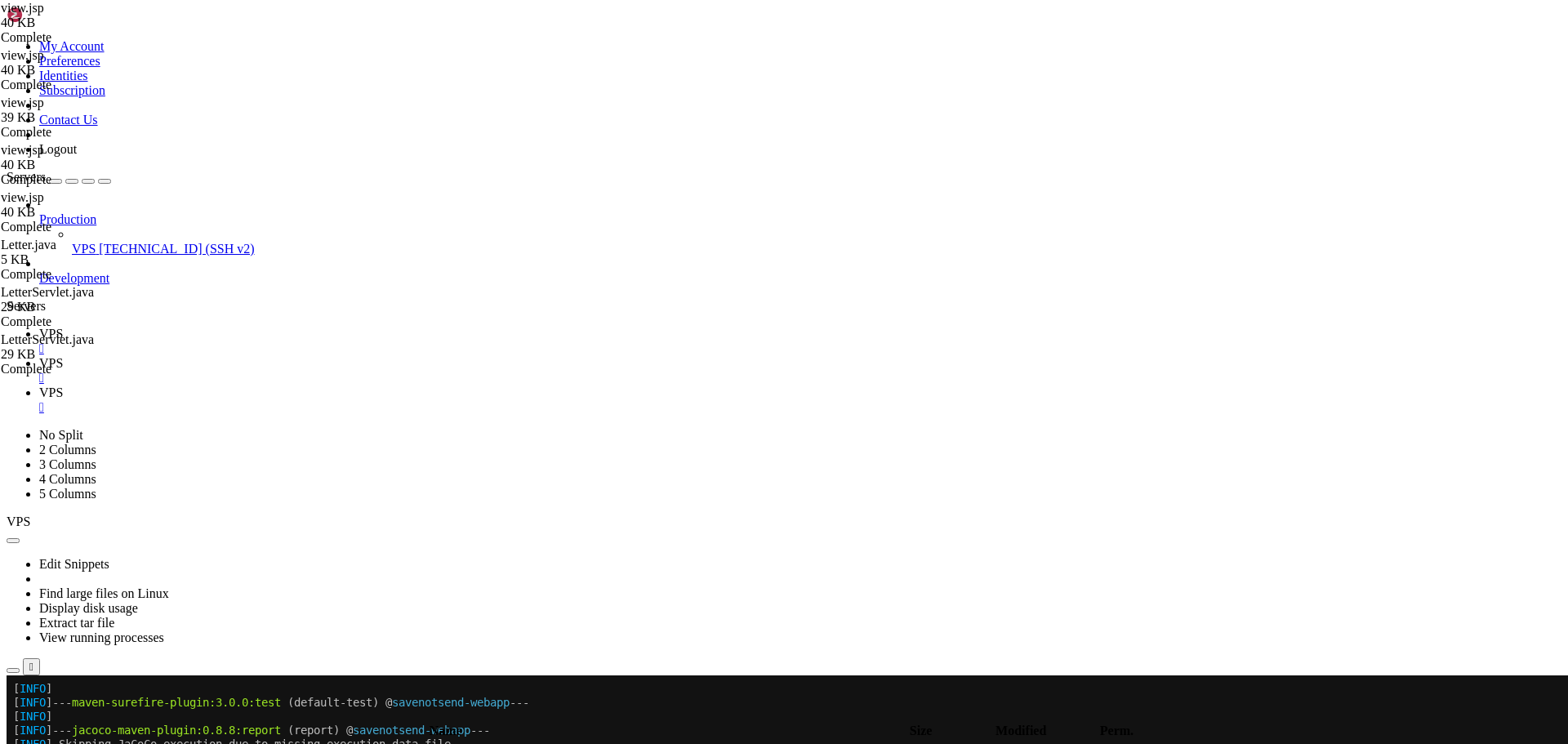
scroll to position [8749, 0]
drag, startPoint x: 299, startPoint y: 691, endPoint x: 322, endPoint y: 692, distance: 23.0
type textarea "});"
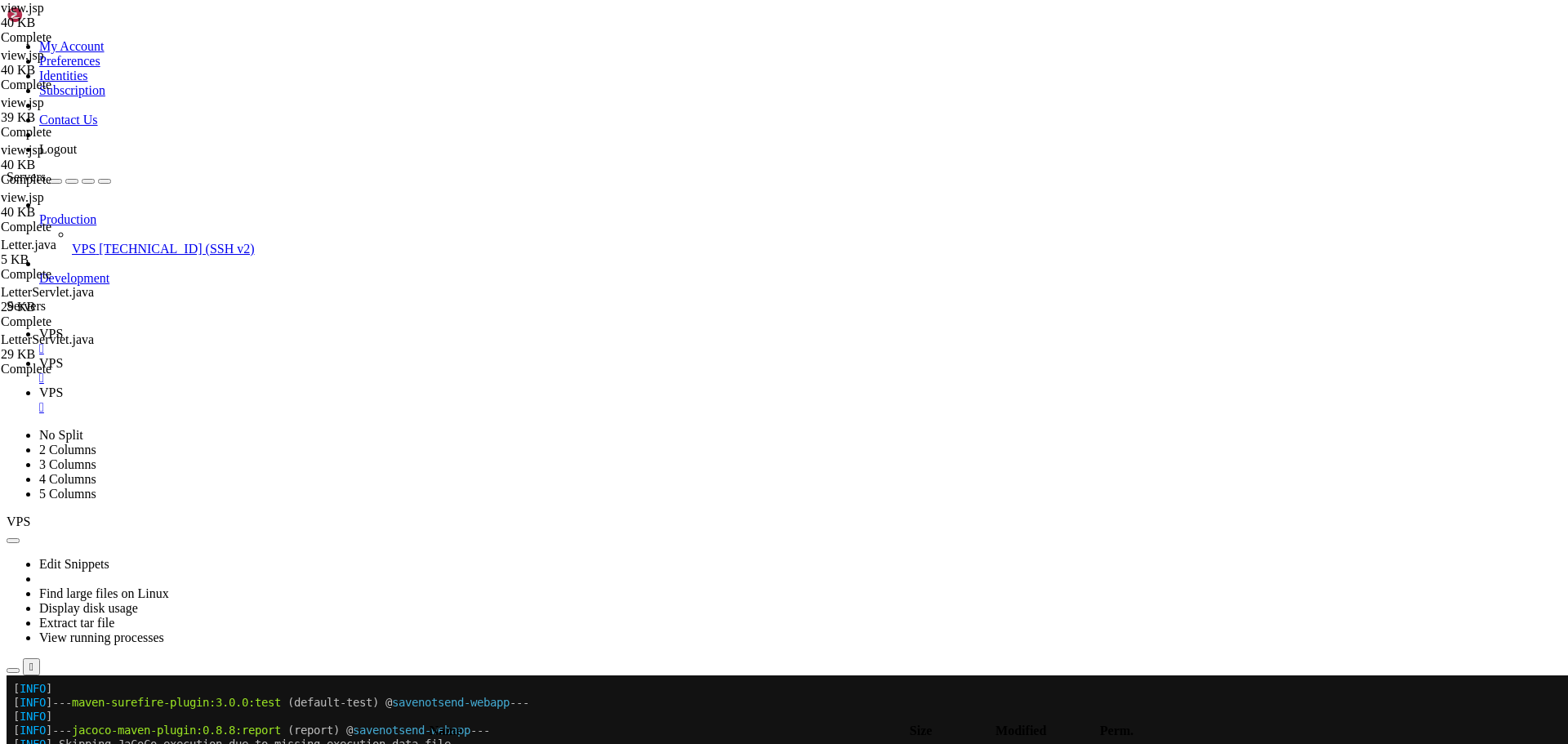
paste textarea "}"
type textarea "function debugUserSession() { console.log('User logged in: ${sessionScope.user …"
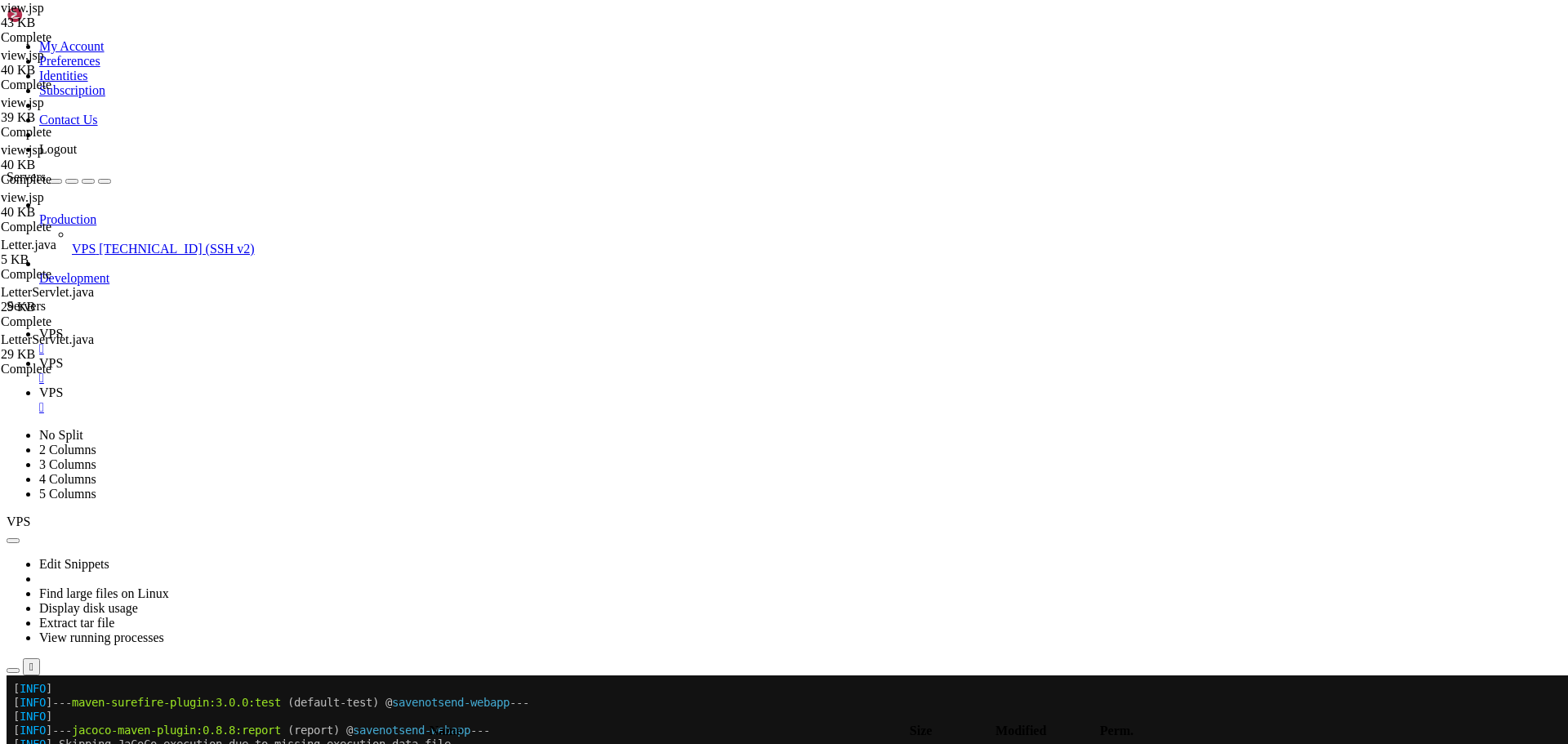
click at [63, 327] on span "VPS" at bounding box center [50, 334] width 24 height 14
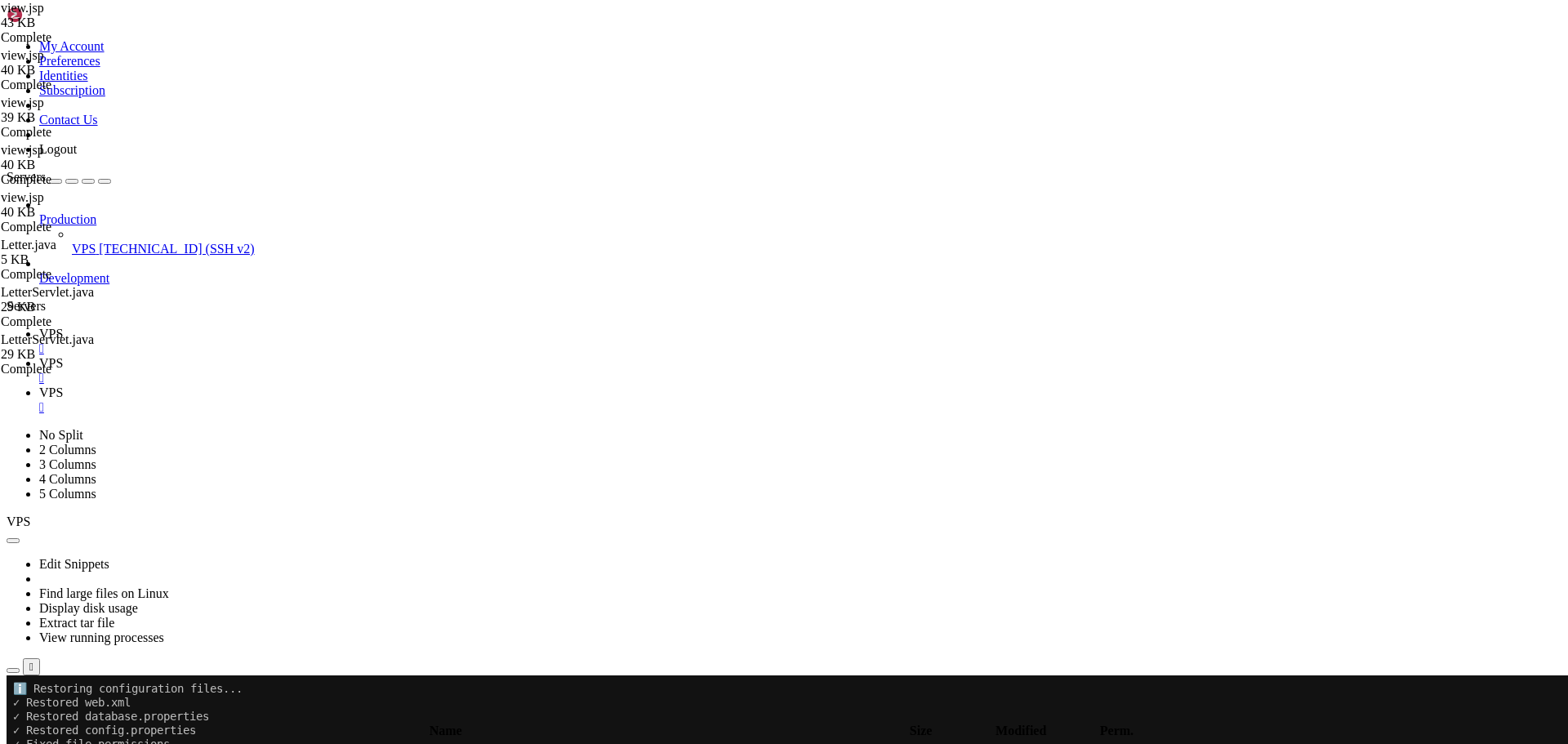
scroll to position [5569, 0]
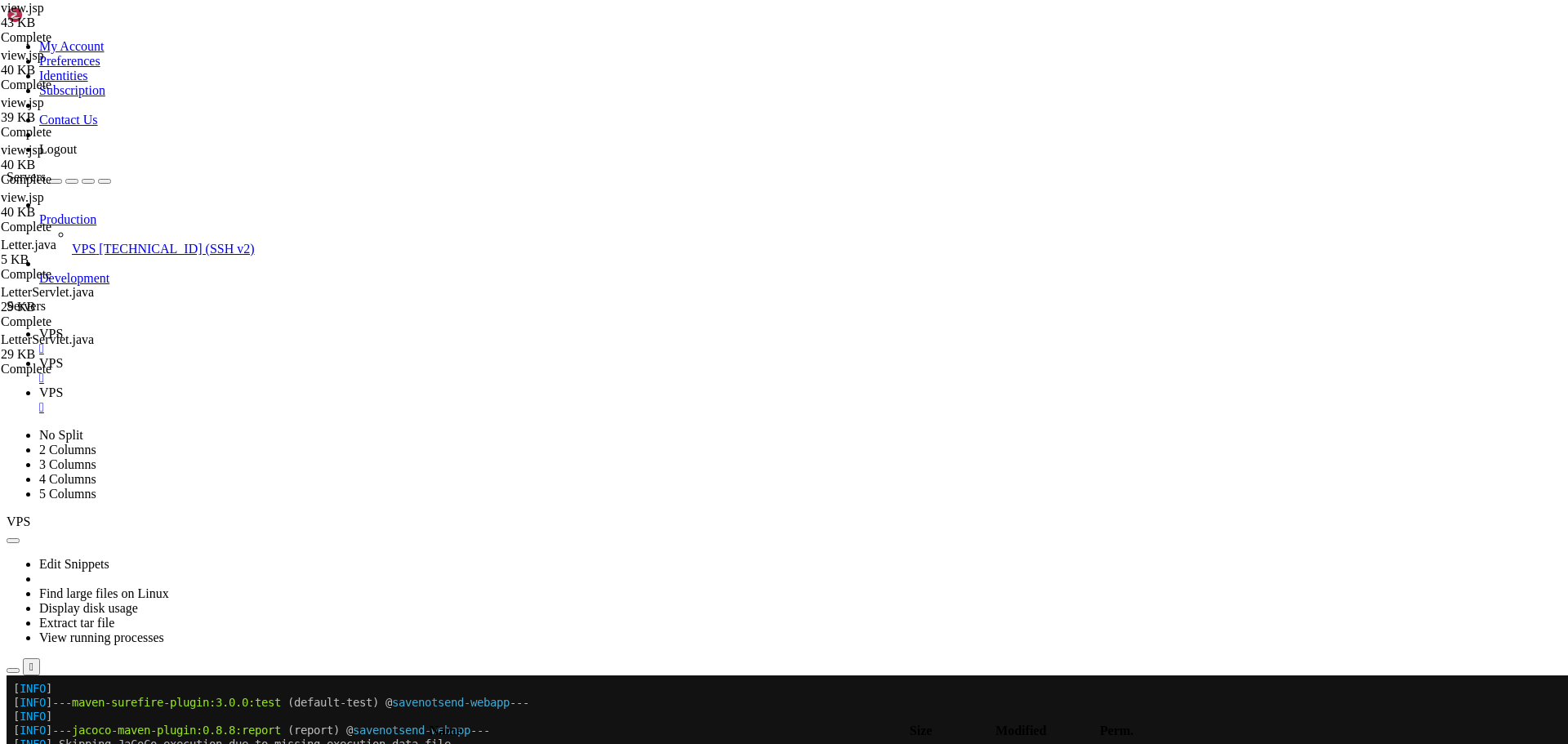
click at [39, 385] on icon at bounding box center [39, 392] width 0 height 14
click at [39, 356] on icon at bounding box center [39, 363] width 0 height 14
drag, startPoint x: 270, startPoint y: 302, endPoint x: 460, endPoint y: 517, distance: 286.9
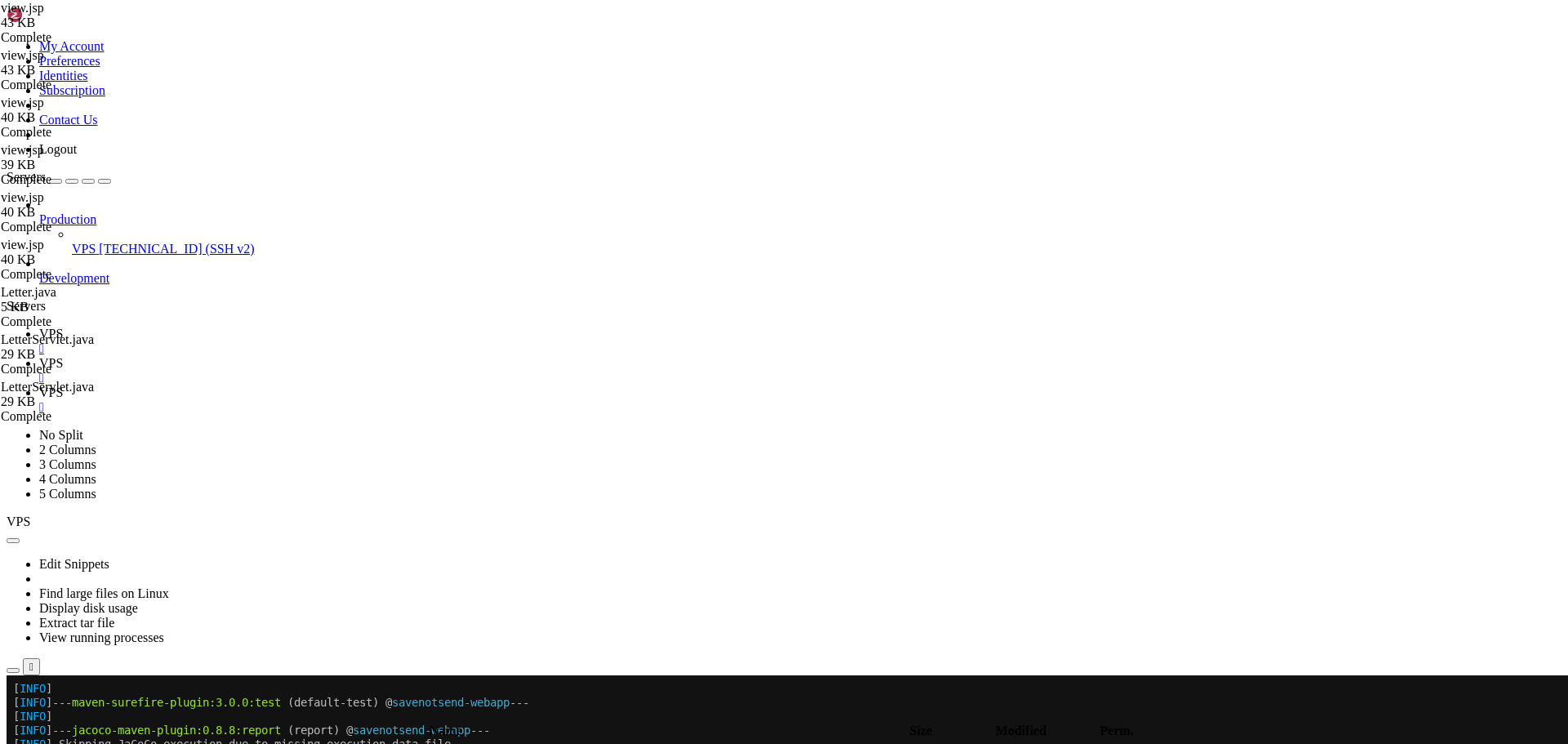
drag, startPoint x: 281, startPoint y: 591, endPoint x: 270, endPoint y: 430, distance: 161.4
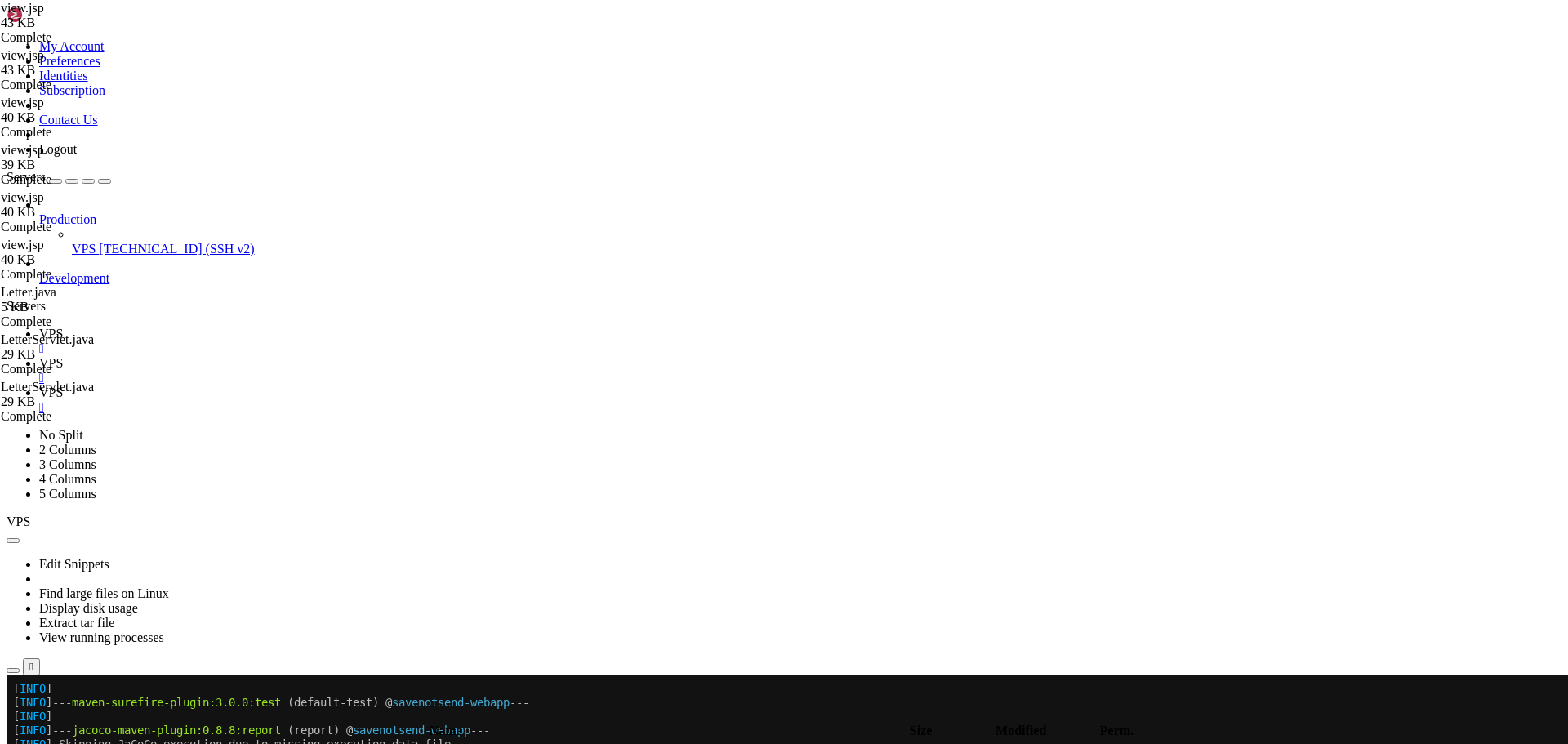
paste textarea "}"
drag, startPoint x: 282, startPoint y: 549, endPoint x: 272, endPoint y: 466, distance: 83.6
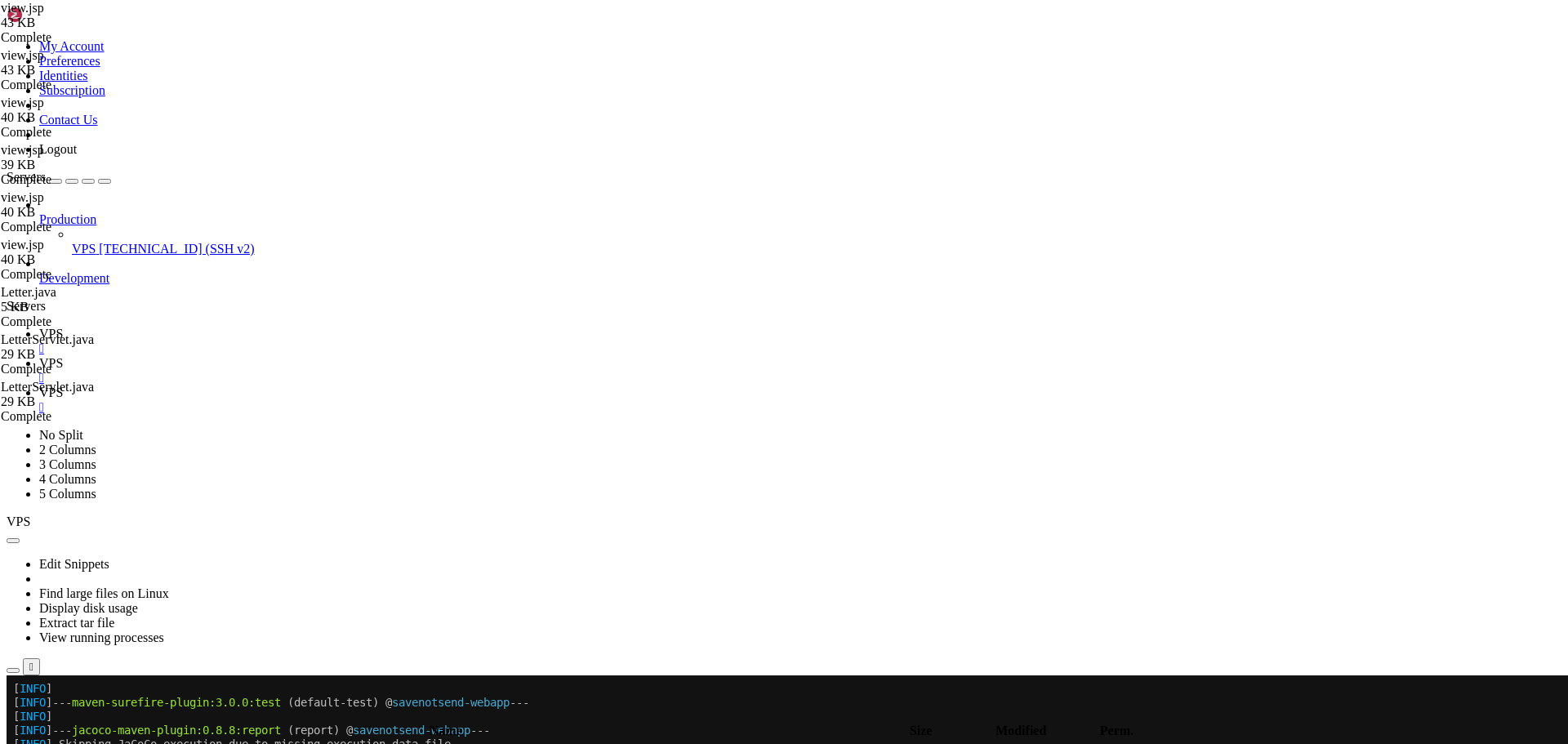
paste textarea "}"
type textarea "// Use querySelector with attribute selector to avoid template literal issues c…"
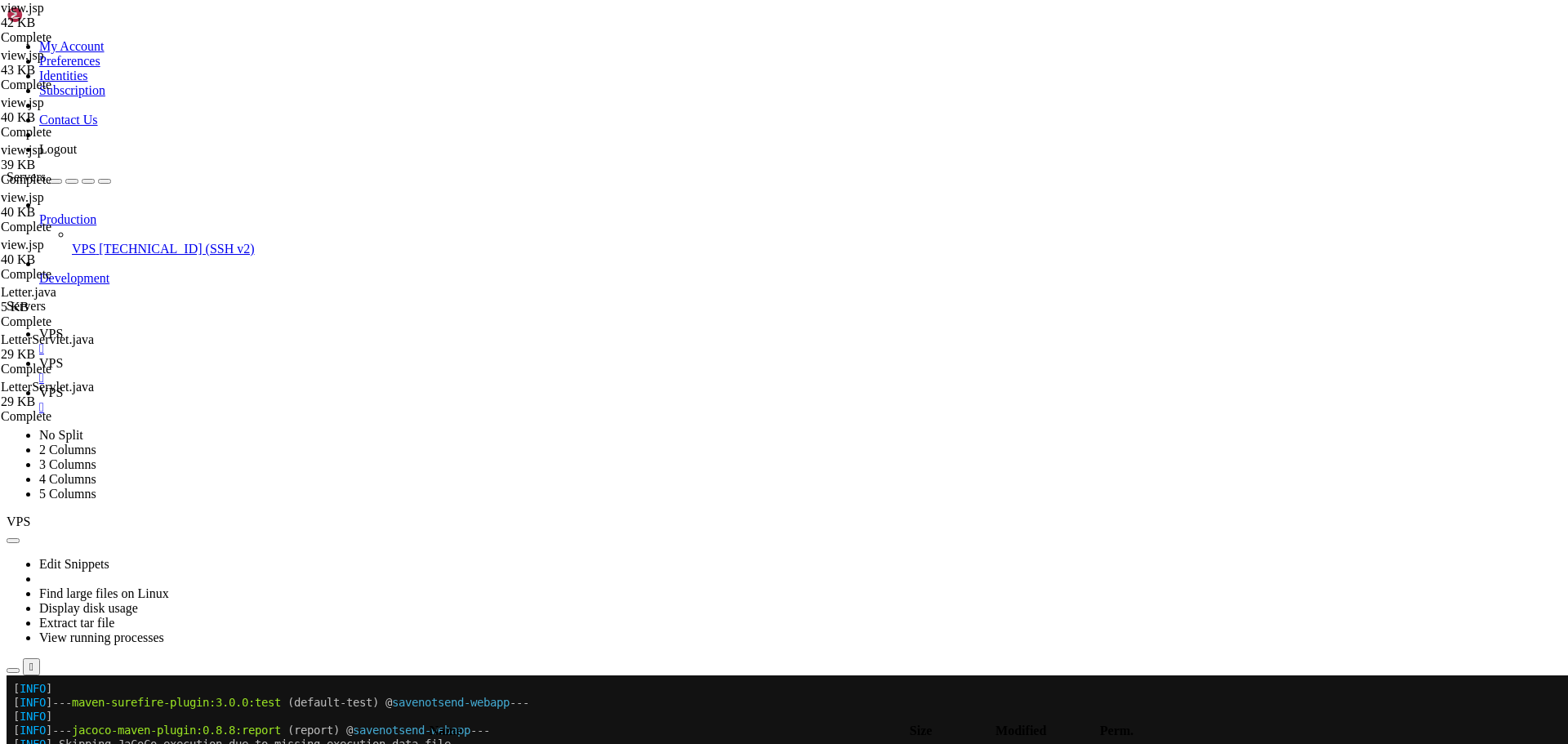
click at [39, 327] on icon at bounding box center [39, 334] width 0 height 14
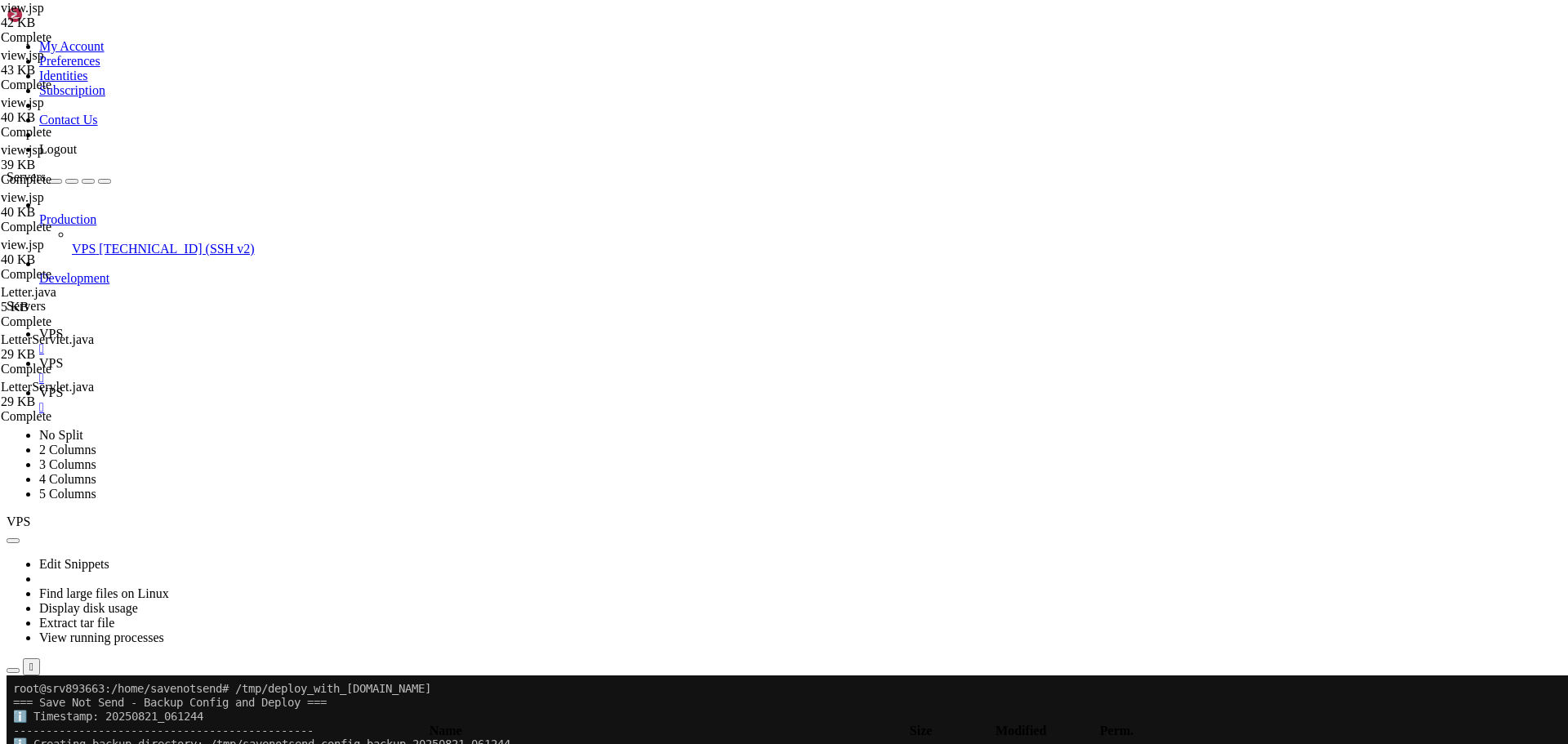
scroll to position [7083, 0]
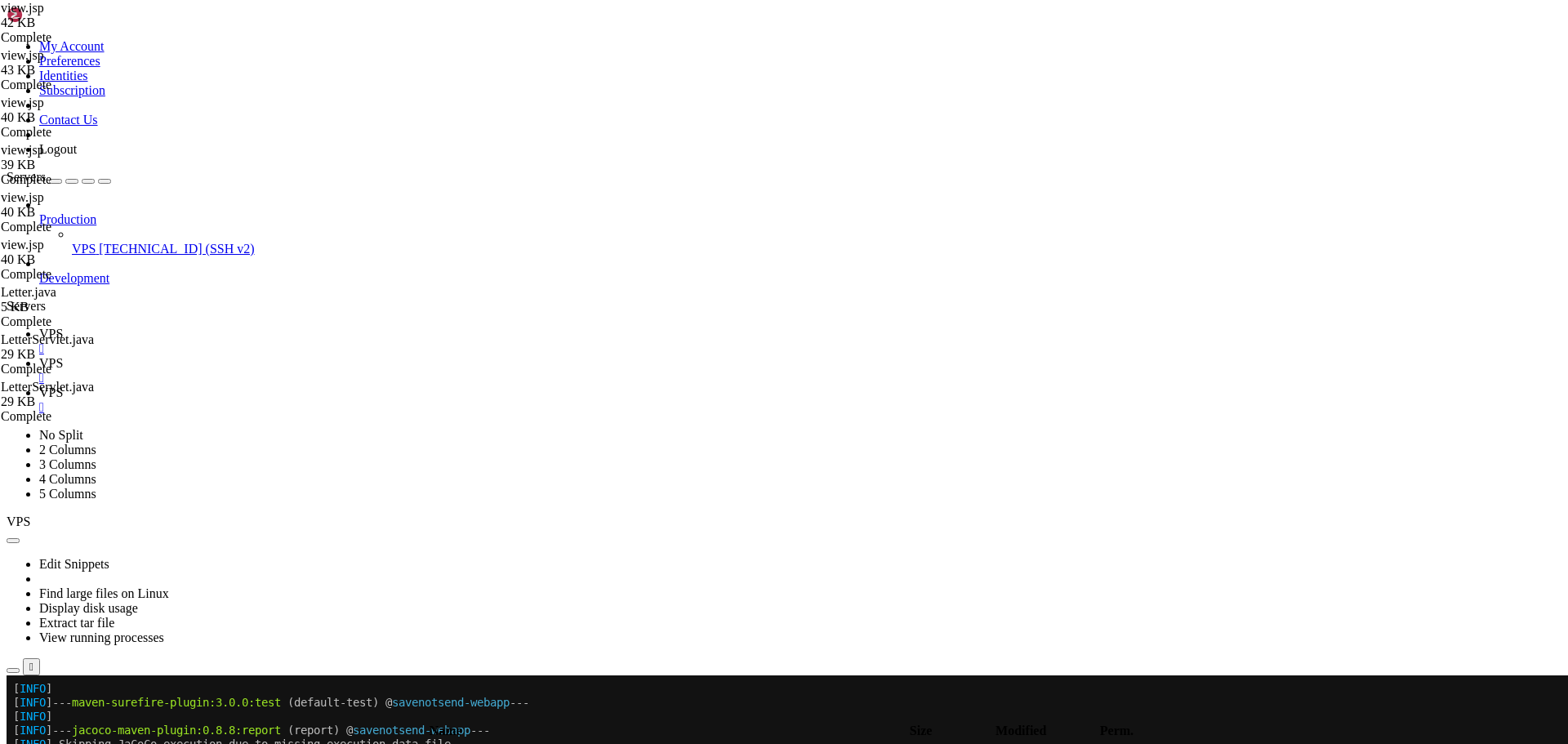
click at [380, 385] on link "VPS " at bounding box center [799, 399] width 1522 height 29
click at [63, 327] on span "VPS" at bounding box center [50, 334] width 24 height 14
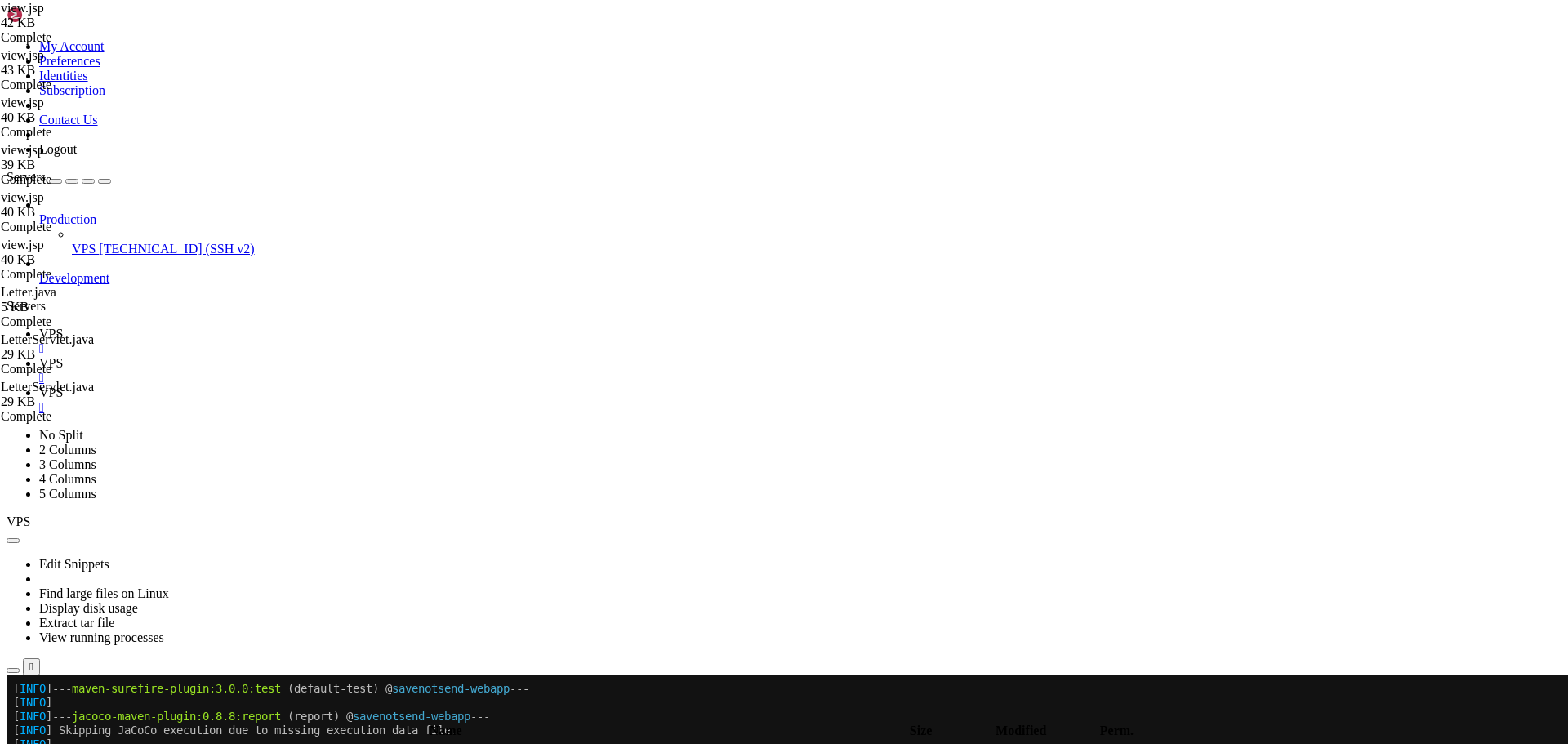
scroll to position [8014, 0]
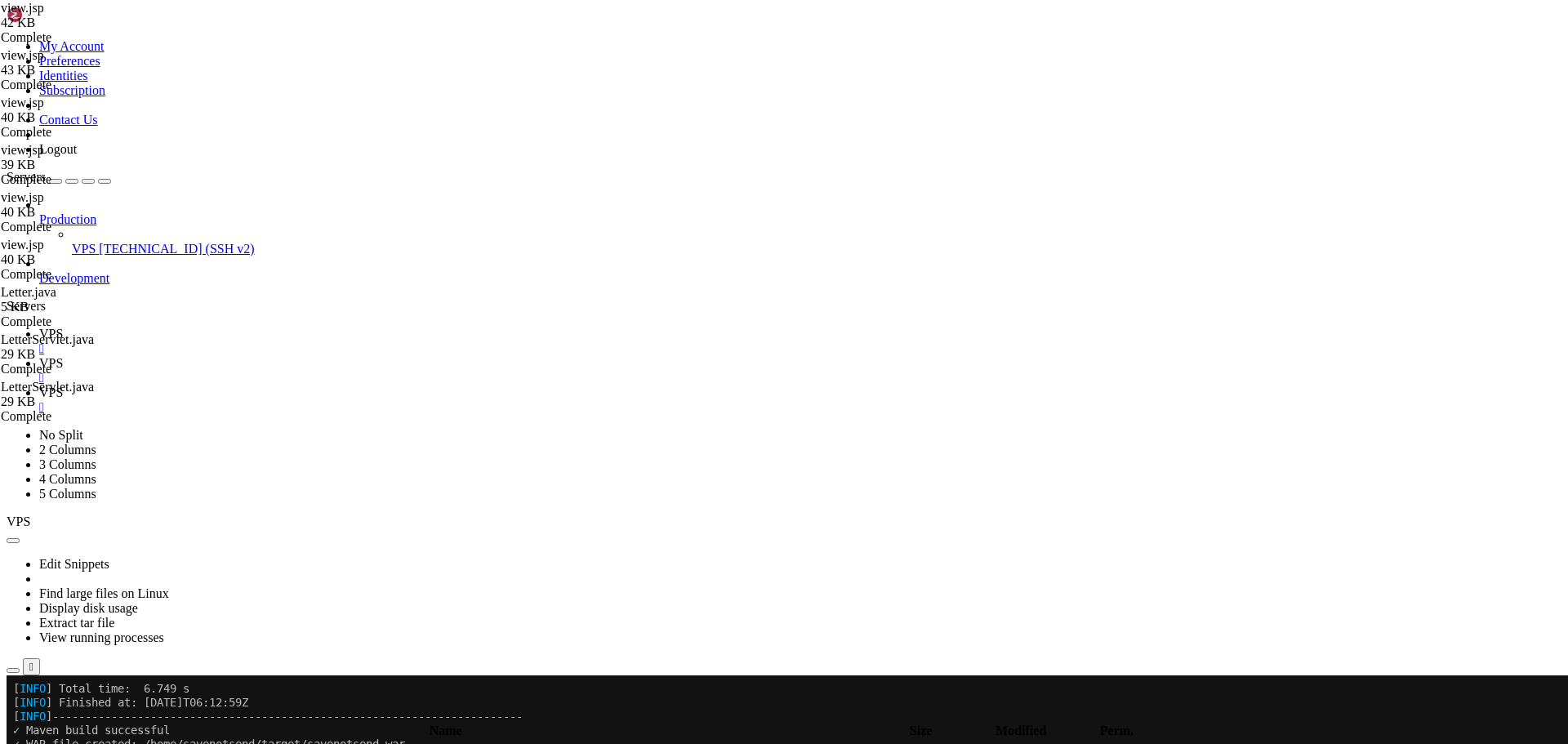
drag, startPoint x: 85, startPoint y: 1111, endPoint x: 288, endPoint y: 1105, distance: 203.1
drag, startPoint x: 82, startPoint y: 1109, endPoint x: 287, endPoint y: 1111, distance: 205.0
